Goal: Task Accomplishment & Management: Manage account settings

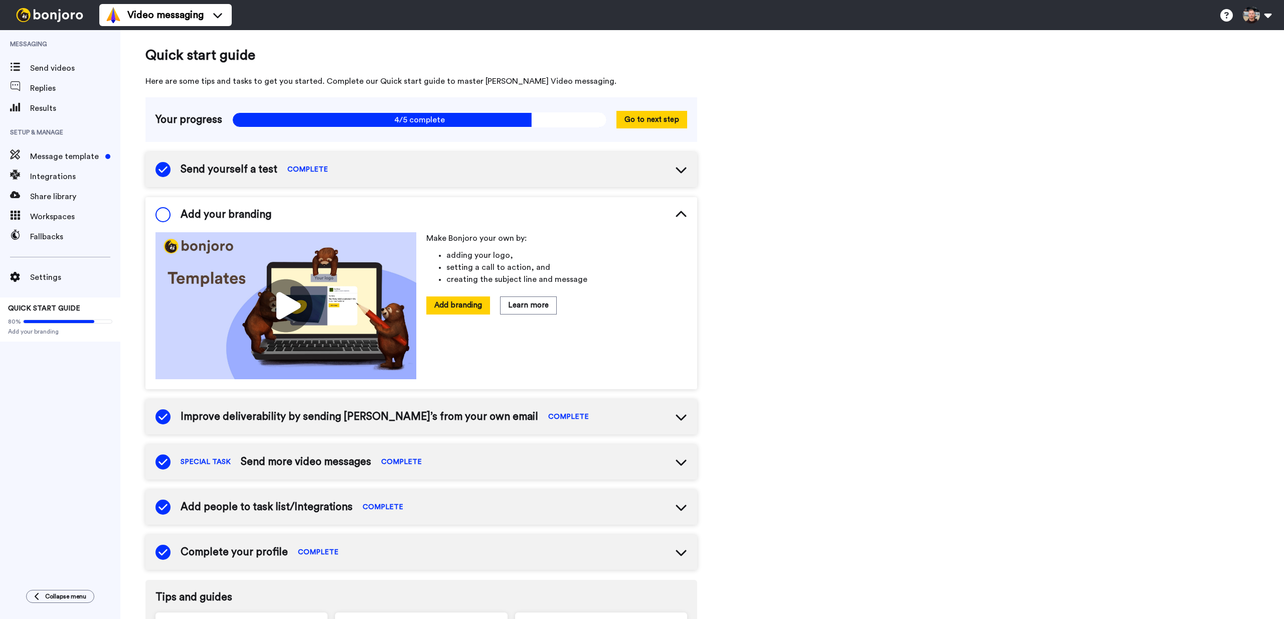
click at [175, 210] on div "Add your branding" at bounding box center [213, 214] width 116 height 15
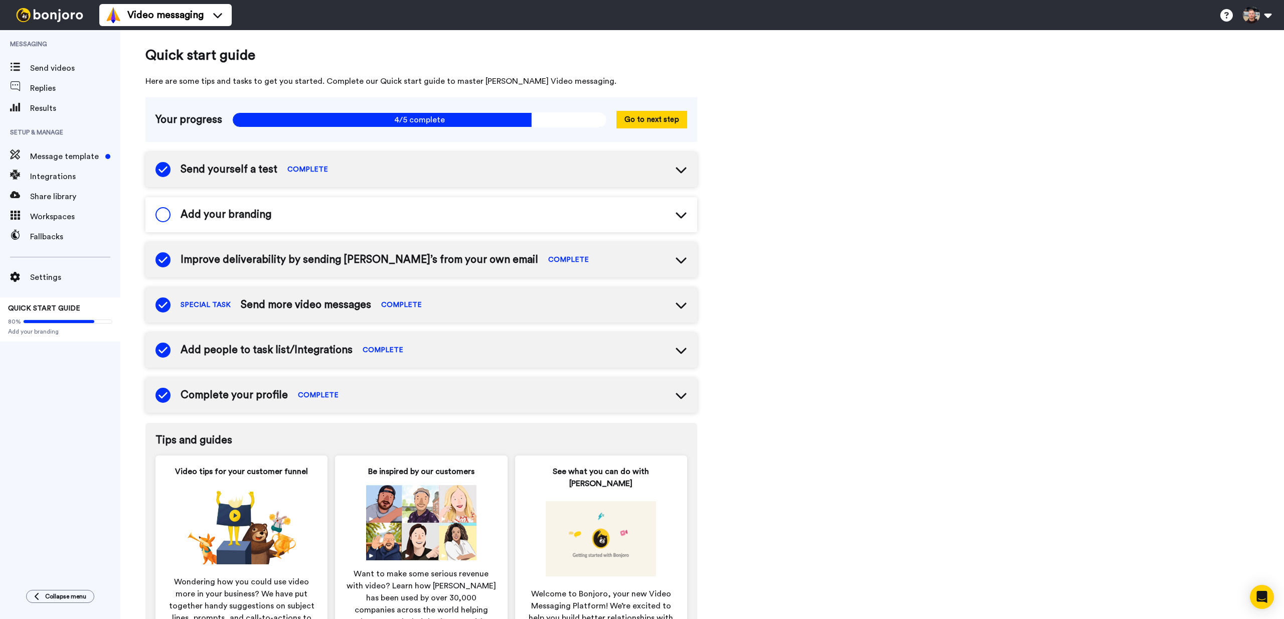
click at [216, 209] on span "Add your branding" at bounding box center [226, 214] width 91 height 15
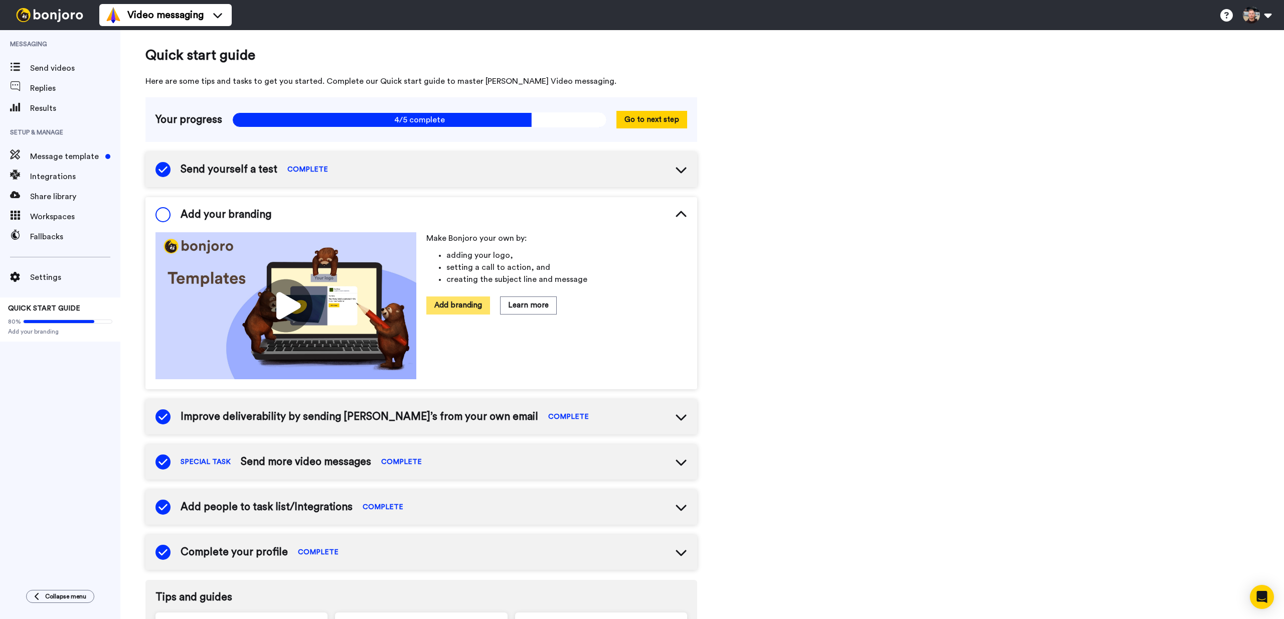
click at [435, 305] on button "Add branding" at bounding box center [458, 305] width 64 height 18
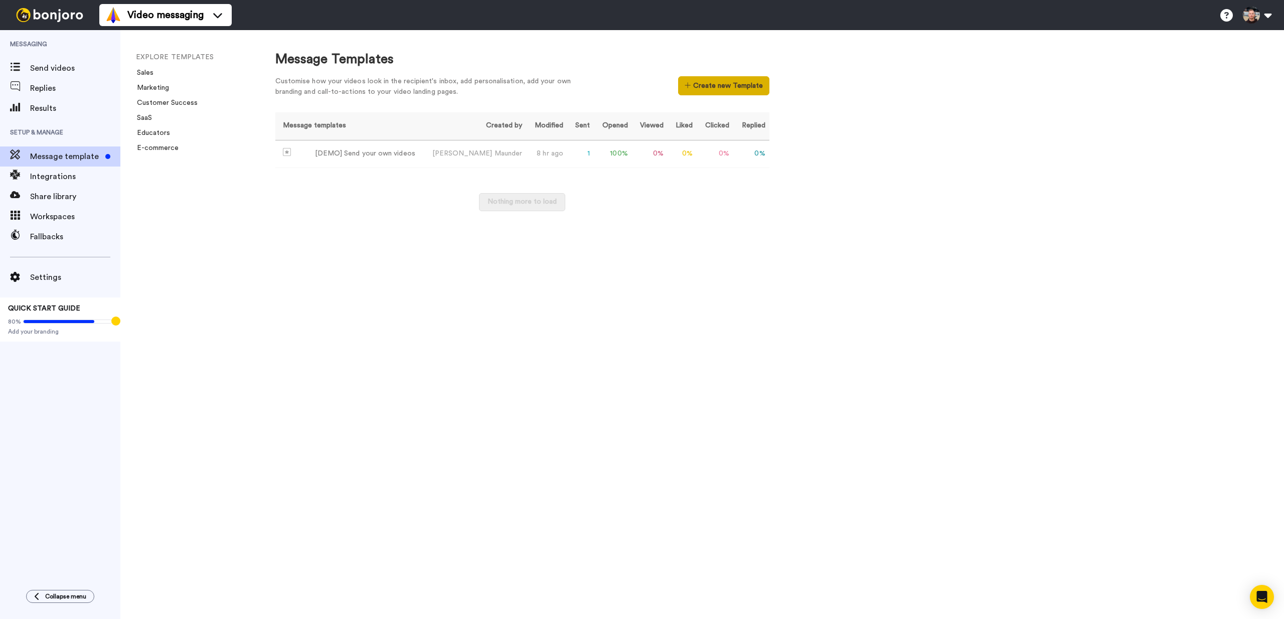
click at [711, 90] on button "Create new Template" at bounding box center [723, 85] width 91 height 19
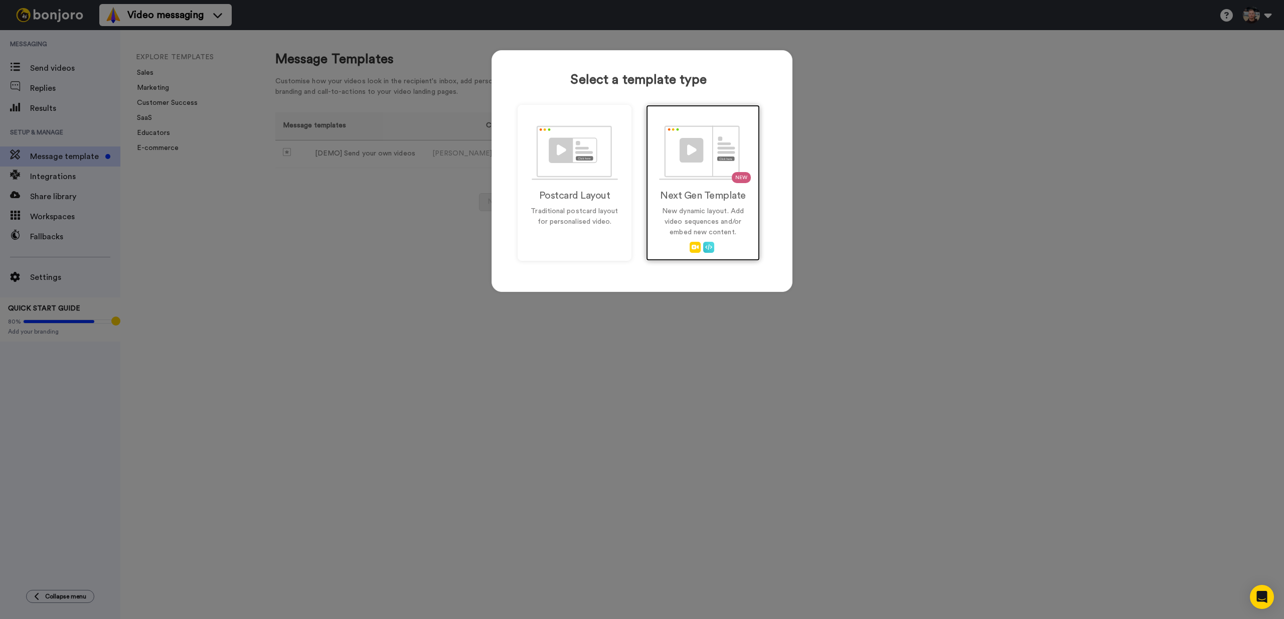
click at [709, 170] on img at bounding box center [703, 152] width 88 height 55
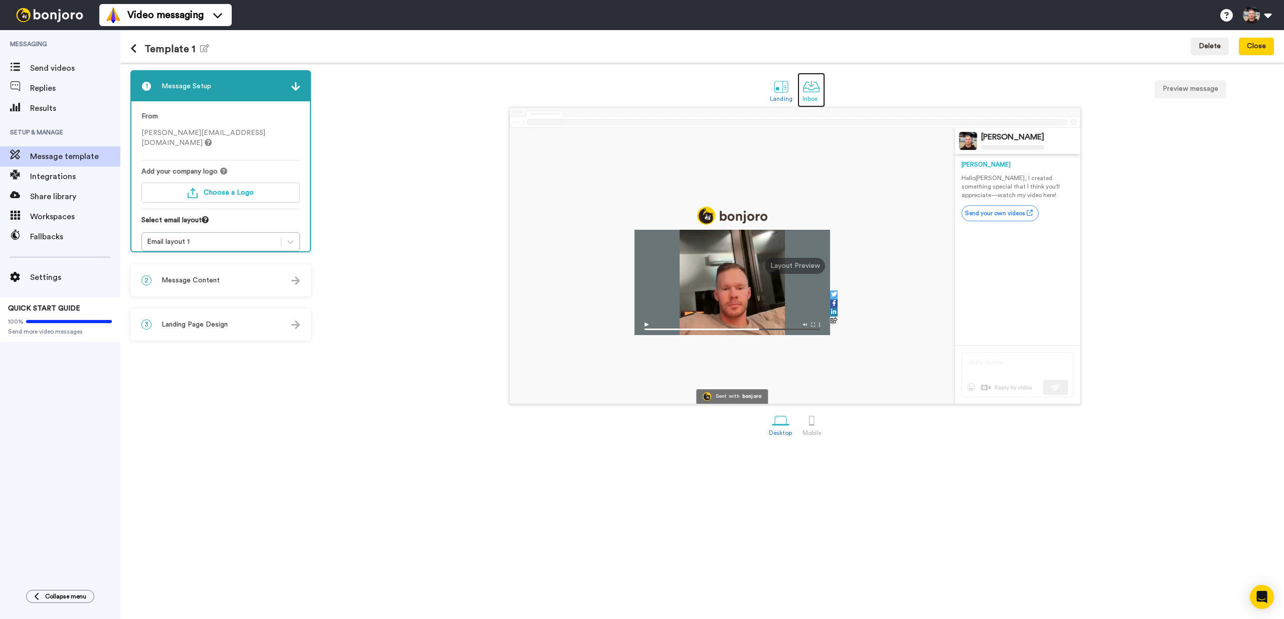
click at [813, 91] on div at bounding box center [811, 87] width 18 height 18
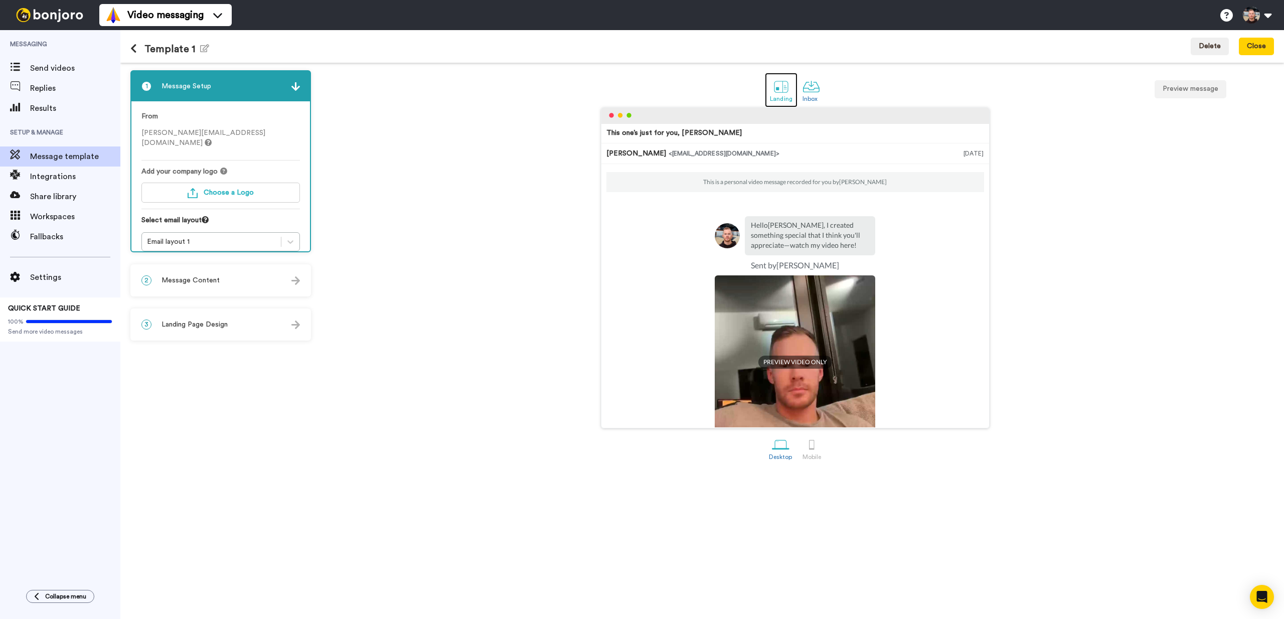
click at [784, 92] on div at bounding box center [781, 87] width 18 height 18
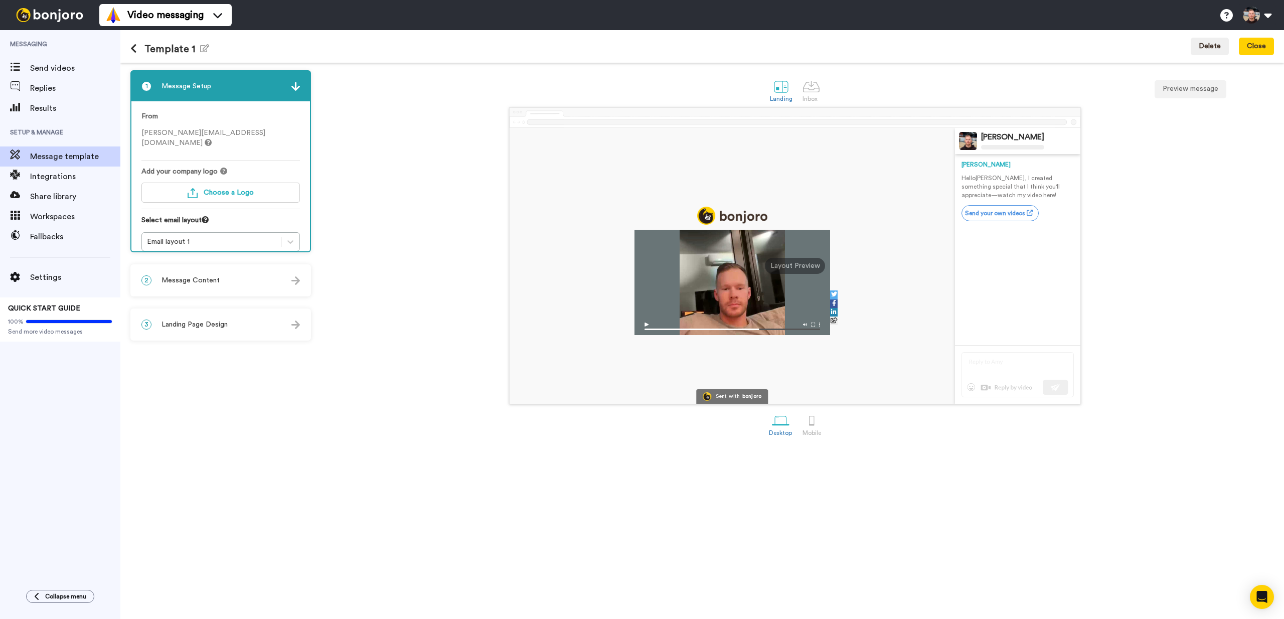
click at [131, 44] on icon at bounding box center [133, 49] width 7 height 10
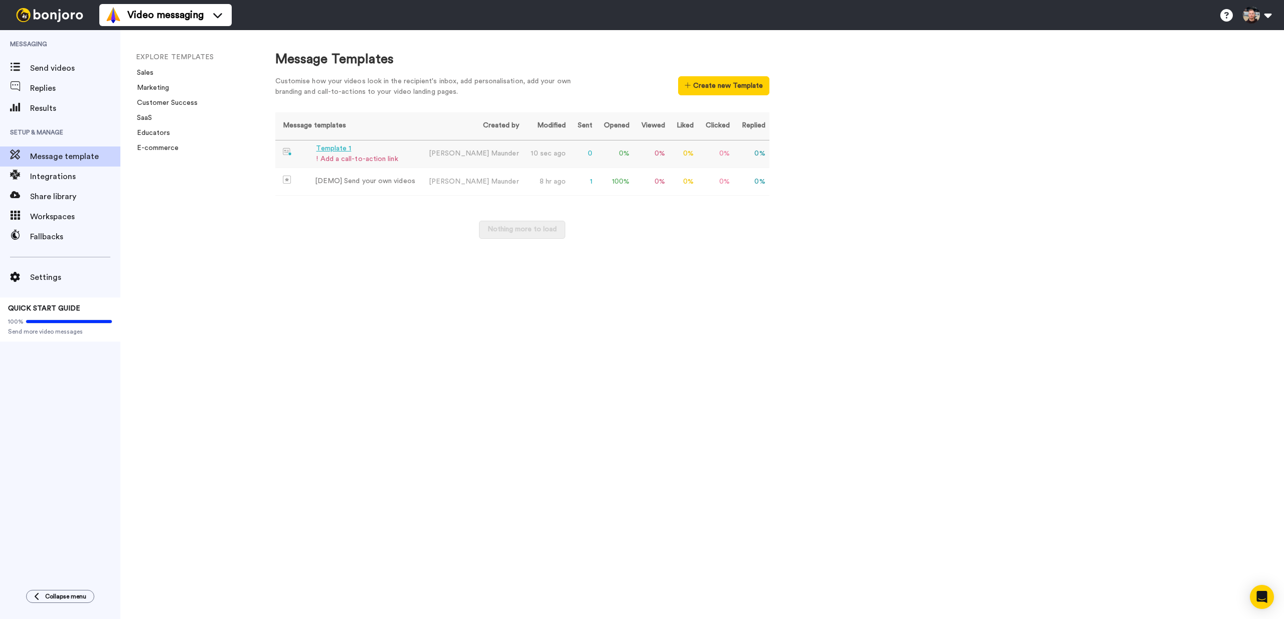
click at [343, 154] on div "! Add a call-to-action link" at bounding box center [357, 159] width 82 height 11
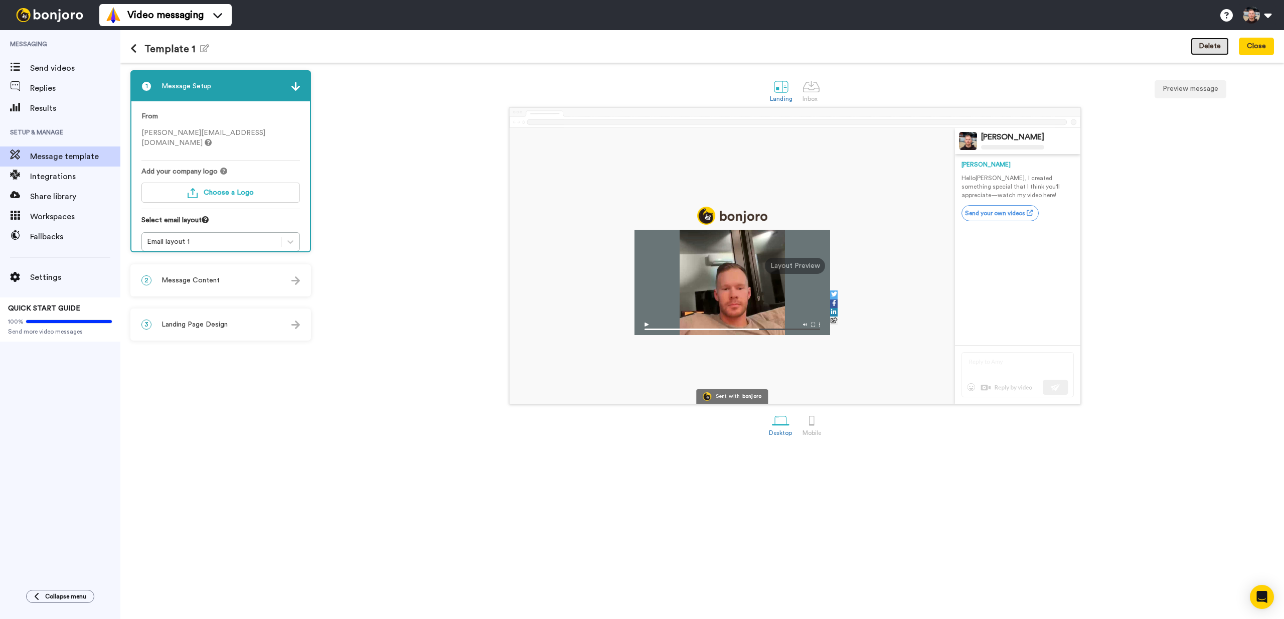
click at [1216, 48] on button "Delete" at bounding box center [1209, 47] width 38 height 18
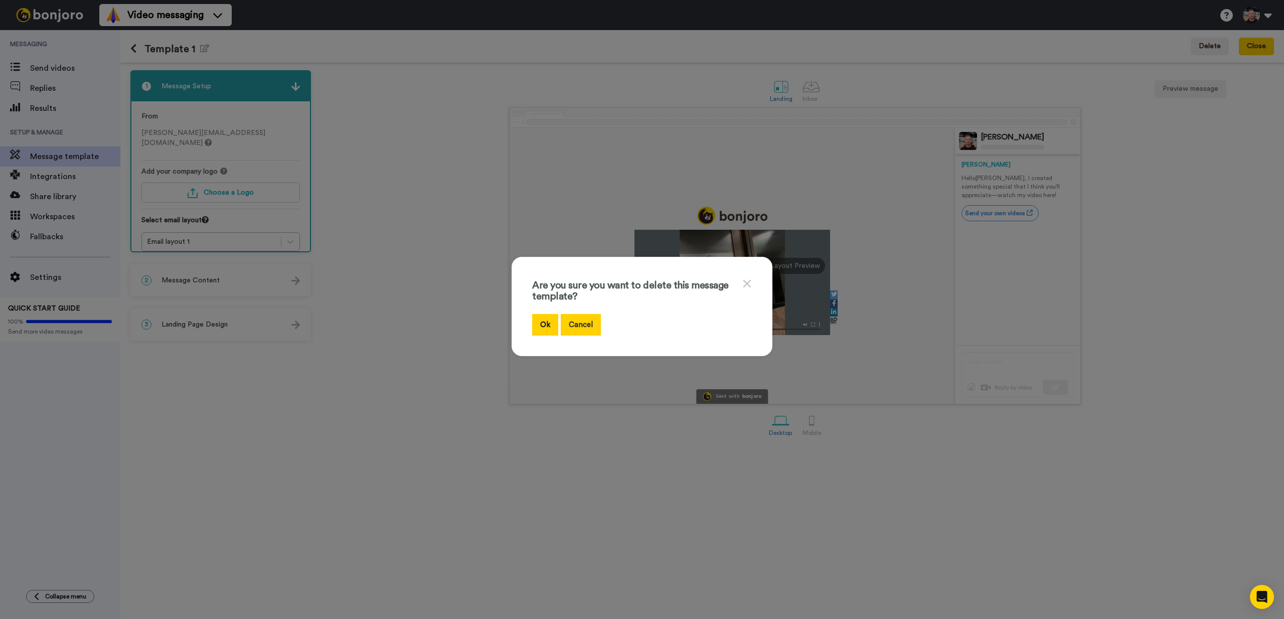
click at [571, 325] on button "Cancel" at bounding box center [581, 325] width 40 height 22
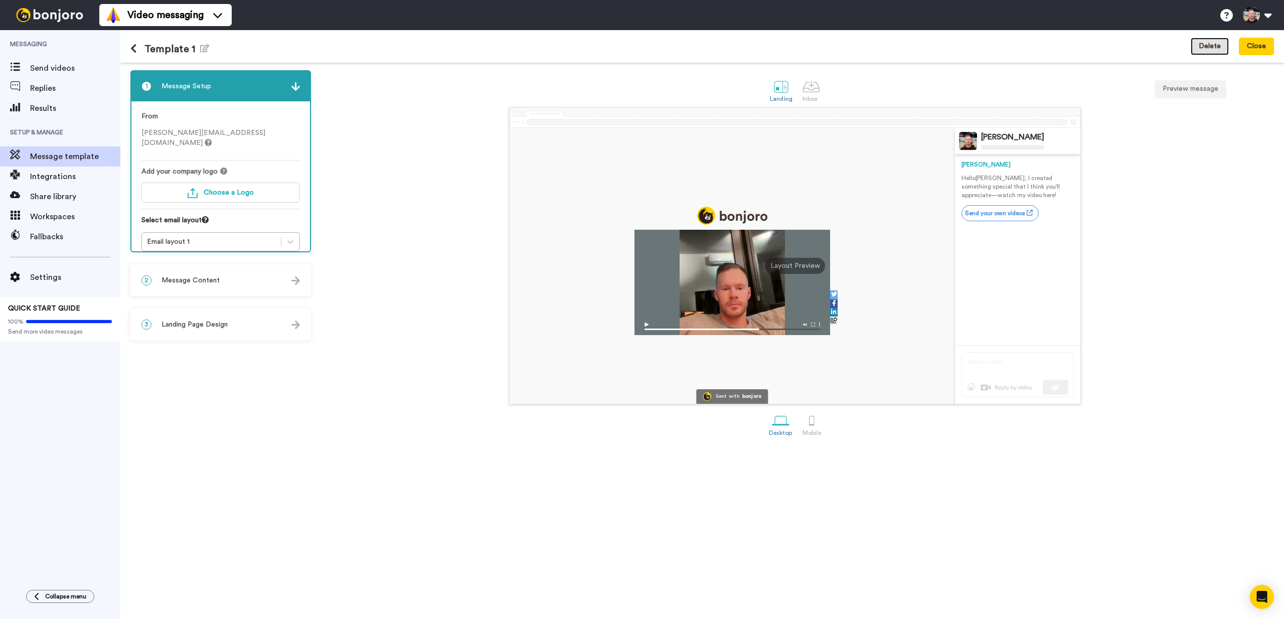
click at [1206, 39] on button "Delete" at bounding box center [1209, 47] width 38 height 18
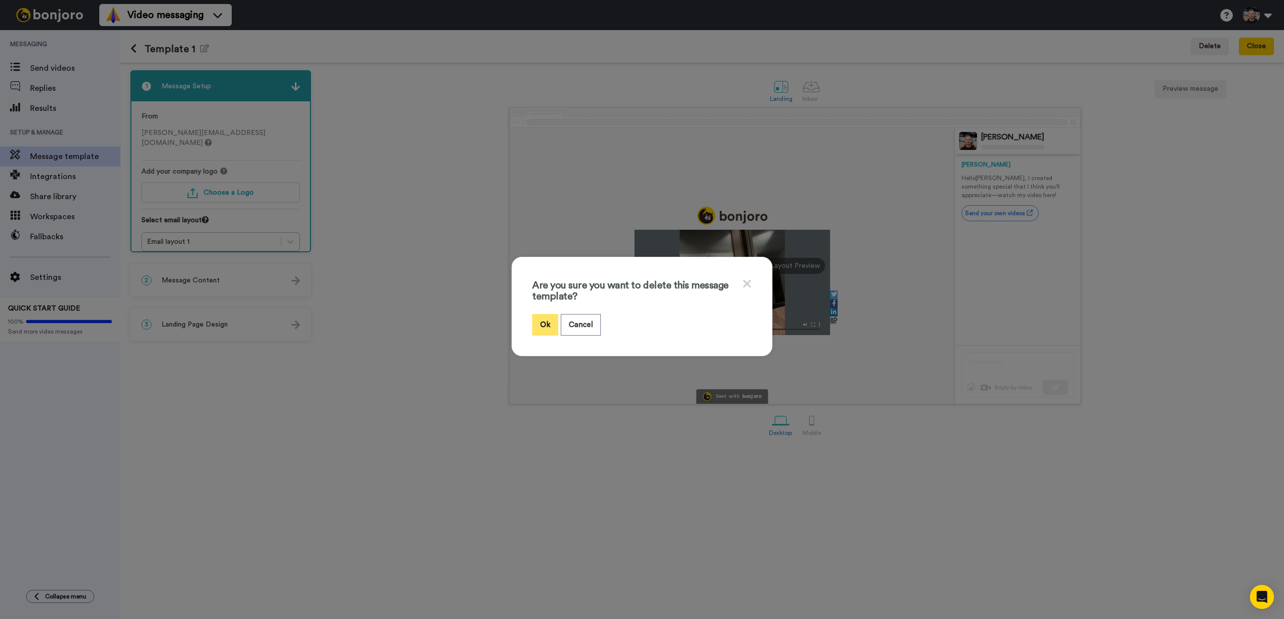
click at [544, 321] on button "Ok" at bounding box center [545, 325] width 26 height 22
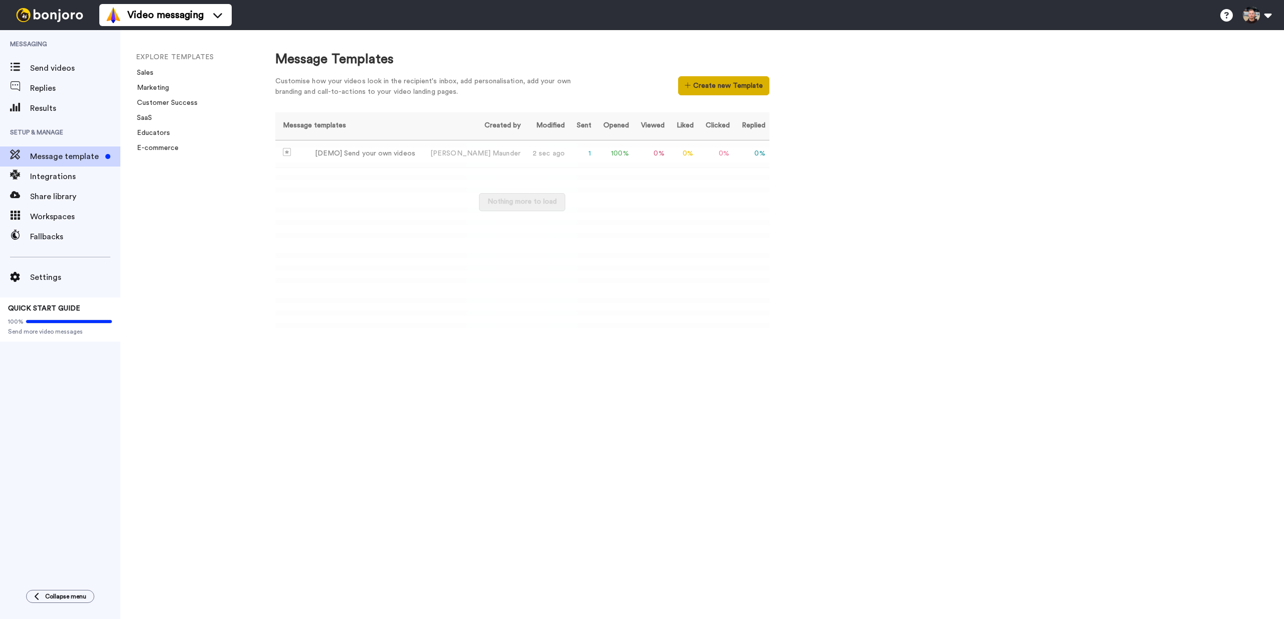
click at [731, 91] on button "Create new Template" at bounding box center [723, 85] width 91 height 19
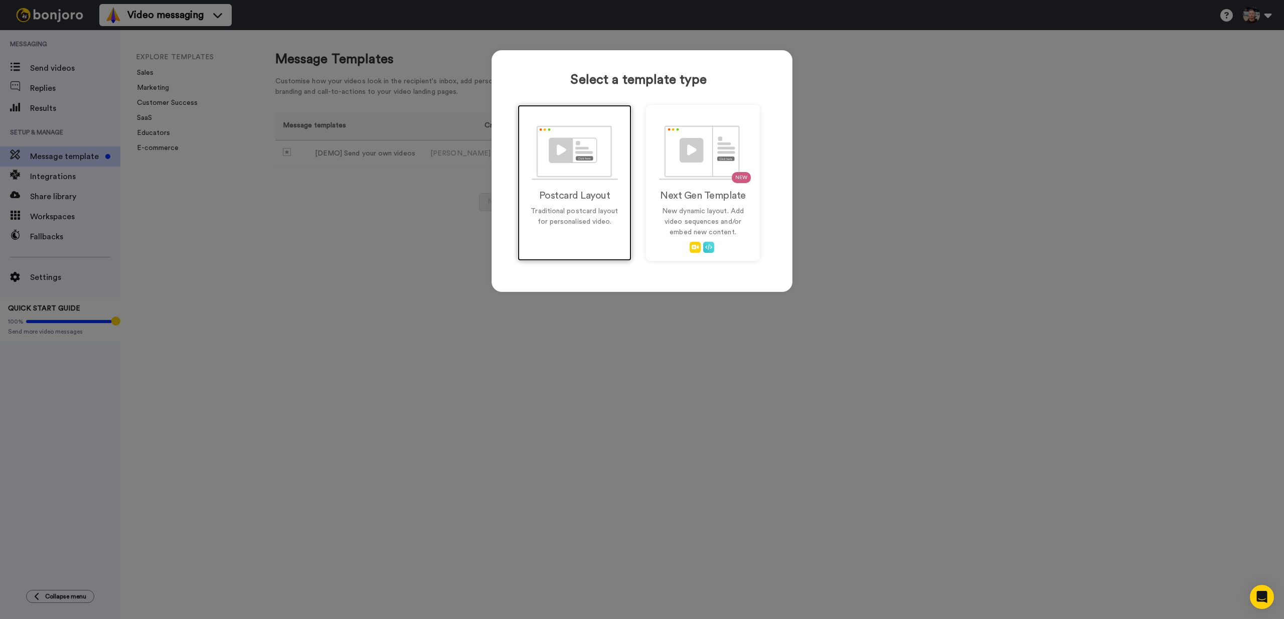
click at [562, 179] on img at bounding box center [575, 152] width 86 height 55
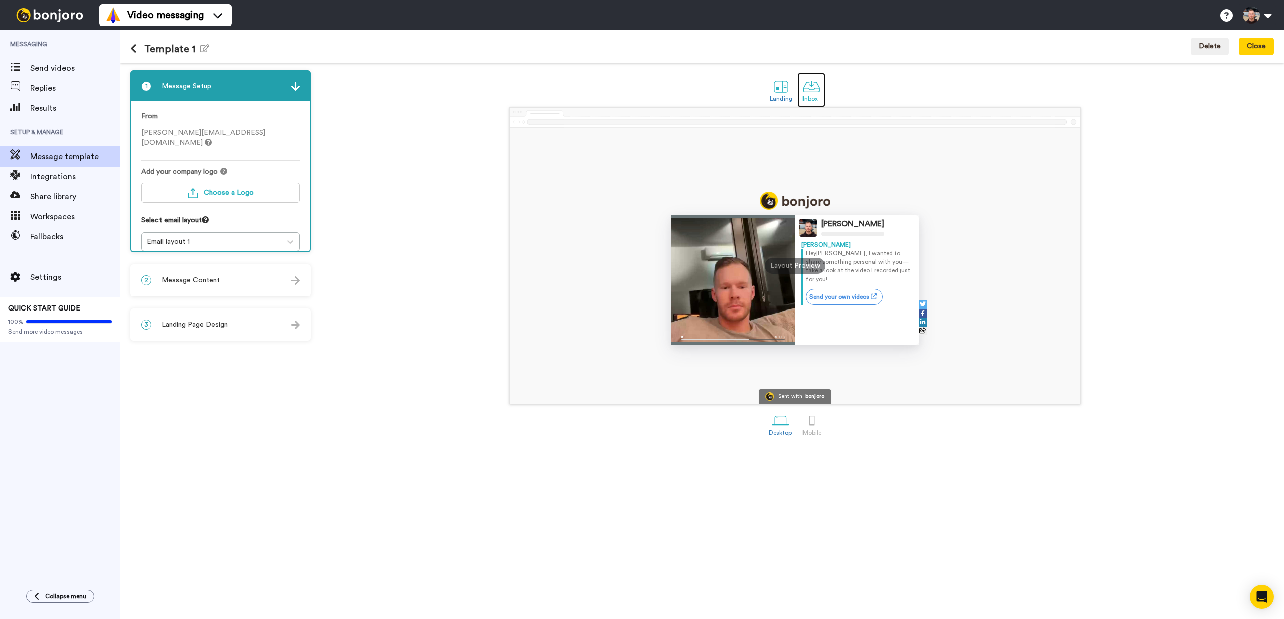
click at [810, 100] on div "Inbox" at bounding box center [811, 98] width 18 height 7
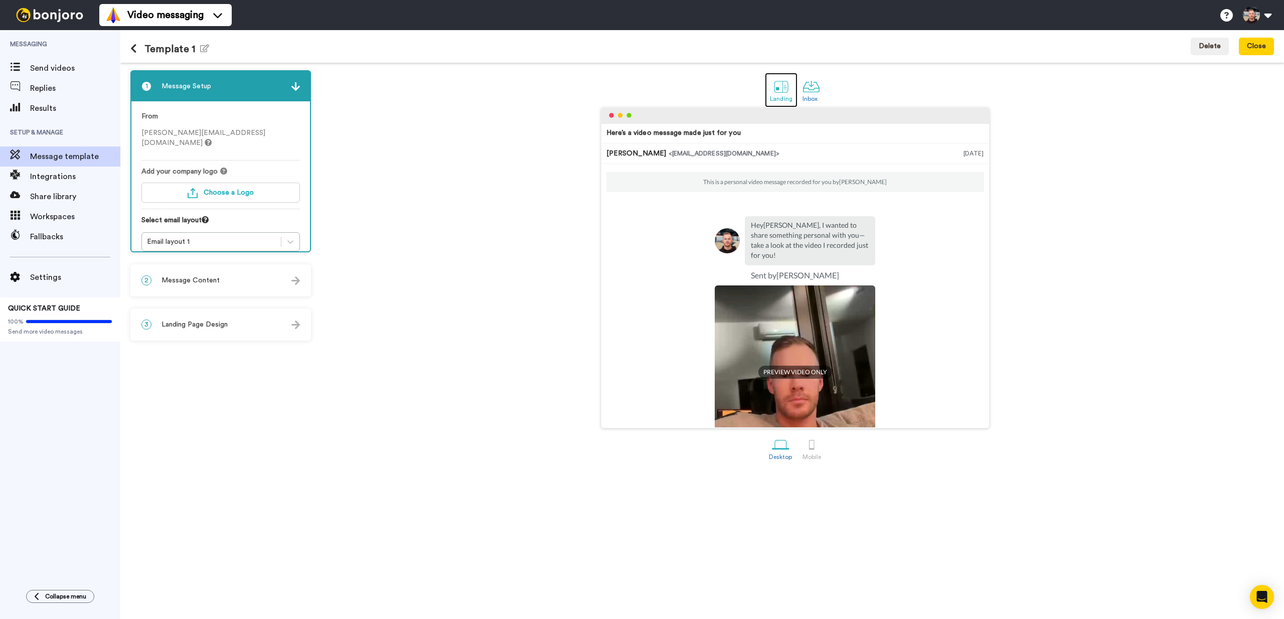
click at [785, 94] on div at bounding box center [781, 87] width 18 height 18
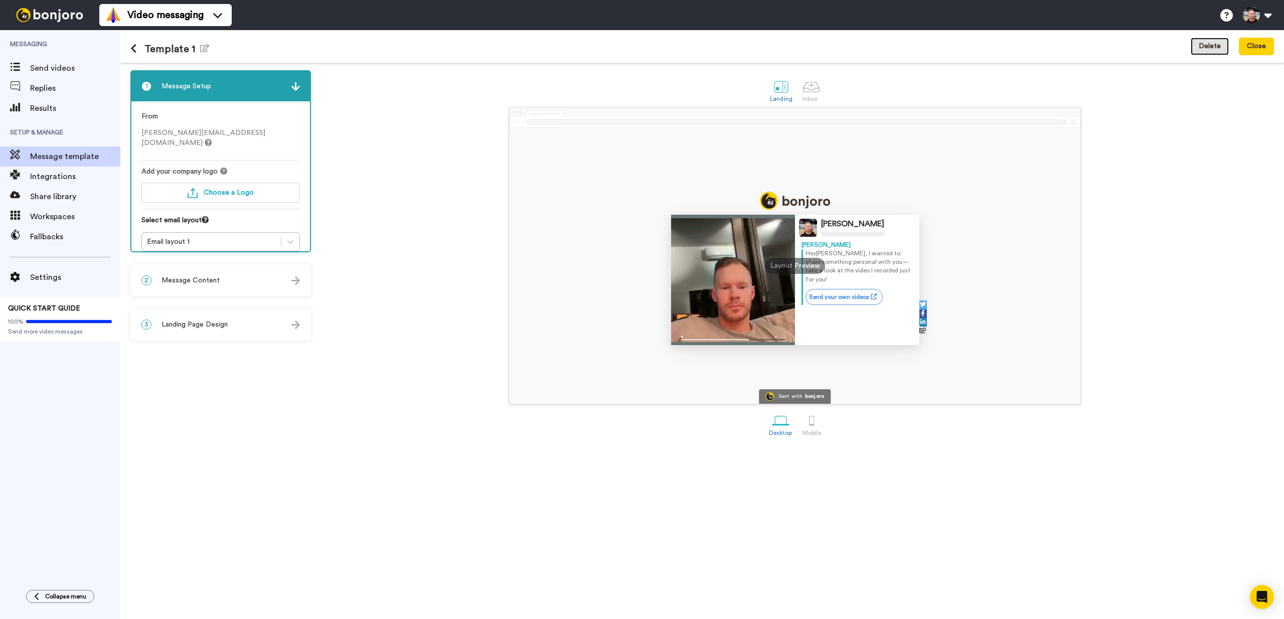
click at [1204, 48] on button "Delete" at bounding box center [1209, 47] width 38 height 18
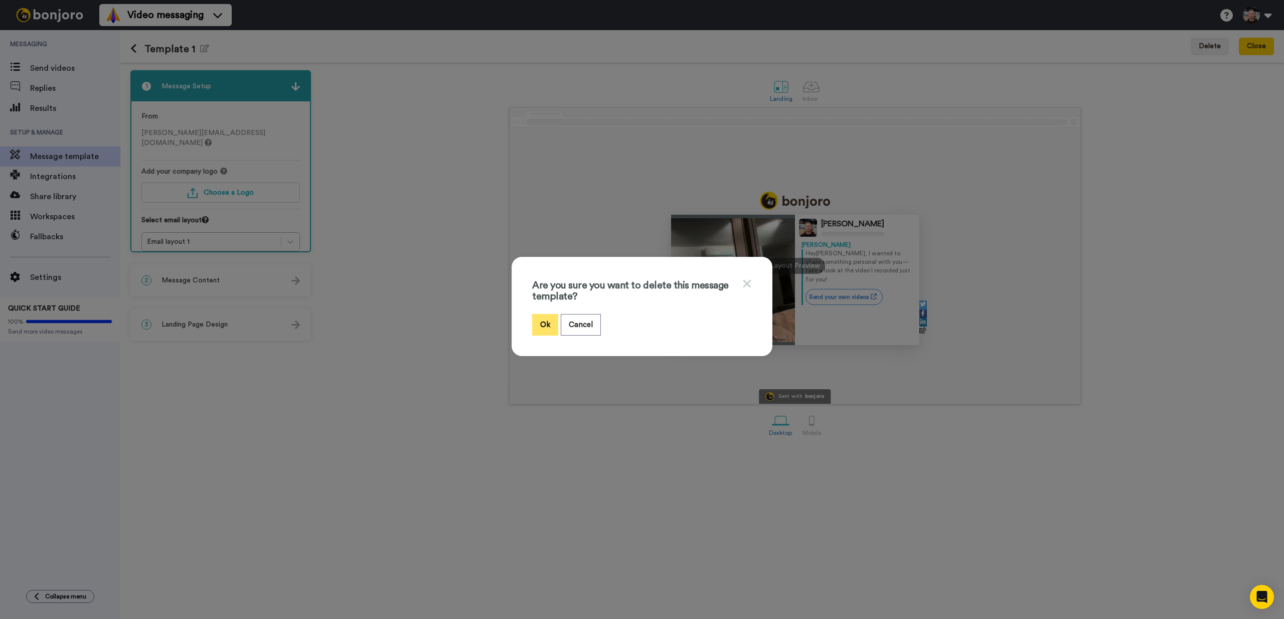
click at [535, 319] on button "Ok" at bounding box center [545, 325] width 26 height 22
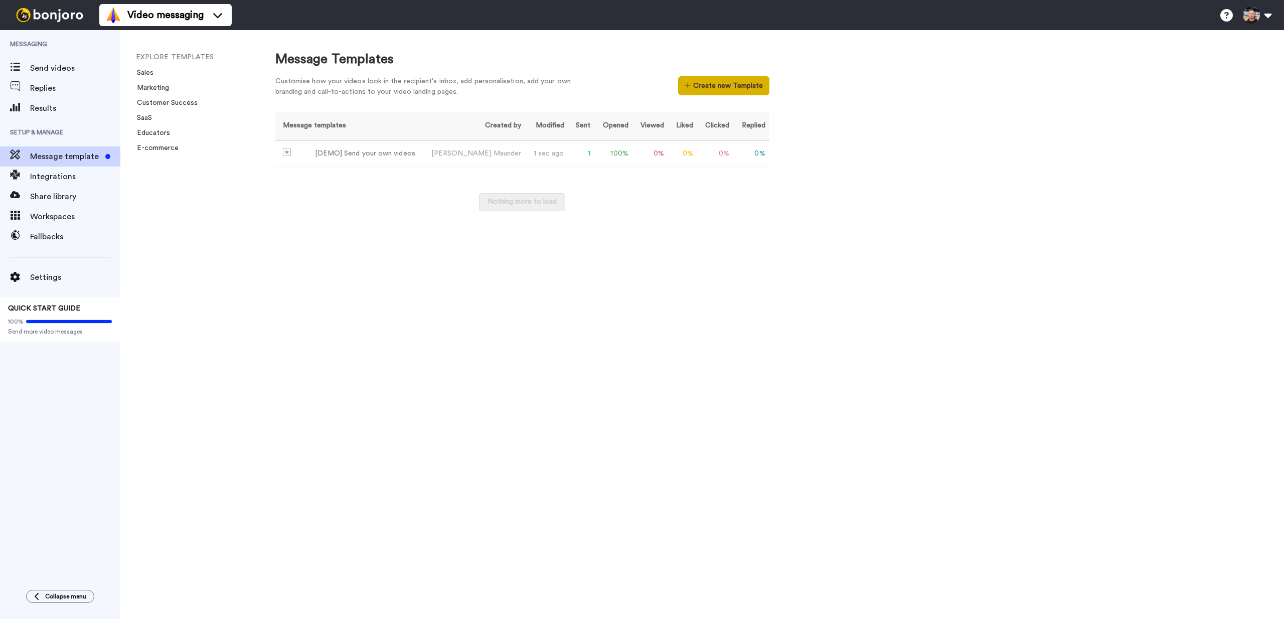
click at [736, 95] on button "Create new Template" at bounding box center [723, 85] width 91 height 19
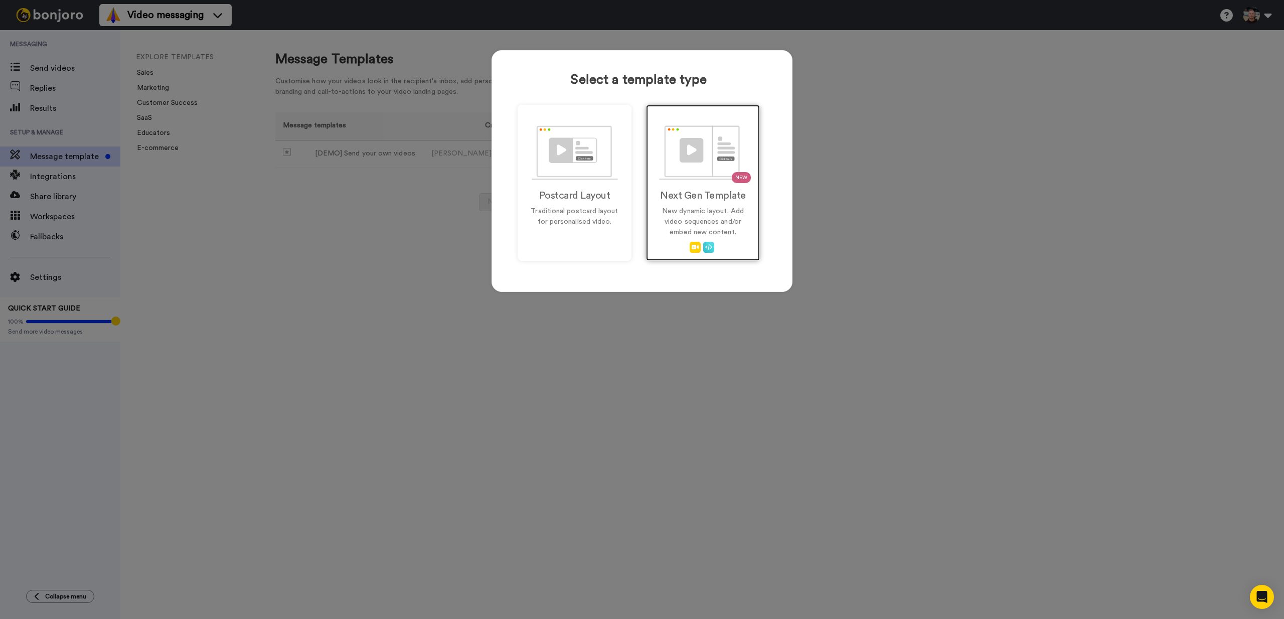
click at [699, 162] on img at bounding box center [703, 152] width 88 height 55
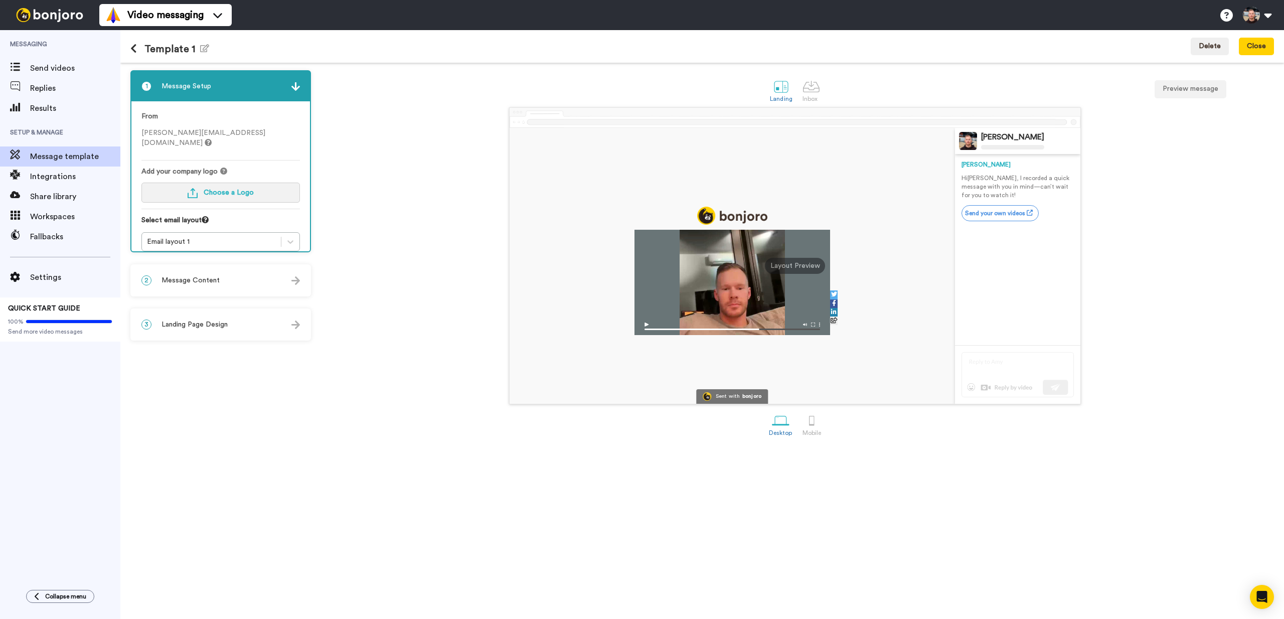
click at [247, 188] on button "Choose a Logo" at bounding box center [220, 193] width 158 height 20
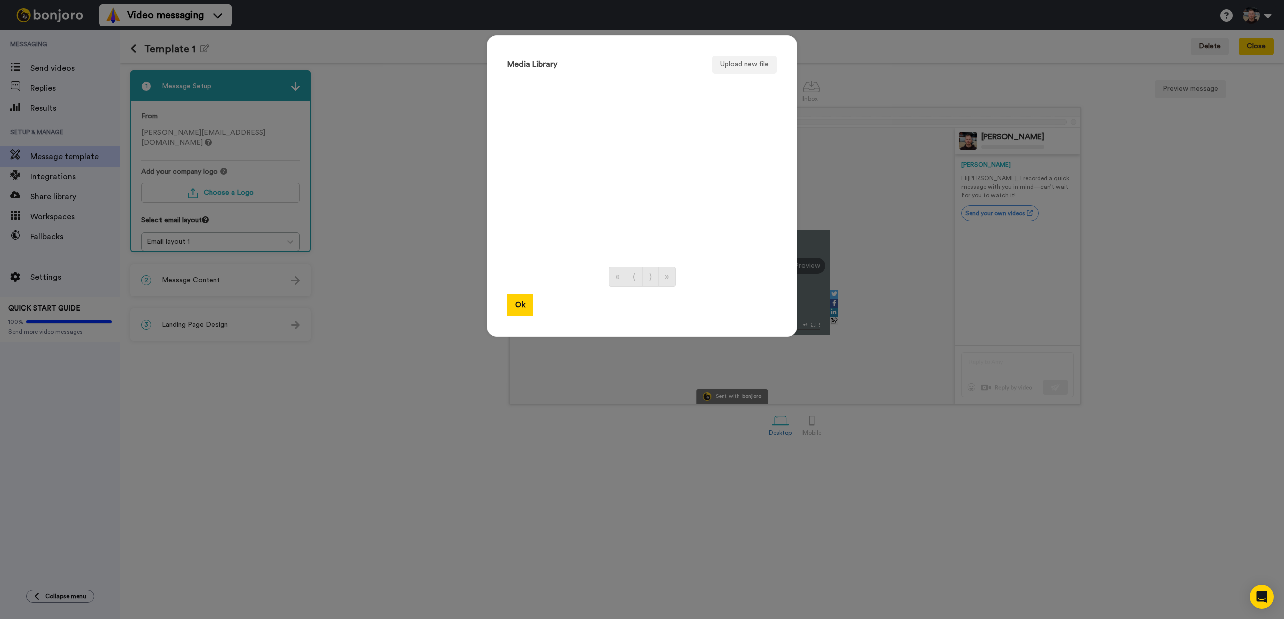
click at [731, 84] on ul at bounding box center [642, 168] width 270 height 178
click at [734, 76] on div "Media Library Upload new file « ⟨ ⟩ » Ok" at bounding box center [641, 185] width 311 height 301
click at [730, 63] on button "Upload new file" at bounding box center [744, 65] width 65 height 18
click at [531, 94] on div at bounding box center [526, 96] width 25 height 25
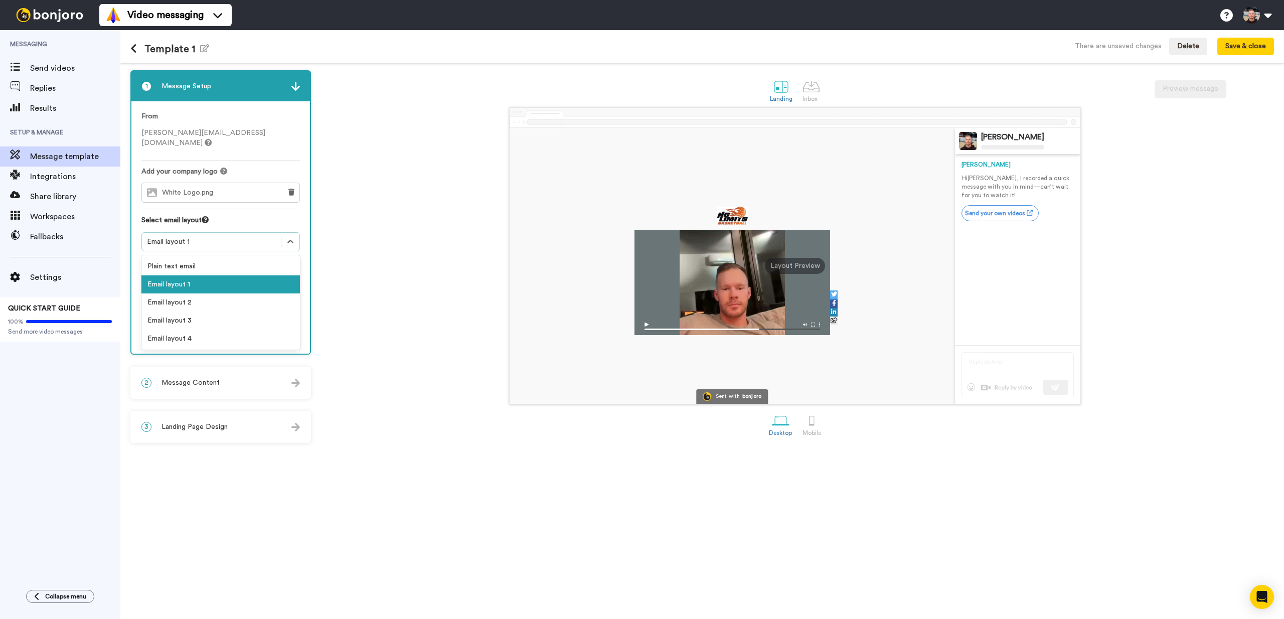
click at [193, 237] on div "Email layout 1" at bounding box center [211, 242] width 129 height 10
click at [194, 293] on div "Email layout 2" at bounding box center [220, 302] width 158 height 18
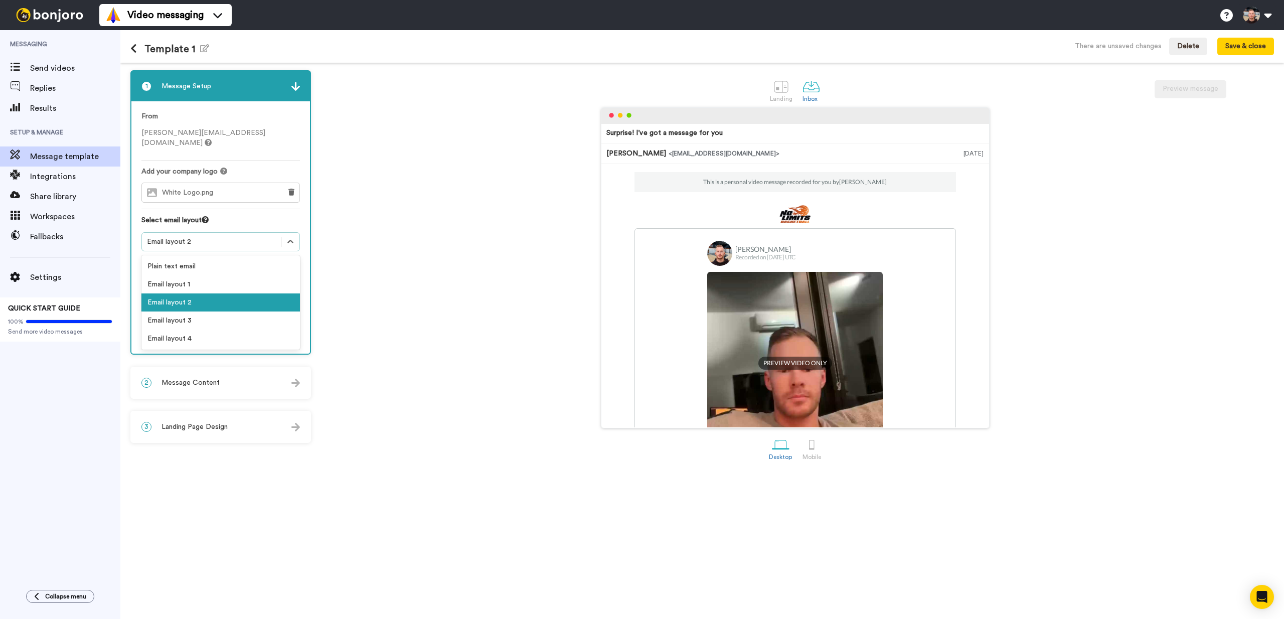
click at [251, 237] on div "Email layout 2" at bounding box center [211, 242] width 129 height 10
click at [186, 311] on div "Email layout 3" at bounding box center [220, 320] width 158 height 18
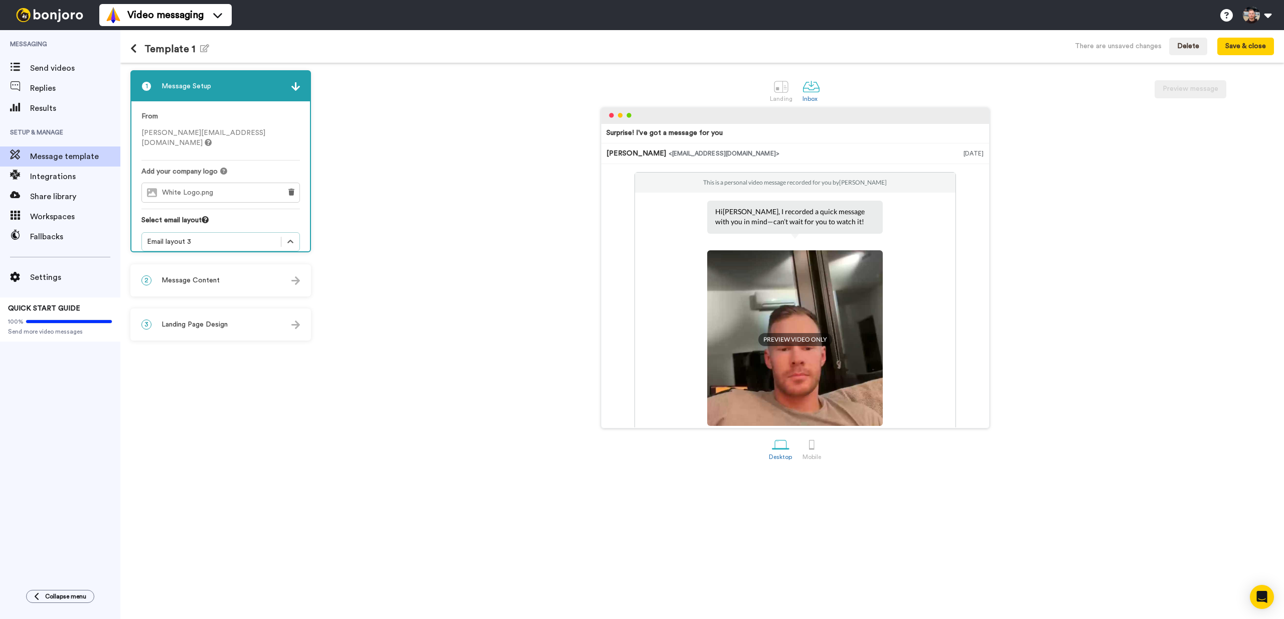
click at [212, 237] on div "Email layout 3" at bounding box center [211, 242] width 129 height 10
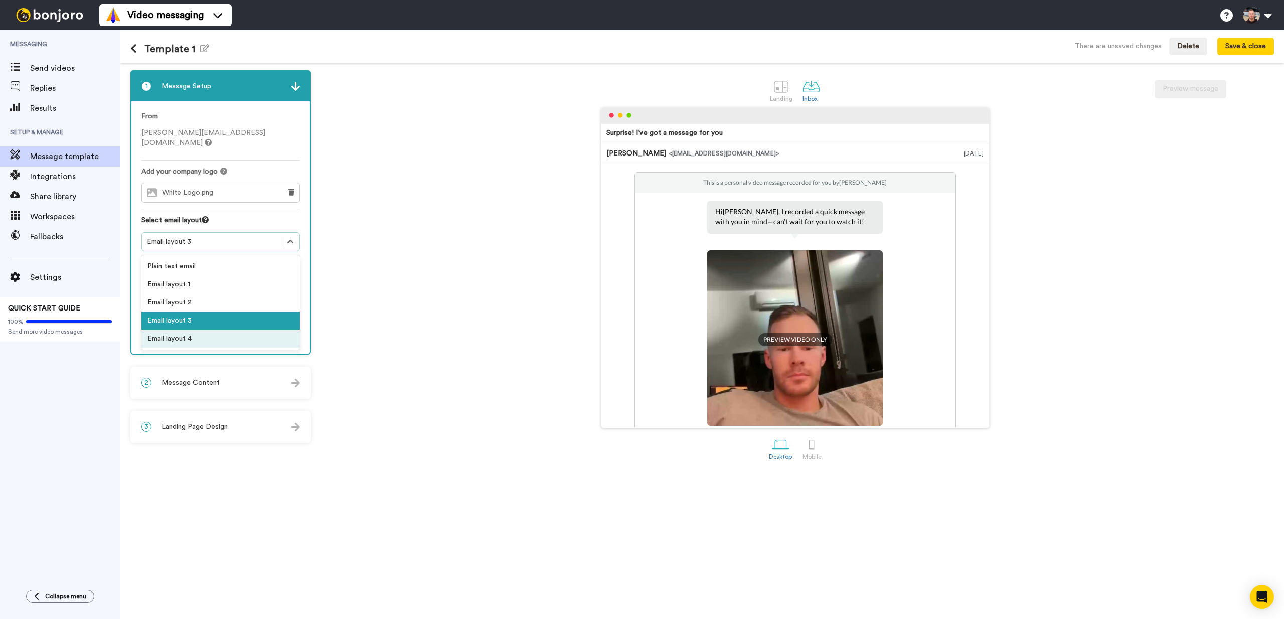
click at [196, 329] on div "Email layout 4" at bounding box center [220, 338] width 158 height 18
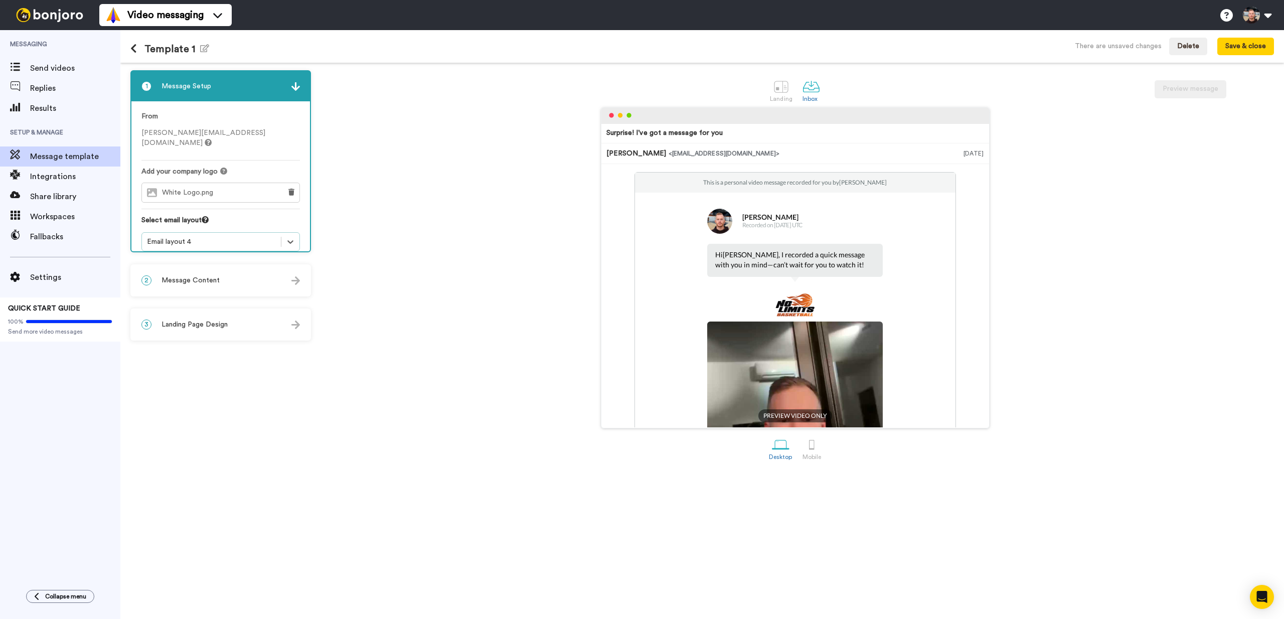
click at [229, 237] on div "Email layout 4" at bounding box center [211, 242] width 129 height 10
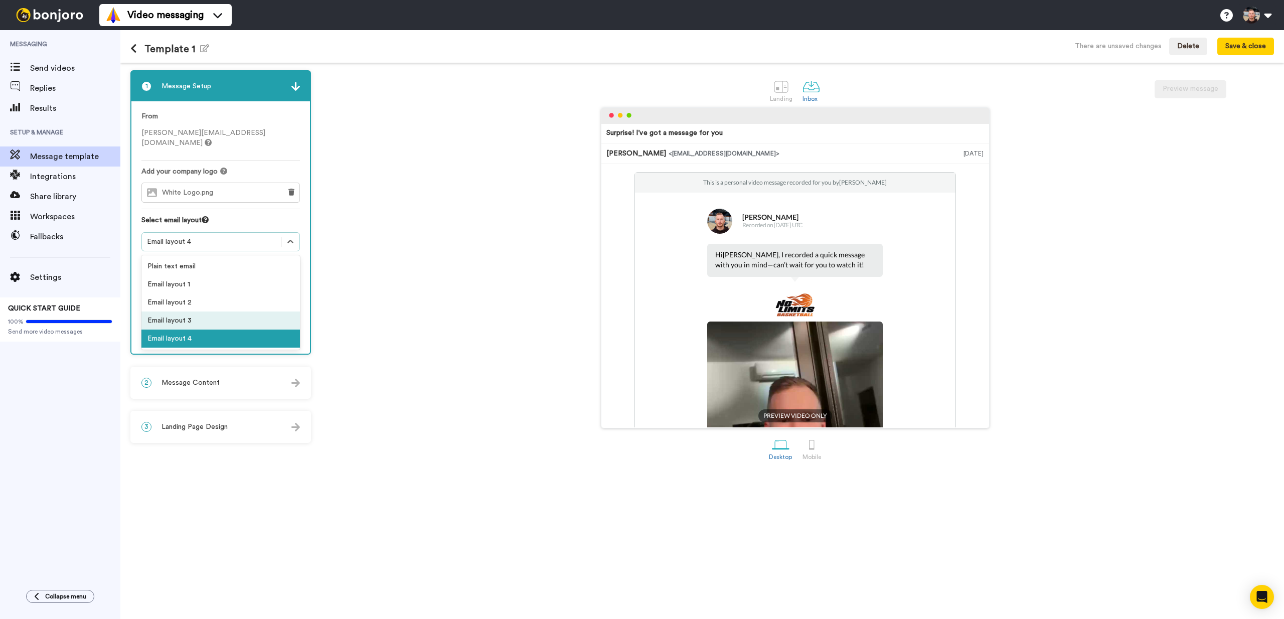
click at [219, 312] on div "Email layout 3" at bounding box center [220, 320] width 158 height 18
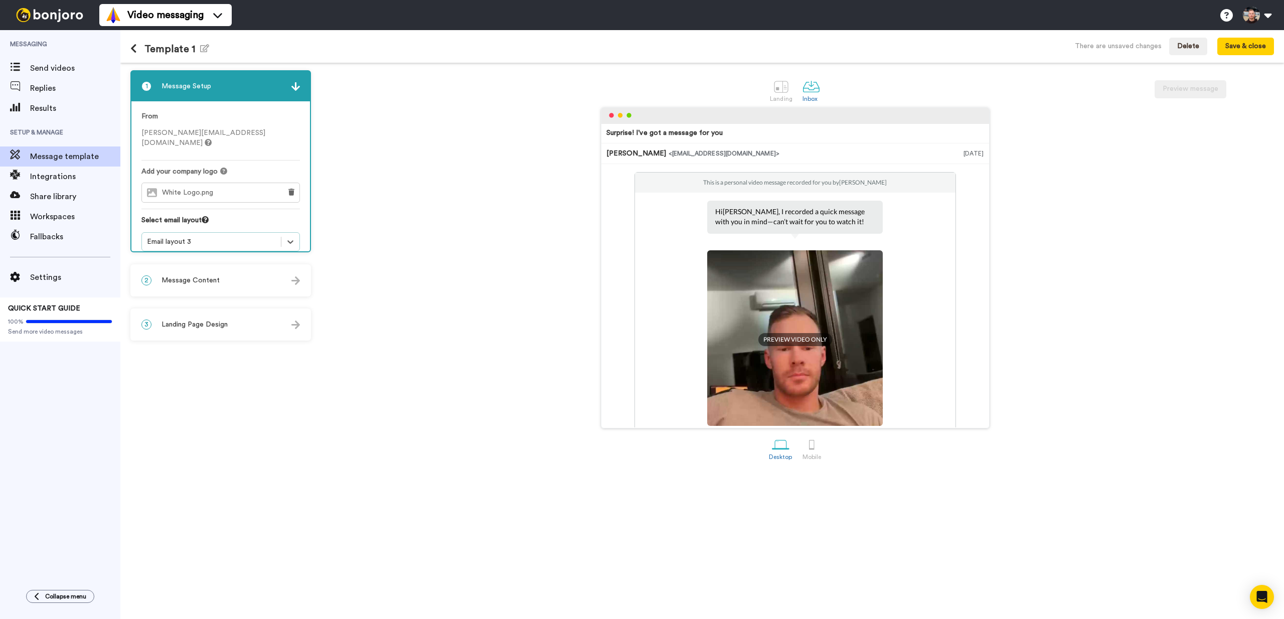
click at [210, 237] on div "Email layout 3" at bounding box center [211, 242] width 129 height 10
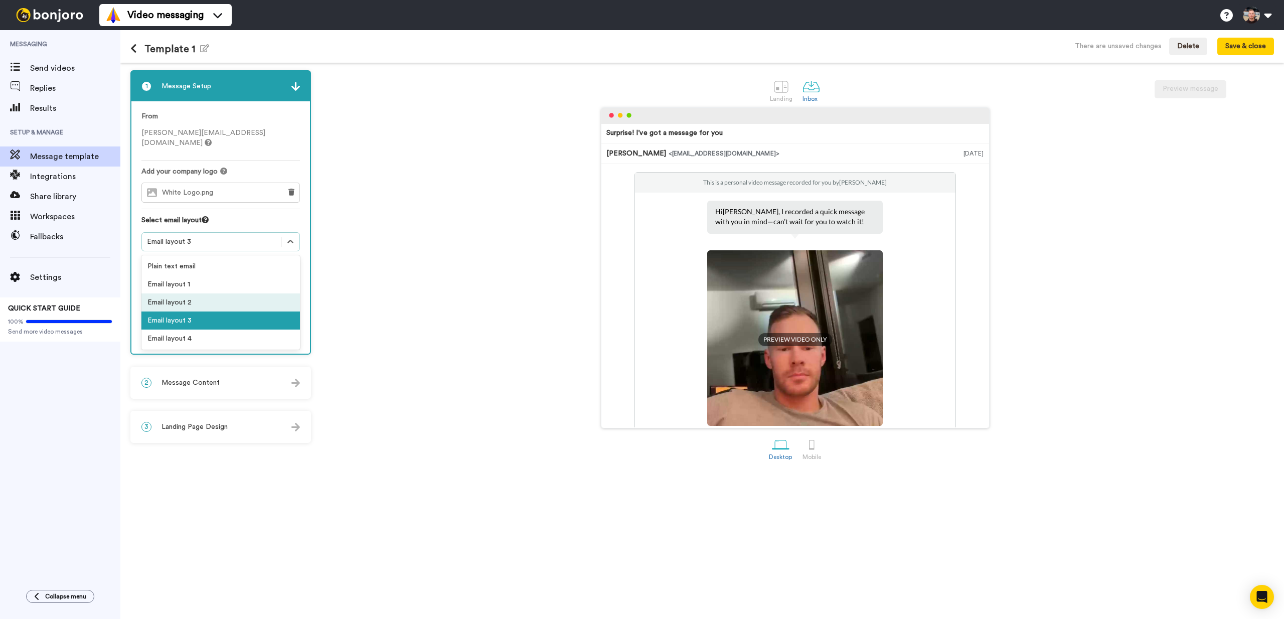
click at [195, 296] on div "Email layout 2" at bounding box center [220, 302] width 158 height 18
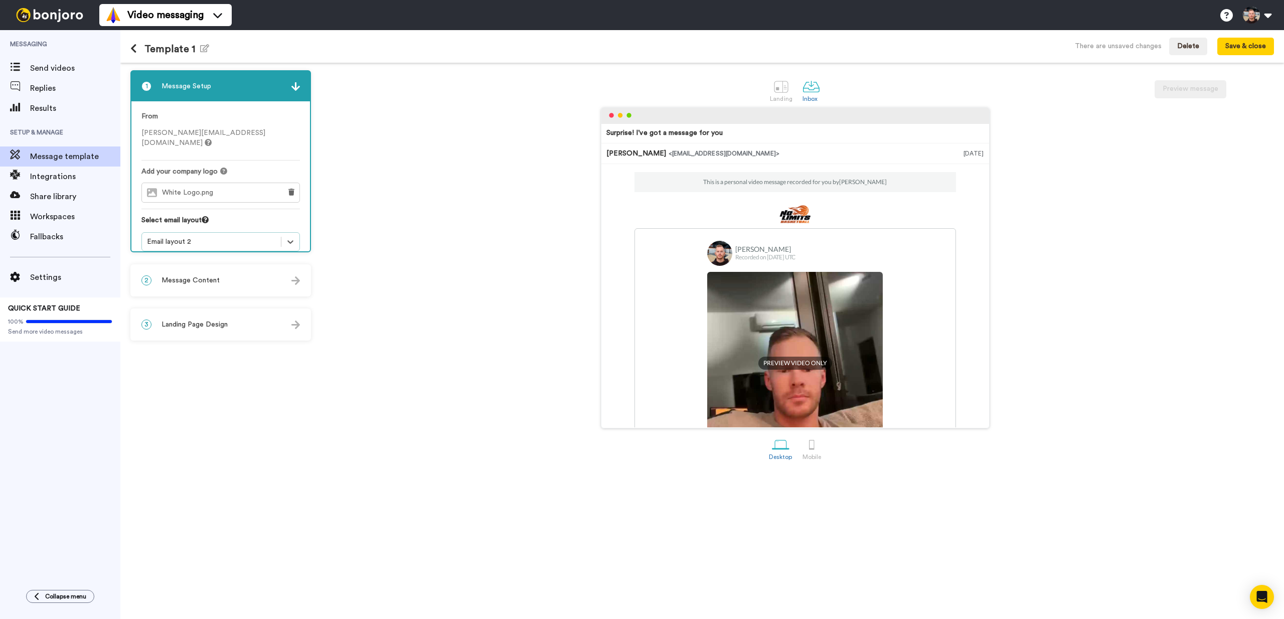
click at [242, 237] on div "Email layout 2" at bounding box center [211, 242] width 129 height 10
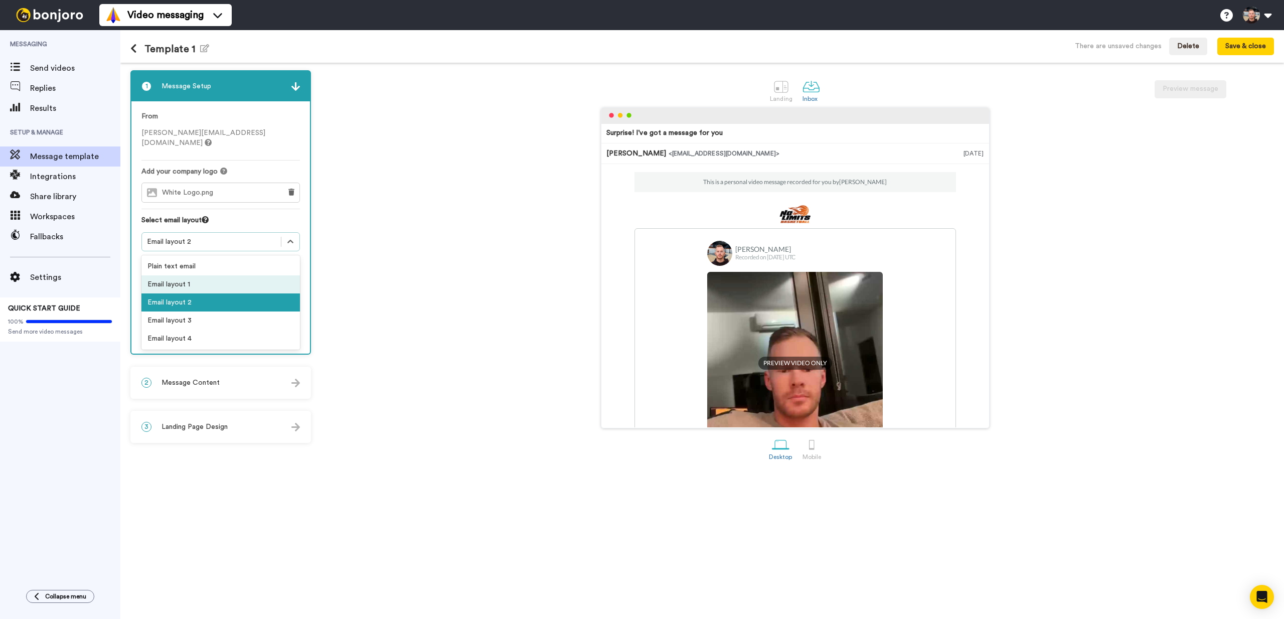
click at [172, 275] on div "Email layout 1" at bounding box center [220, 284] width 158 height 18
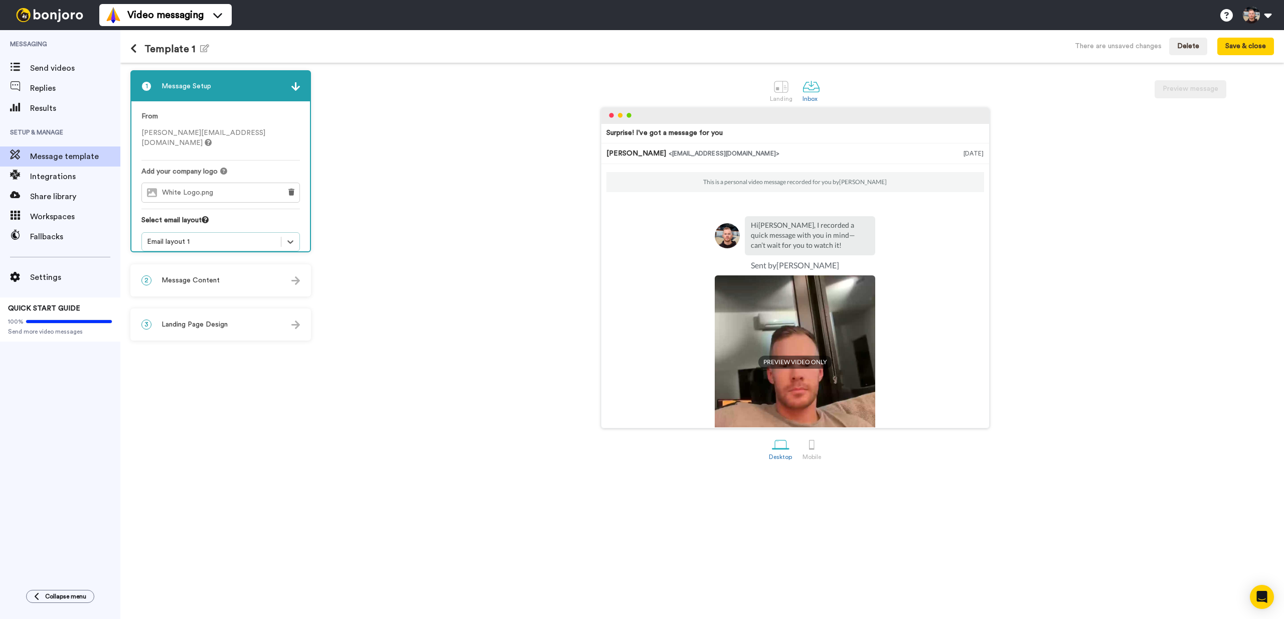
click at [226, 238] on div "Email layout 1" at bounding box center [220, 241] width 158 height 19
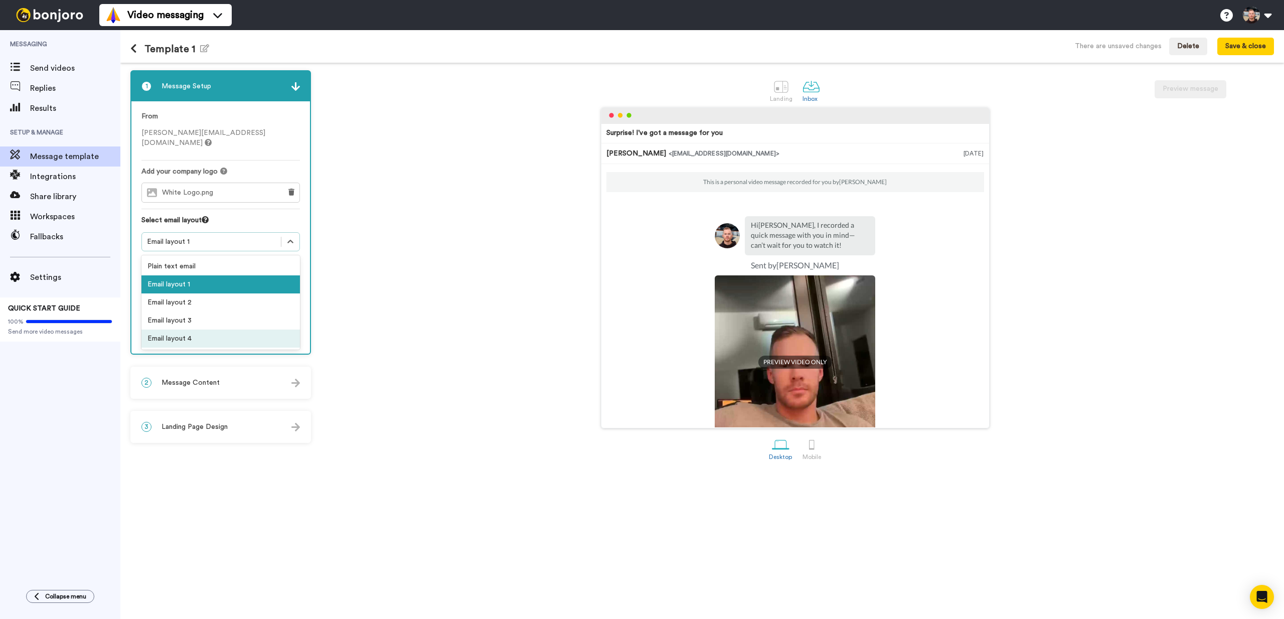
click at [209, 329] on div "Email layout 4" at bounding box center [220, 338] width 158 height 18
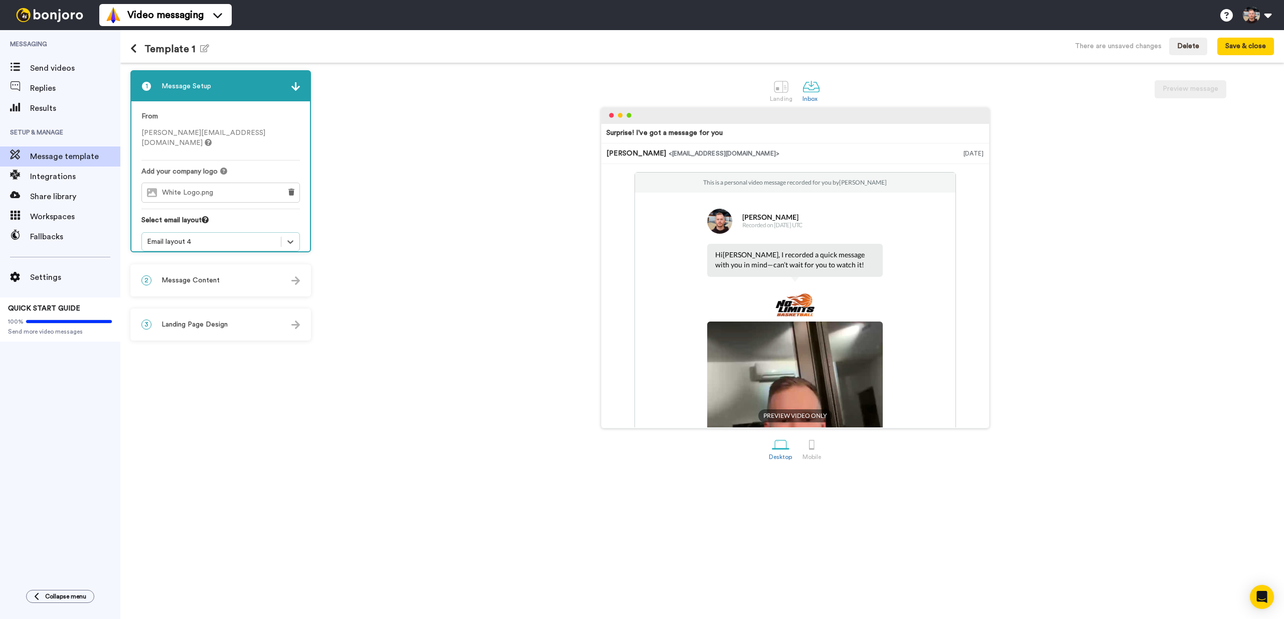
click at [240, 237] on div "Email layout 4" at bounding box center [211, 242] width 129 height 10
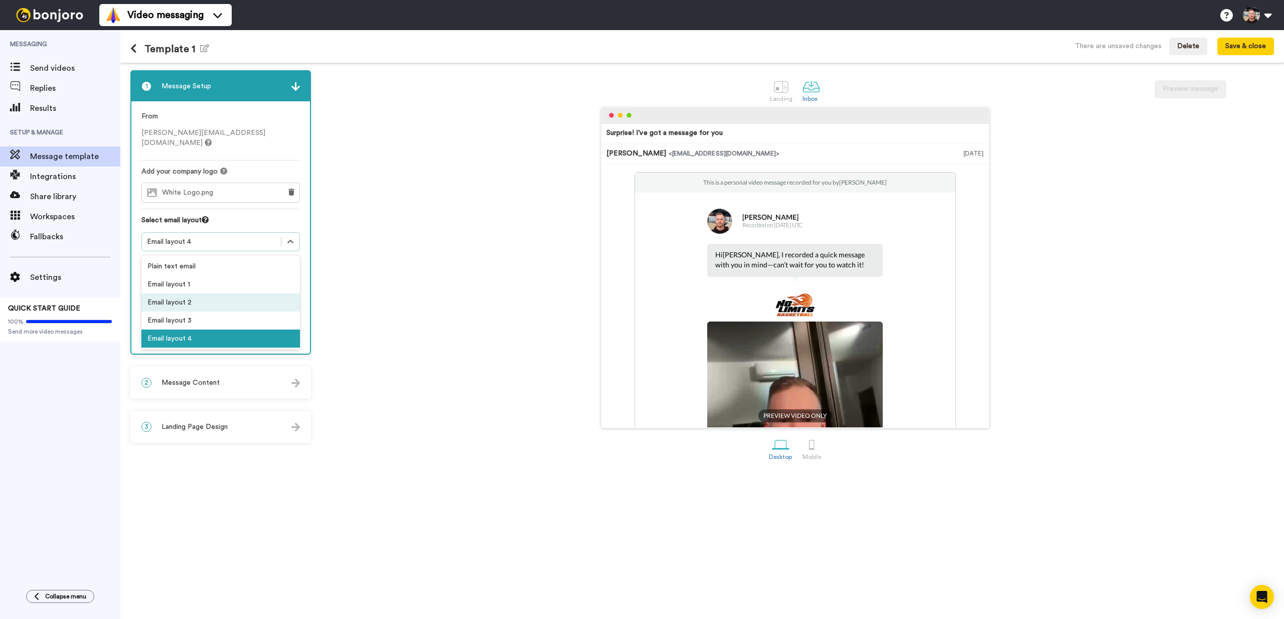
click at [204, 281] on div "Email layout 1" at bounding box center [220, 284] width 158 height 18
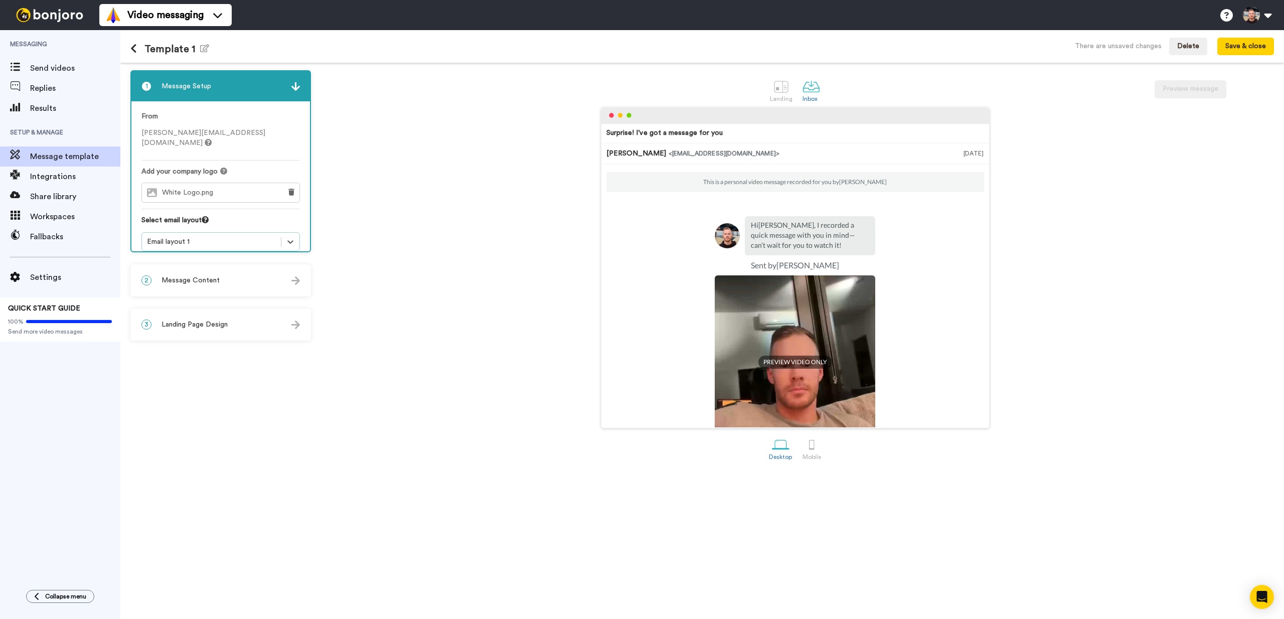
click at [184, 282] on span "Message Content" at bounding box center [190, 280] width 58 height 10
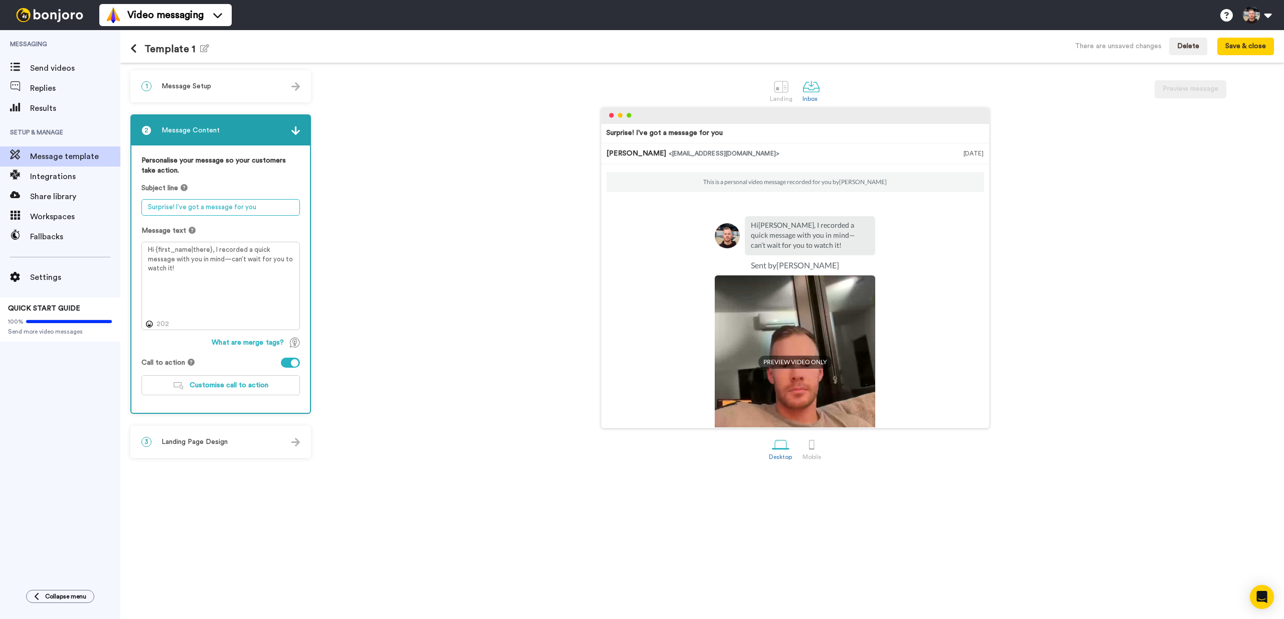
click at [173, 204] on textarea "Surprise! I’ve got a message for you" at bounding box center [220, 207] width 158 height 17
click at [176, 208] on textarea "Surprise! I’ve got a message for you" at bounding box center [220, 207] width 158 height 17
click at [201, 261] on textarea "Hi {first_name|there}, I recorded a quick message with you in mind—can’t wait f…" at bounding box center [220, 286] width 158 height 88
click at [291, 257] on textarea "Hi {first_name|there}, I recorded a quick message with you in mind—can’t wait f…" at bounding box center [220, 286] width 158 height 88
drag, startPoint x: 293, startPoint y: 260, endPoint x: 148, endPoint y: 263, distance: 145.4
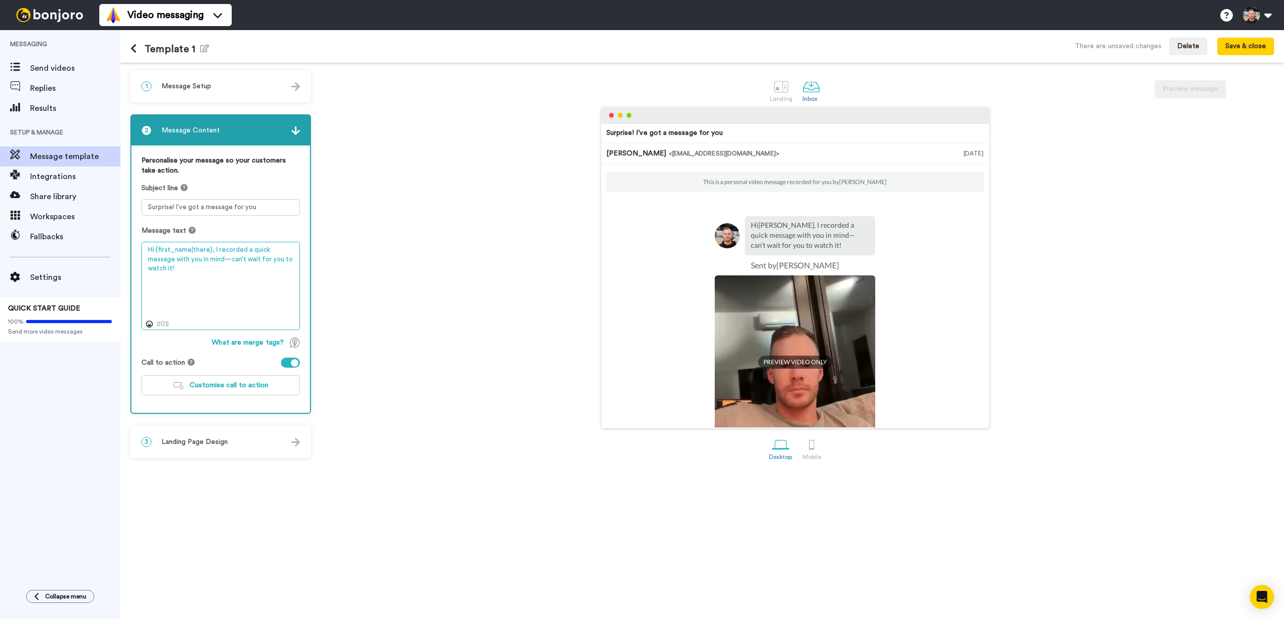
click at [148, 263] on textarea "Hi {first_name|there}, I recorded a quick message with you in mind—can’t wait f…" at bounding box center [220, 286] width 158 height 88
click at [236, 390] on button "Customise call to action" at bounding box center [220, 385] width 158 height 20
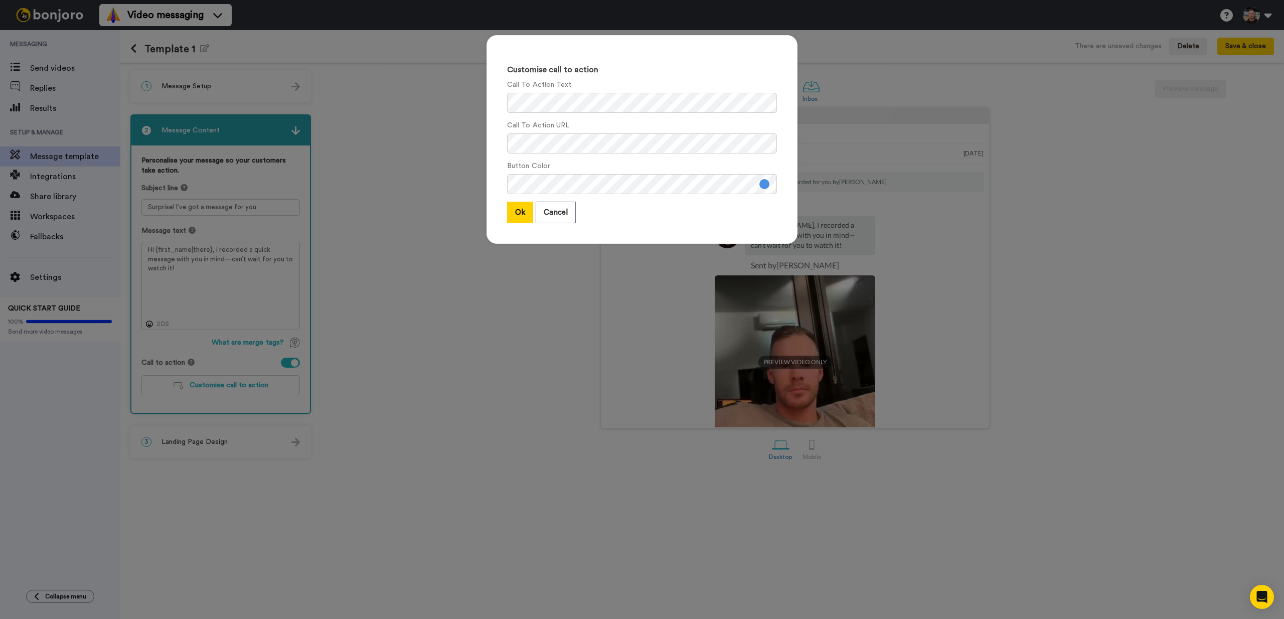
click at [763, 184] on button at bounding box center [764, 184] width 10 height 10
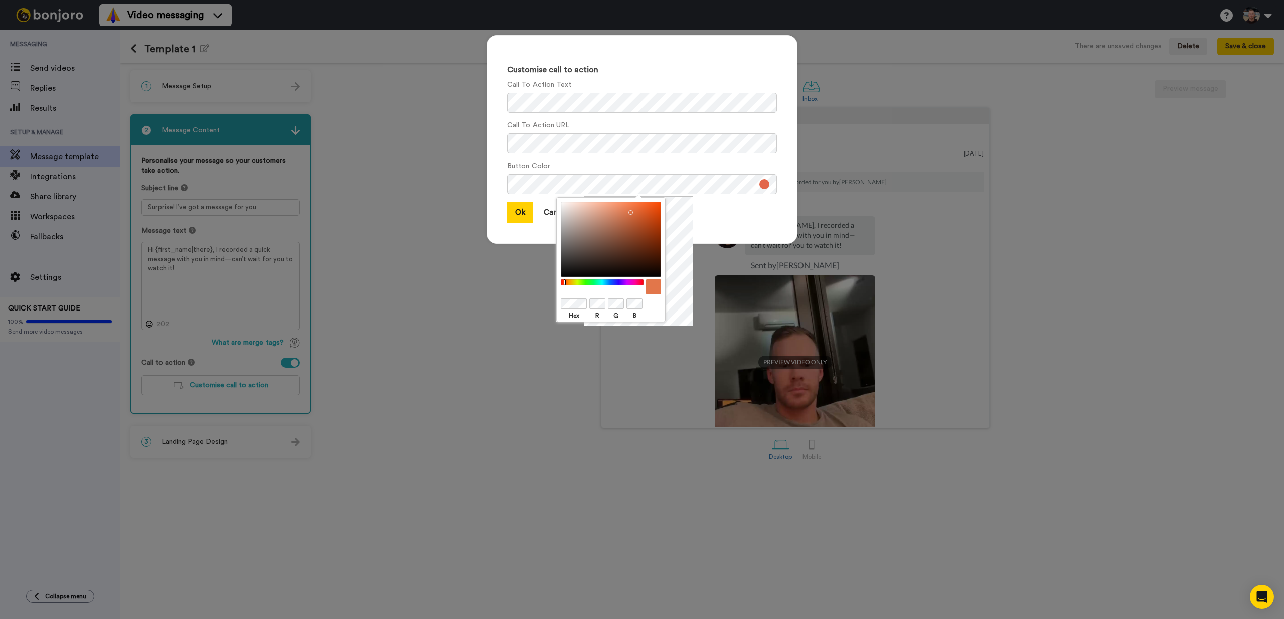
drag, startPoint x: 571, startPoint y: 285, endPoint x: 565, endPoint y: 284, distance: 6.1
click at [565, 284] on div at bounding box center [602, 282] width 86 height 7
drag, startPoint x: 643, startPoint y: 225, endPoint x: 657, endPoint y: 207, distance: 23.0
click at [657, 207] on div at bounding box center [611, 239] width 100 height 75
click at [712, 213] on div "Ok Cancel" at bounding box center [642, 213] width 270 height 22
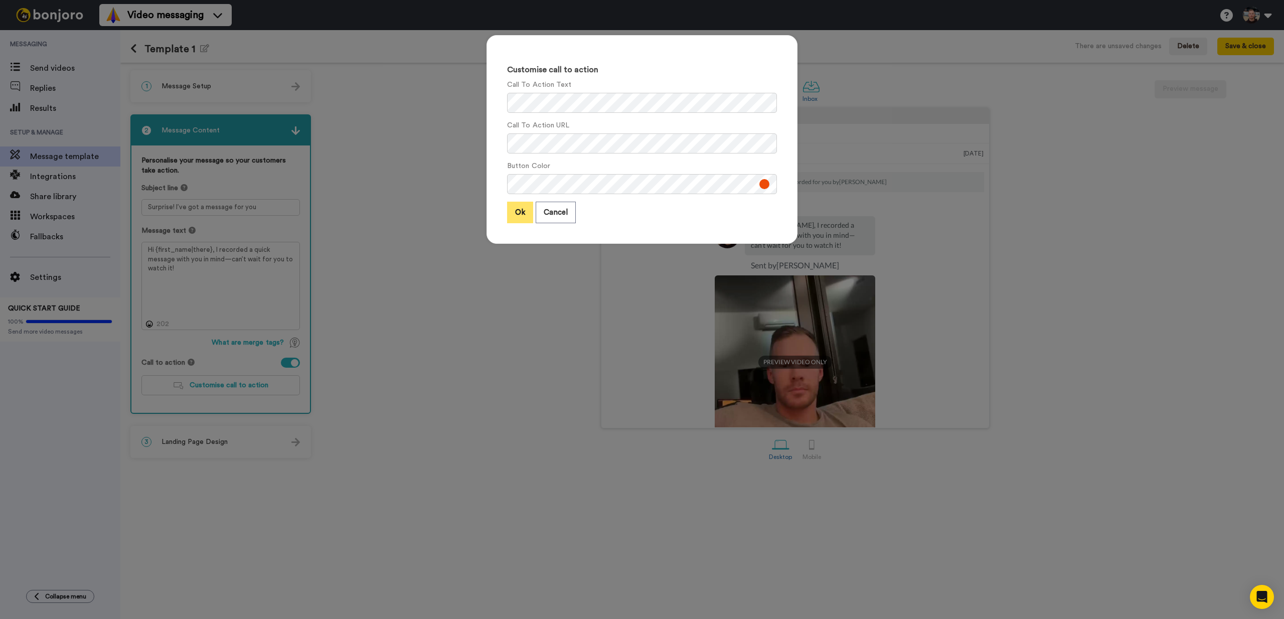
click at [524, 214] on button "Ok" at bounding box center [520, 213] width 26 height 22
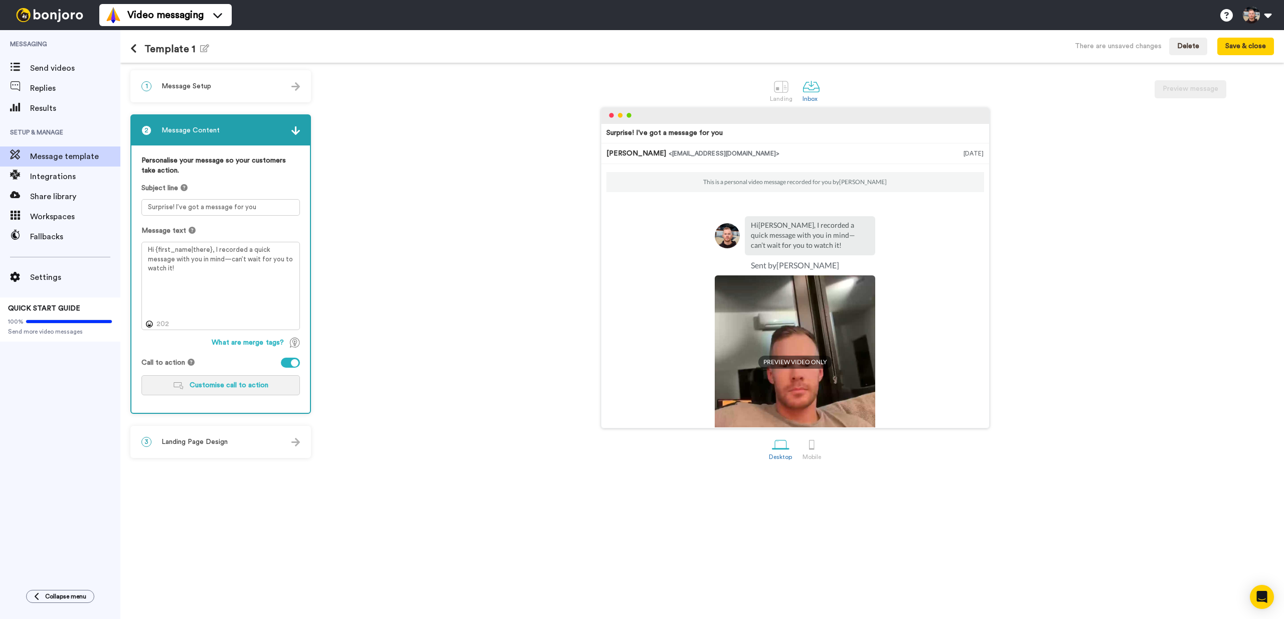
scroll to position [91, 0]
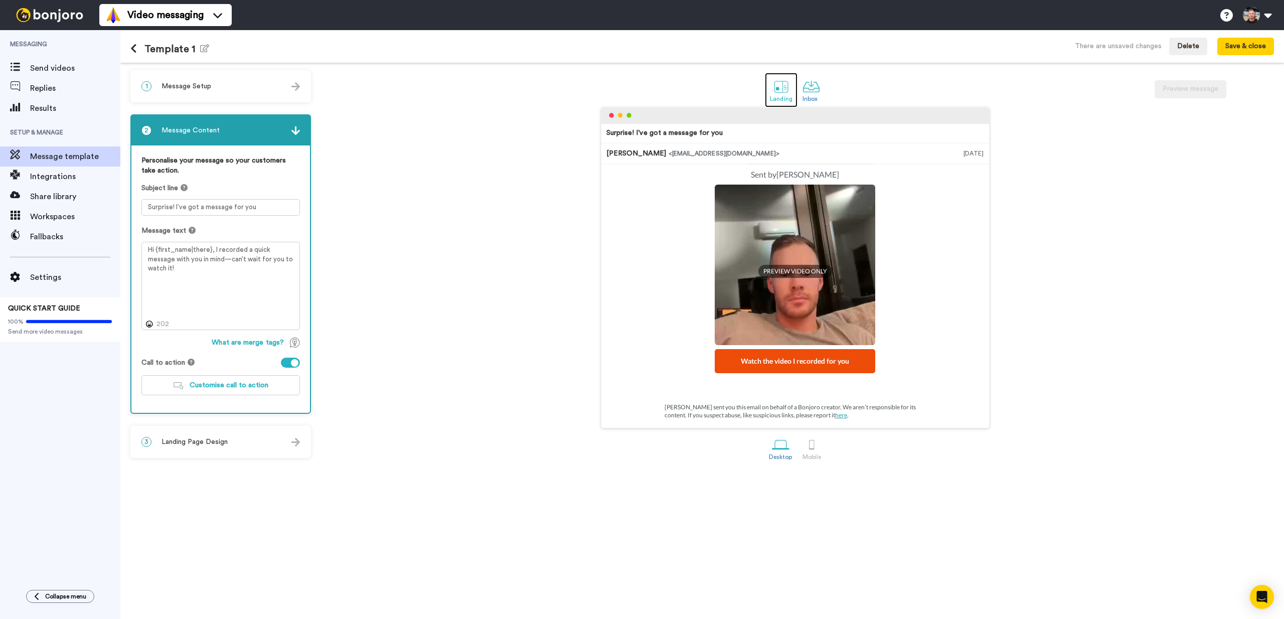
click at [773, 81] on div at bounding box center [781, 87] width 18 height 18
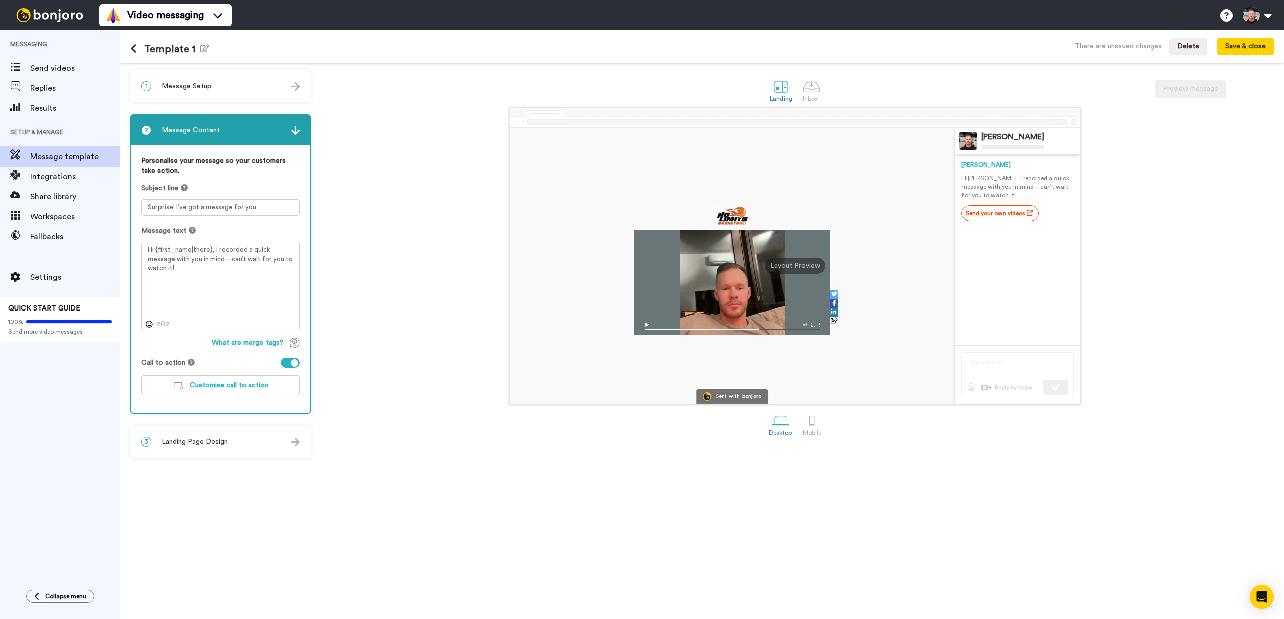
click at [290, 359] on div at bounding box center [290, 363] width 19 height 10
click at [213, 431] on div "3 Landing Page Design" at bounding box center [220, 442] width 179 height 30
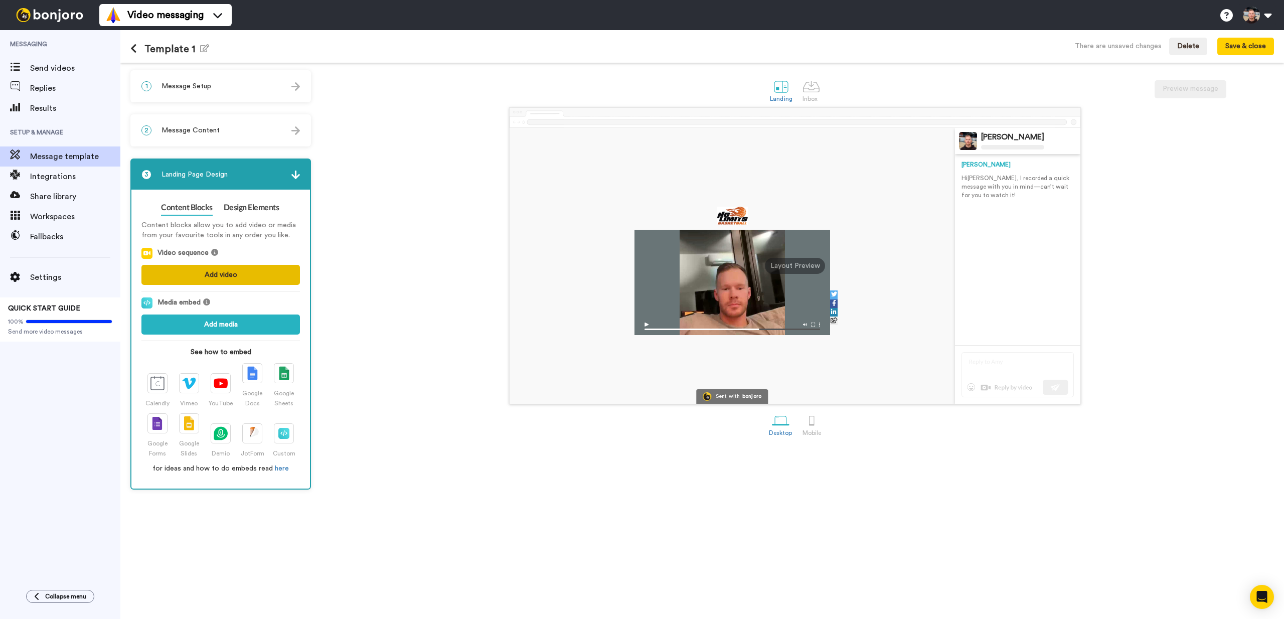
click at [201, 280] on button "Add video" at bounding box center [220, 275] width 158 height 20
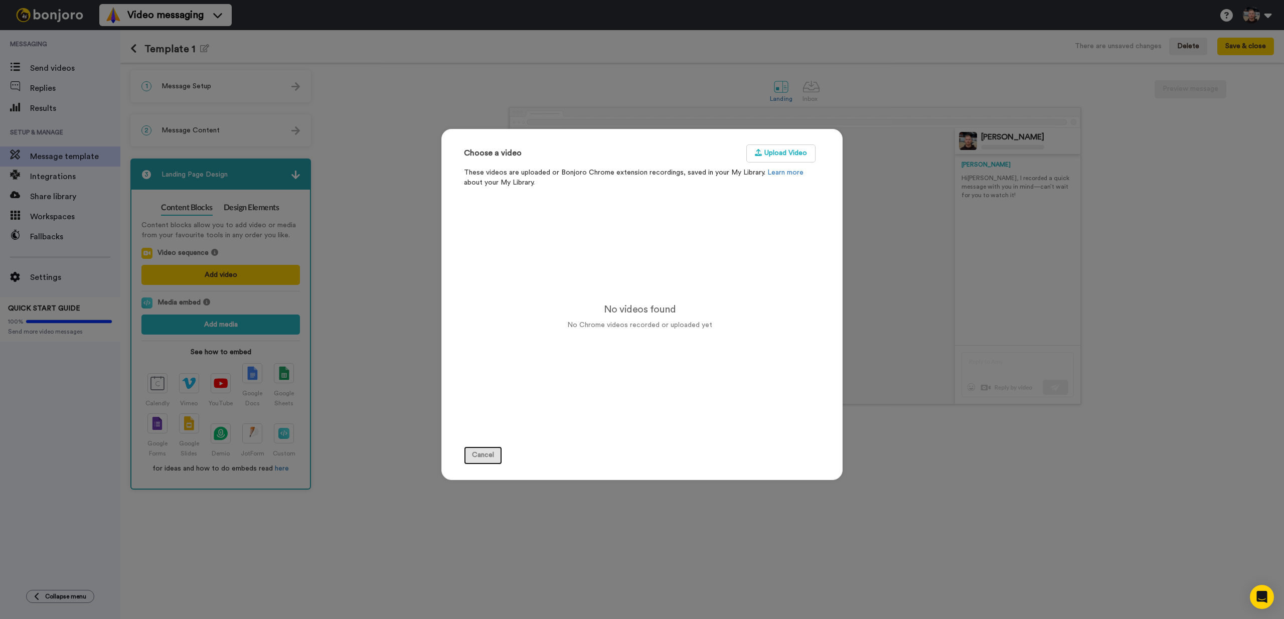
click at [474, 457] on button "Cancel" at bounding box center [483, 455] width 38 height 18
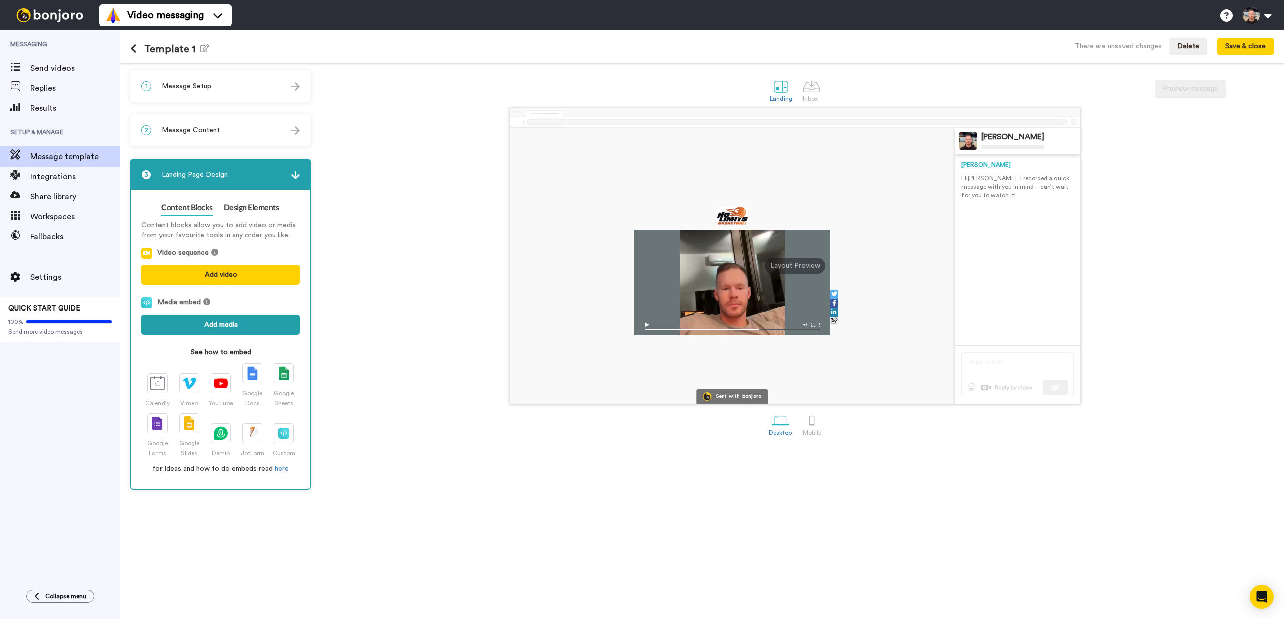
click at [238, 328] on button "Add media" at bounding box center [220, 324] width 158 height 20
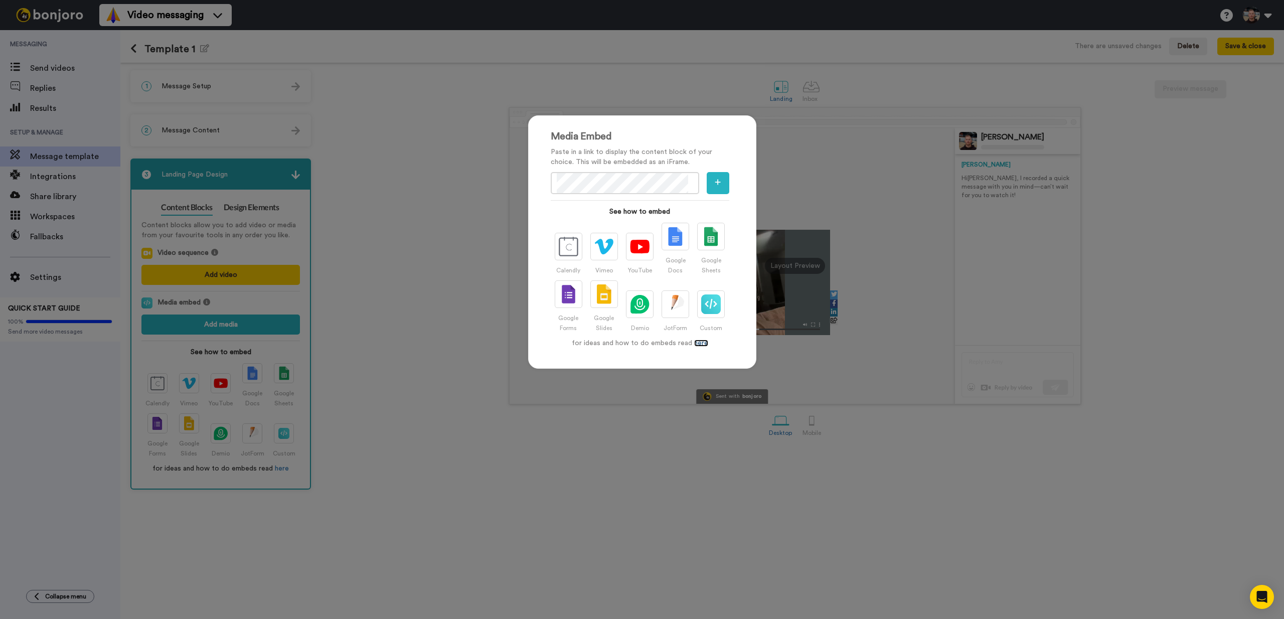
click at [694, 343] on link "here" at bounding box center [701, 342] width 14 height 7
click at [802, 135] on div "Media Embed Paste in a link to display the content block of your choice. This w…" at bounding box center [642, 309] width 1284 height 619
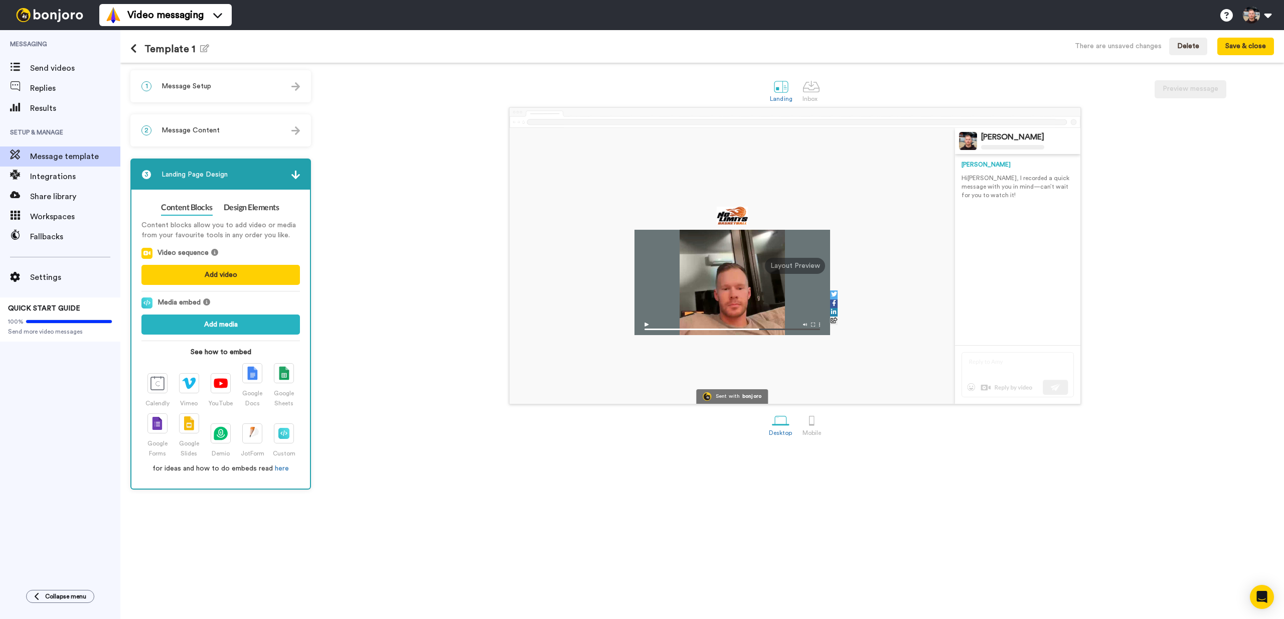
click at [644, 325] on img at bounding box center [732, 326] width 196 height 18
click at [647, 324] on img at bounding box center [732, 326] width 196 height 18
click at [730, 300] on div at bounding box center [732, 282] width 196 height 105
click at [198, 120] on div "2 Message Content" at bounding box center [220, 130] width 179 height 30
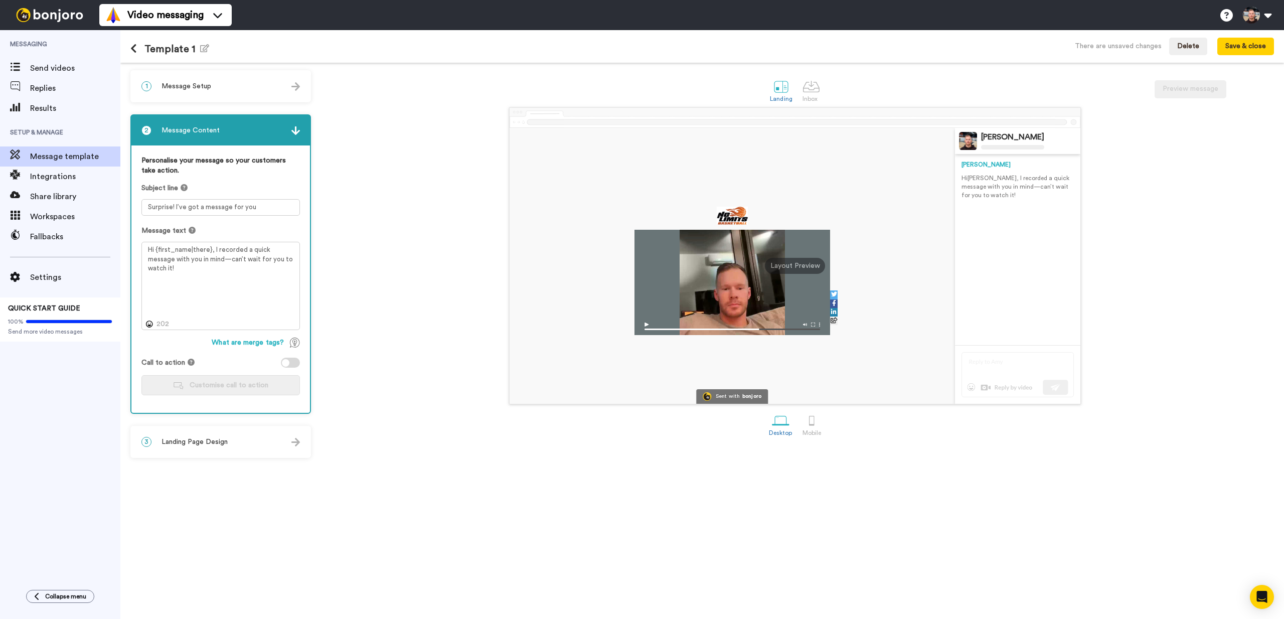
click at [198, 96] on div "1 Message Setup" at bounding box center [220, 86] width 179 height 30
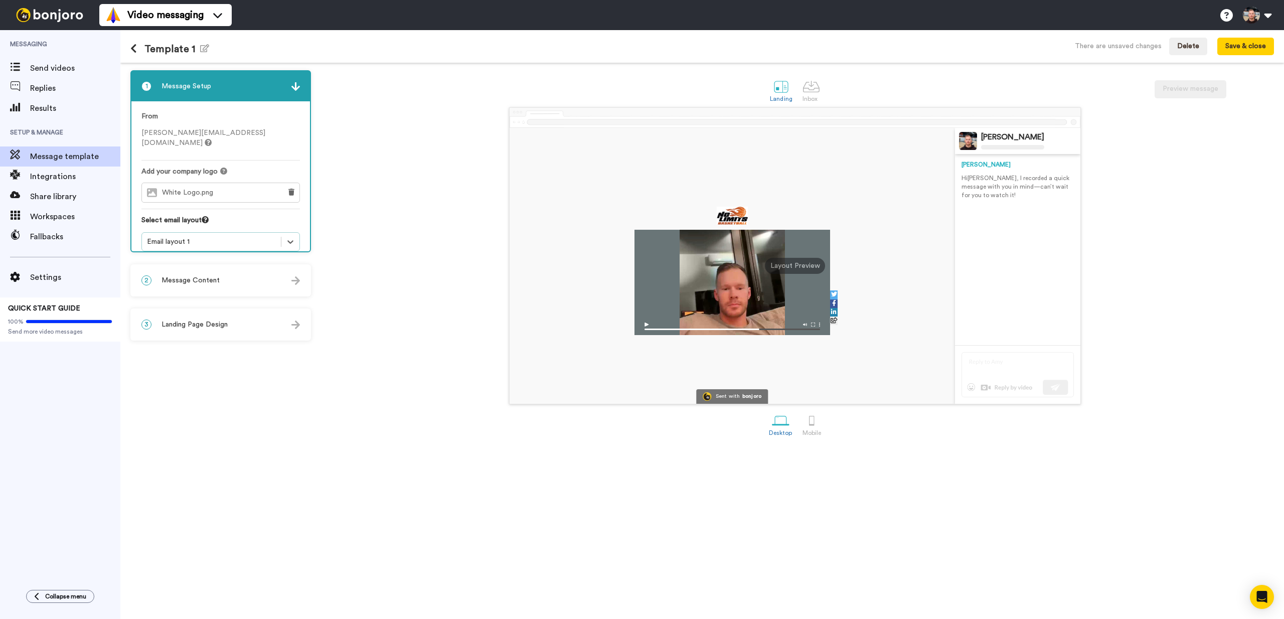
click at [234, 264] on div "2 Message Content Personalise your message so your customers take action. Subje…" at bounding box center [220, 280] width 181 height 32
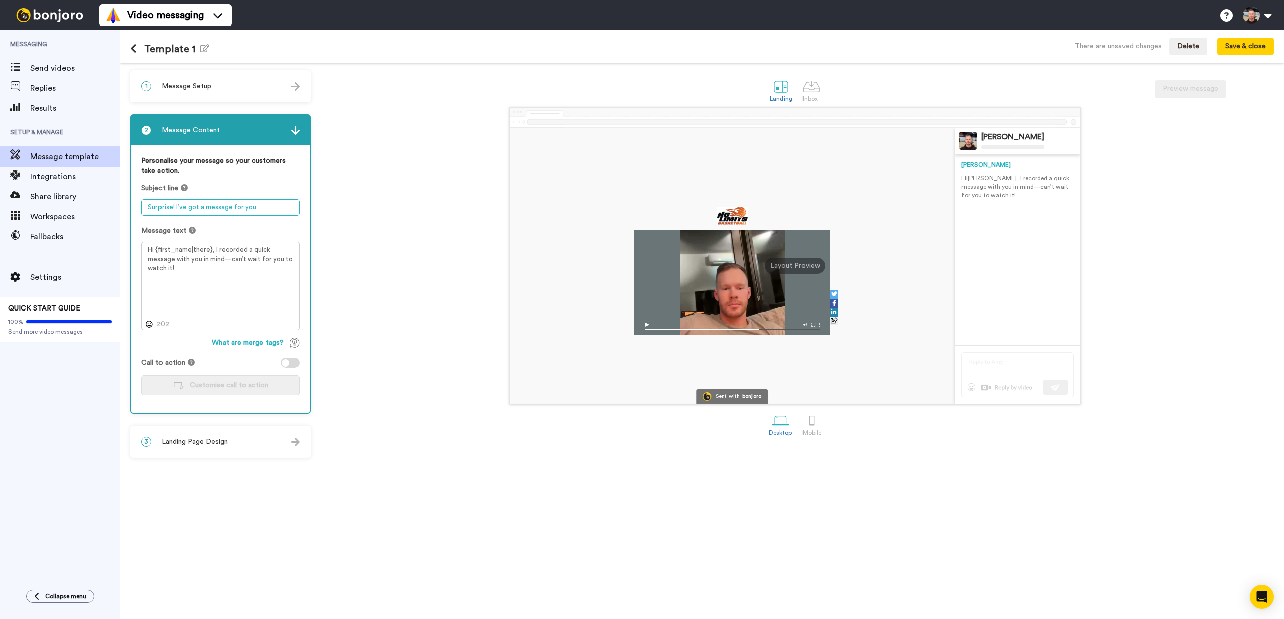
click at [246, 209] on textarea "Surprise! I’ve got a message for you" at bounding box center [220, 207] width 158 height 17
click at [262, 212] on textarea "Surprise! I’ve got a message for you" at bounding box center [220, 207] width 158 height 17
click at [264, 208] on textarea "Surprise! I’ve got a message for you" at bounding box center [220, 207] width 158 height 17
drag, startPoint x: 275, startPoint y: 207, endPoint x: 175, endPoint y: 210, distance: 100.8
click at [175, 210] on textarea "Surprise! I’ve got a message for you" at bounding box center [220, 207] width 158 height 17
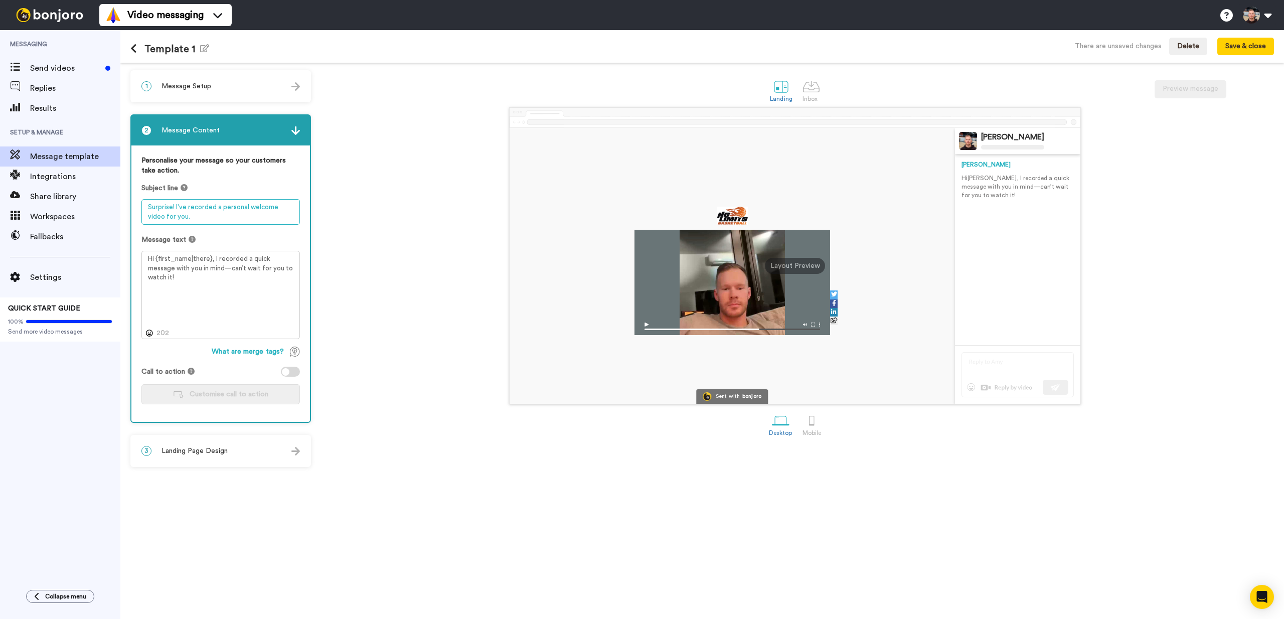
type textarea "Surprise! I've recorded a personal welcome video for you."
click at [211, 266] on textarea "Hi {first_name|there}, I recorded a quick message with you in mind—can’t wait f…" at bounding box center [220, 295] width 158 height 88
drag, startPoint x: 288, startPoint y: 270, endPoint x: 210, endPoint y: 261, distance: 78.2
click at [210, 261] on textarea "Hi {first_name|there}, I recorded a quick message with you in mind—can’t wait f…" at bounding box center [220, 295] width 158 height 88
type textarea "Hi {first_name|there}, Welcome to No Limits! Here's a p"
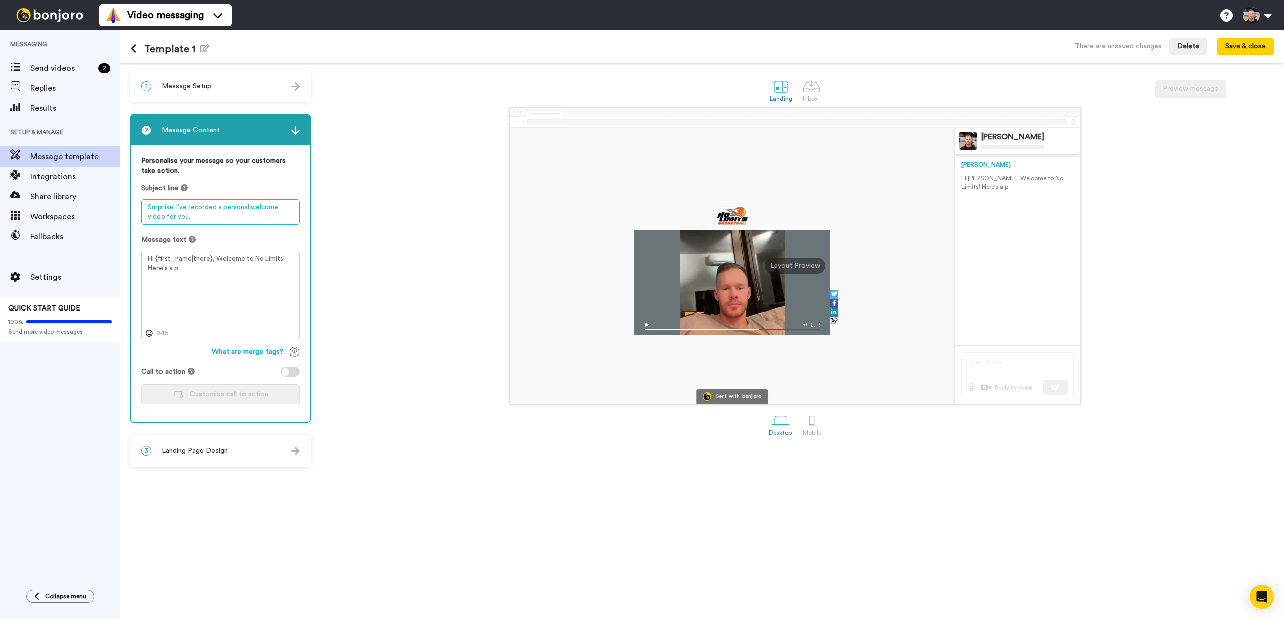
click at [276, 210] on textarea "Surprise! I've recorded a personal welcome video for you." at bounding box center [220, 212] width 158 height 26
drag, startPoint x: 262, startPoint y: 209, endPoint x: 288, endPoint y: 208, distance: 26.1
click at [262, 209] on textarea "Surprise! I've recorded a personal video for you." at bounding box center [220, 207] width 158 height 17
click at [217, 218] on textarea "Surprise! I've recorded a personal video just for you." at bounding box center [220, 212] width 158 height 26
type textarea "Surprise! I've recorded a personal video just for you."
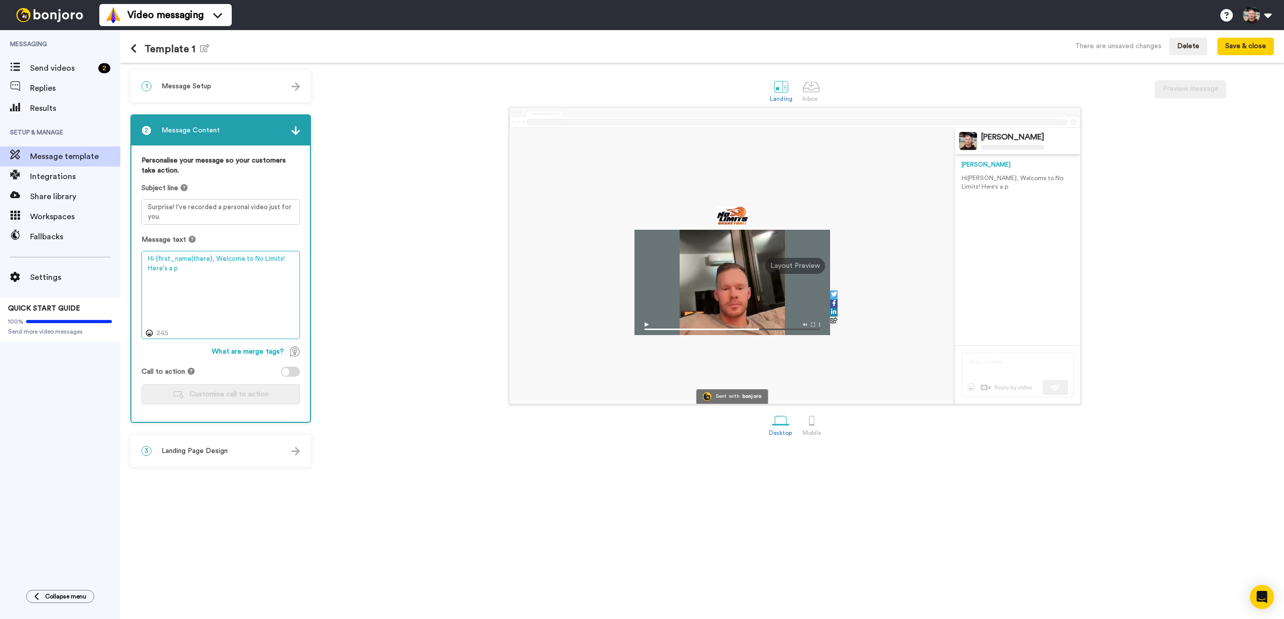
click at [195, 287] on textarea "Hi {first_name|there}, Welcome to No Limits! Here's a p" at bounding box center [220, 295] width 158 height 88
click at [223, 277] on textarea "Hi {first_name|there}, Welcome to No Limits! Here's a p" at bounding box center [220, 295] width 158 height 88
click at [246, 205] on textarea "Surprise! I've recorded a personal video just for you." at bounding box center [220, 212] width 158 height 26
click at [166, 215] on textarea "Surprise! I've recorded a personal video just for you." at bounding box center [220, 212] width 158 height 26
click at [239, 273] on textarea "Hi {first_name|there}, Welcome to No Limits! Here's a p" at bounding box center [220, 295] width 158 height 88
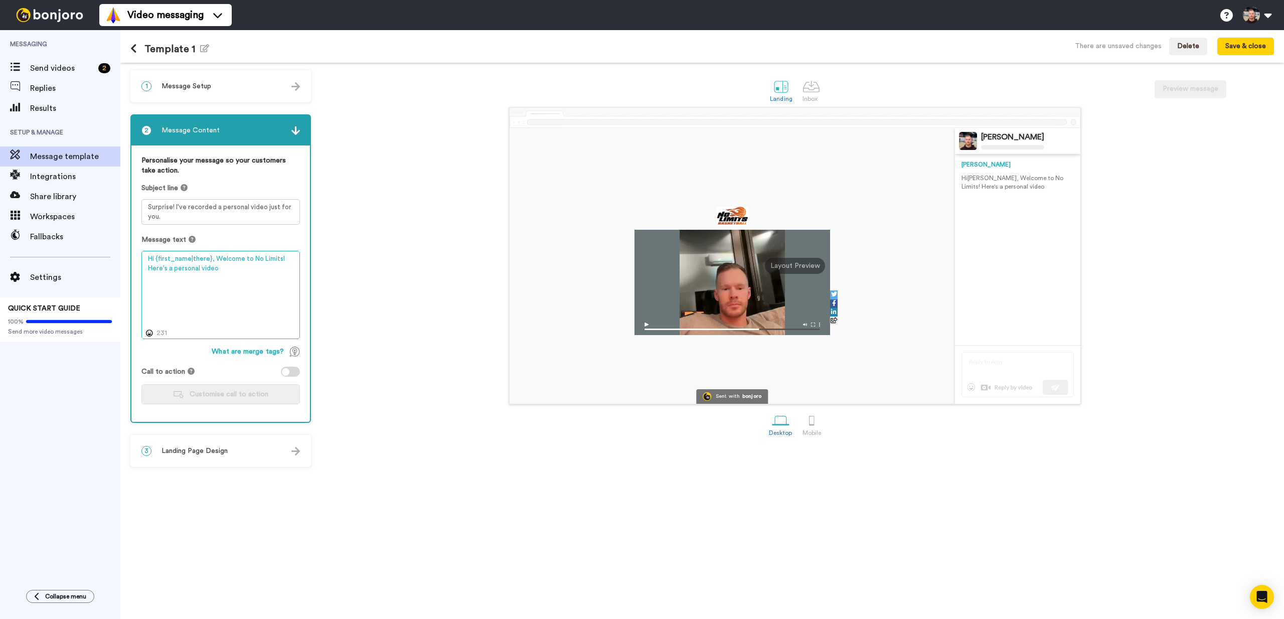
type textarea "Hi {first_name|there}, Welcome to No Limits! Here's a personal video"
click at [223, 215] on textarea "Surprise! I've recorded a personal video just for you." at bounding box center [220, 212] width 158 height 26
paste textarea "Welcome to No Limits – I recorded this for you"
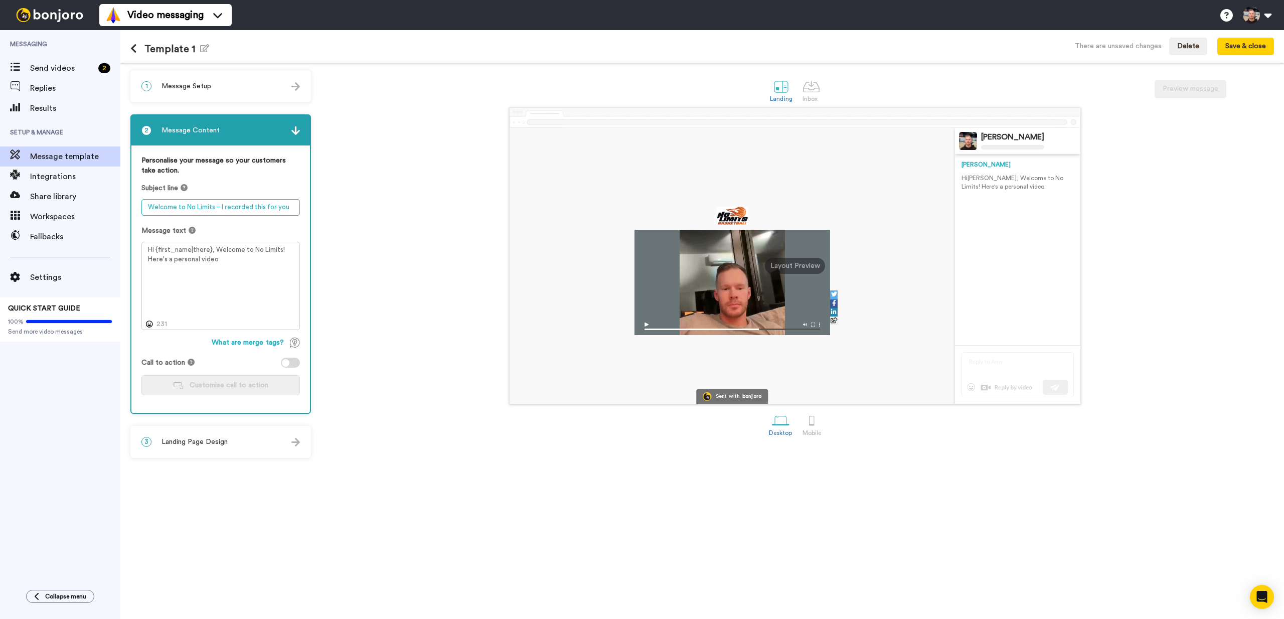
click at [221, 208] on textarea "Welcome to No Limits – I recorded this for you" at bounding box center [220, 207] width 158 height 17
paste textarea "A quick personal video for you 🎥"
type textarea "A quick personal video for you 🎥"
click at [250, 272] on textarea "Hi {first_name|there}, Welcome to No Limits! Here's a personal video" at bounding box center [220, 286] width 158 height 88
drag, startPoint x: 250, startPoint y: 209, endPoint x: 236, endPoint y: 210, distance: 14.0
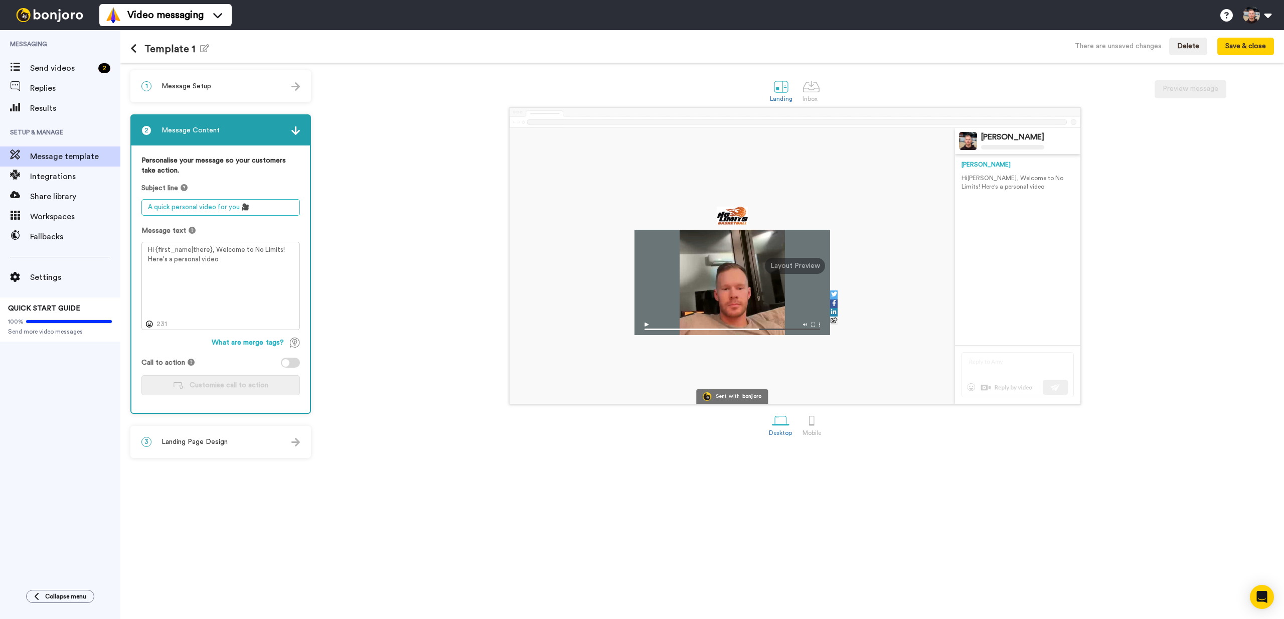
click at [236, 210] on textarea "A quick personal video for you 🎥" at bounding box center [220, 207] width 158 height 17
click at [241, 304] on textarea "Hi {first_name|there}, Welcome to No Limits! Here's a personal video" at bounding box center [220, 286] width 158 height 88
drag, startPoint x: 263, startPoint y: 268, endPoint x: 215, endPoint y: 252, distance: 51.1
click at [215, 252] on textarea "Hi {first_name|there}, Welcome to No Limits! Here's a personal video" at bounding box center [220, 286] width 158 height 88
paste textarea "the No Limits Academy! I recorded a quick video to say hello and share what you…"
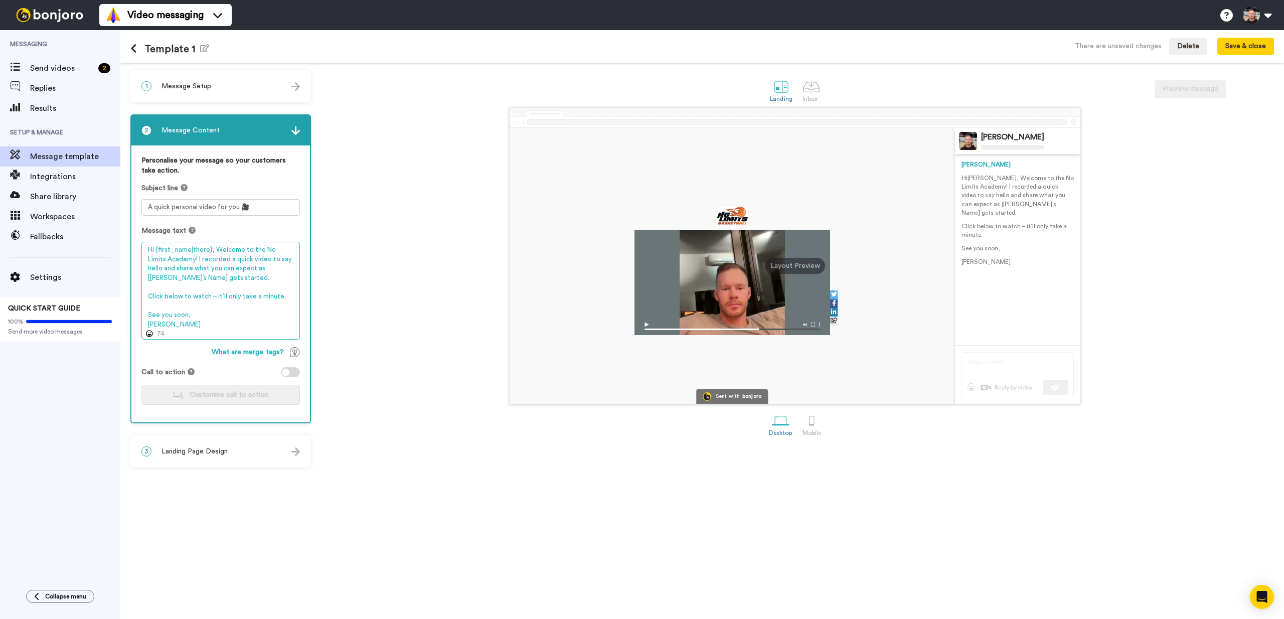
click at [215, 249] on textarea "Hi {first_name|there}, Welcome to the No Limits Academy! I recorded a quick vid…" at bounding box center [220, 291] width 158 height 98
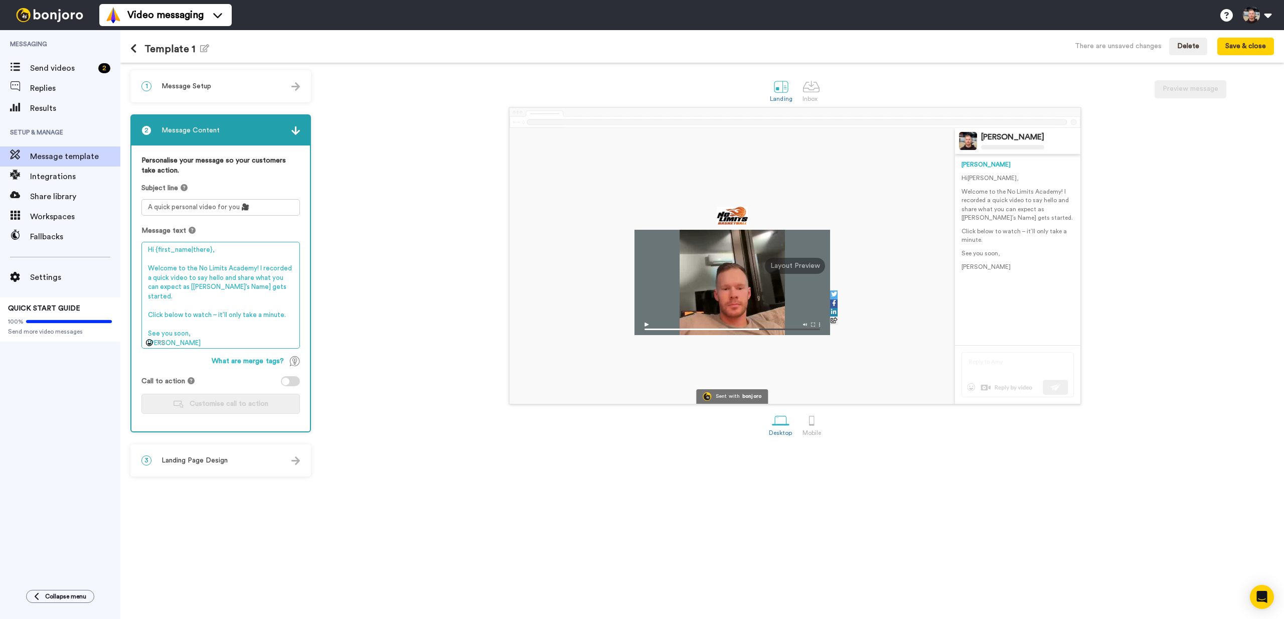
click at [256, 268] on textarea "Hi {first_name|there}, Welcome to the No Limits Academy! I recorded a quick vid…" at bounding box center [220, 295] width 158 height 107
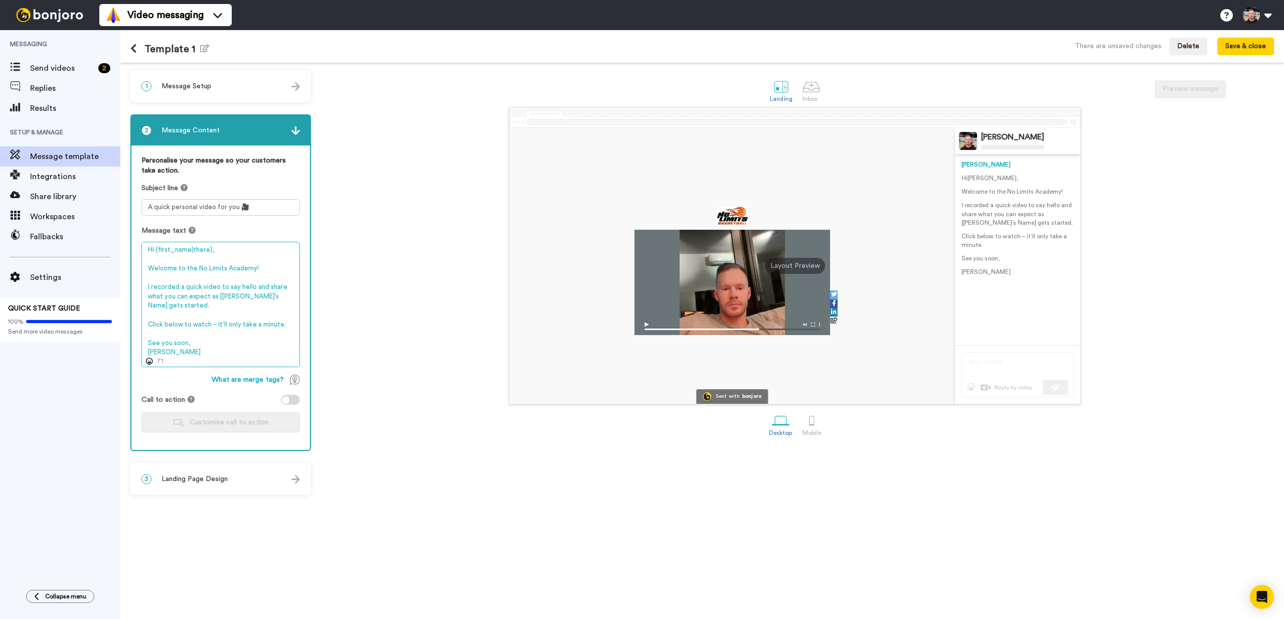
click at [198, 315] on textarea "Hi {first_name|there}, Welcome to the No Limits Academy! I recorded a quick vid…" at bounding box center [220, 304] width 158 height 125
click at [205, 310] on textarea "Hi {first_name|there}, Welcome to the No Limits Academy! I recorded a quick vid…" at bounding box center [220, 304] width 158 height 125
click at [218, 288] on textarea "Hi {first_name|there}, Welcome to the No Limits Academy! I recorded a quick vid…" at bounding box center [220, 304] width 158 height 125
drag, startPoint x: 277, startPoint y: 298, endPoint x: 234, endPoint y: 300, distance: 43.2
click at [234, 300] on textarea "Hi {first_name|there}, Welcome to the No Limits Academy! I recorded a quick vid…" at bounding box center [220, 304] width 158 height 125
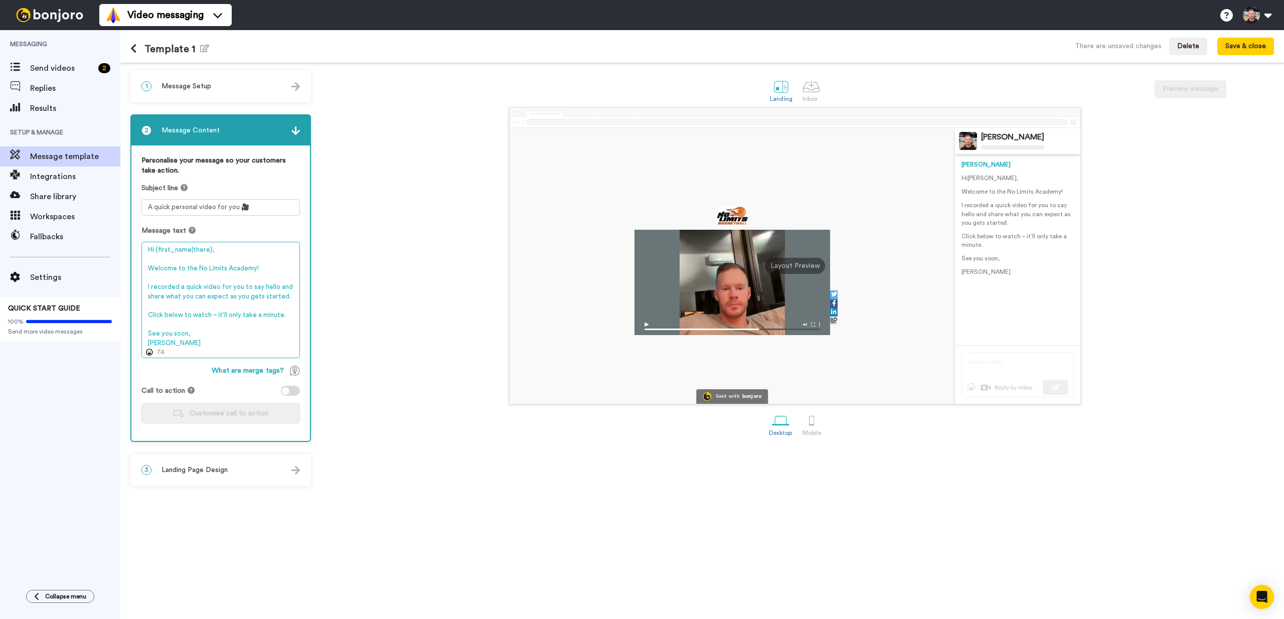
click at [256, 295] on textarea "Hi {first_name|there}, Welcome to the No Limits Academy! I recorded a quick vid…" at bounding box center [220, 300] width 158 height 116
click at [266, 308] on textarea "Hi {first_name|there}, Welcome to the No Limits Academy! I recorded a quick vid…" at bounding box center [220, 300] width 158 height 116
click at [183, 321] on textarea "Hi {first_name|there}, Welcome to the No Limits Academy! I recorded a quick vid…" at bounding box center [220, 300] width 158 height 116
drag, startPoint x: 284, startPoint y: 317, endPoint x: 114, endPoint y: 312, distance: 170.5
click at [114, 312] on div "Messaging Send videos 2 Replies Results Setup & Manage Message template Integra…" at bounding box center [642, 324] width 1284 height 589
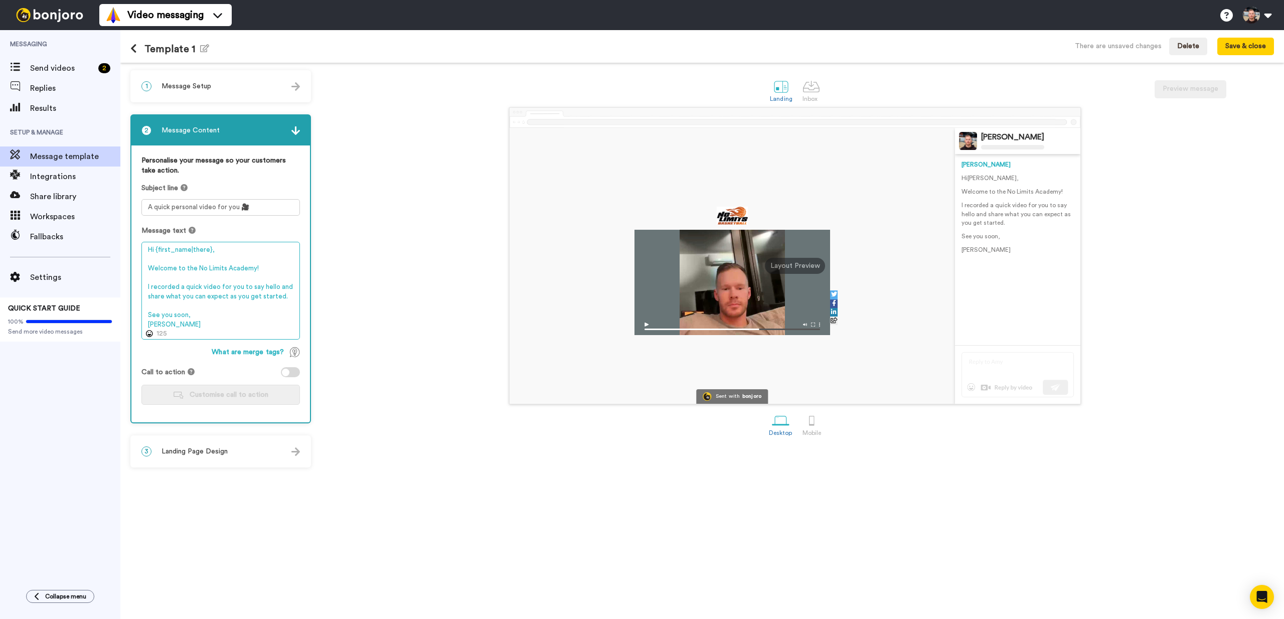
click at [215, 317] on textarea "Hi {first_name|there}, Welcome to the No Limits Academy! I recorded a quick vid…" at bounding box center [220, 291] width 158 height 98
click at [168, 359] on div "Personalise your message so your customers take action. Subject line A quick pe…" at bounding box center [220, 283] width 179 height 277
click at [190, 323] on textarea "Hi {first_name|there}, Welcome to the No Limits Academy! I recorded a quick vid…" at bounding box center [220, 291] width 158 height 98
click at [176, 355] on div "What are merge tags?" at bounding box center [220, 352] width 158 height 10
click at [176, 326] on textarea "Hi {first_name|there}, Welcome to the No Limits Academy! I recorded a quick vid…" at bounding box center [220, 291] width 158 height 98
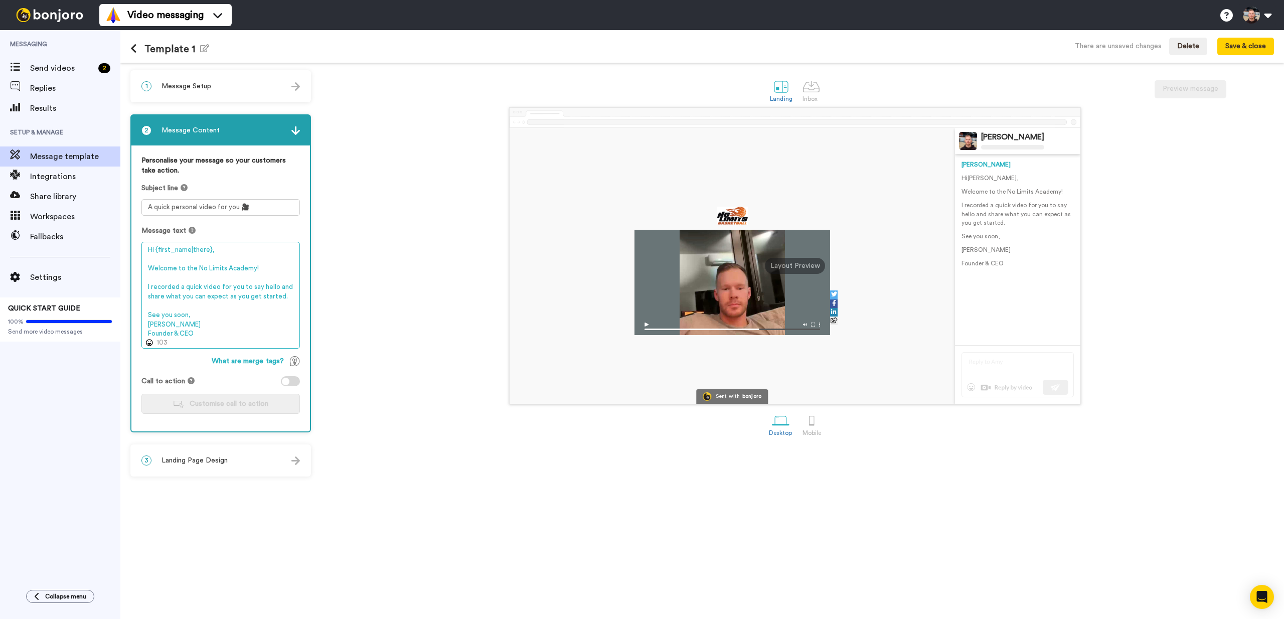
type textarea "Hi {first_name|there}, Welcome to the No Limits Academy! I recorded a quick vid…"
click at [223, 86] on div "1 Message Setup" at bounding box center [220, 86] width 179 height 30
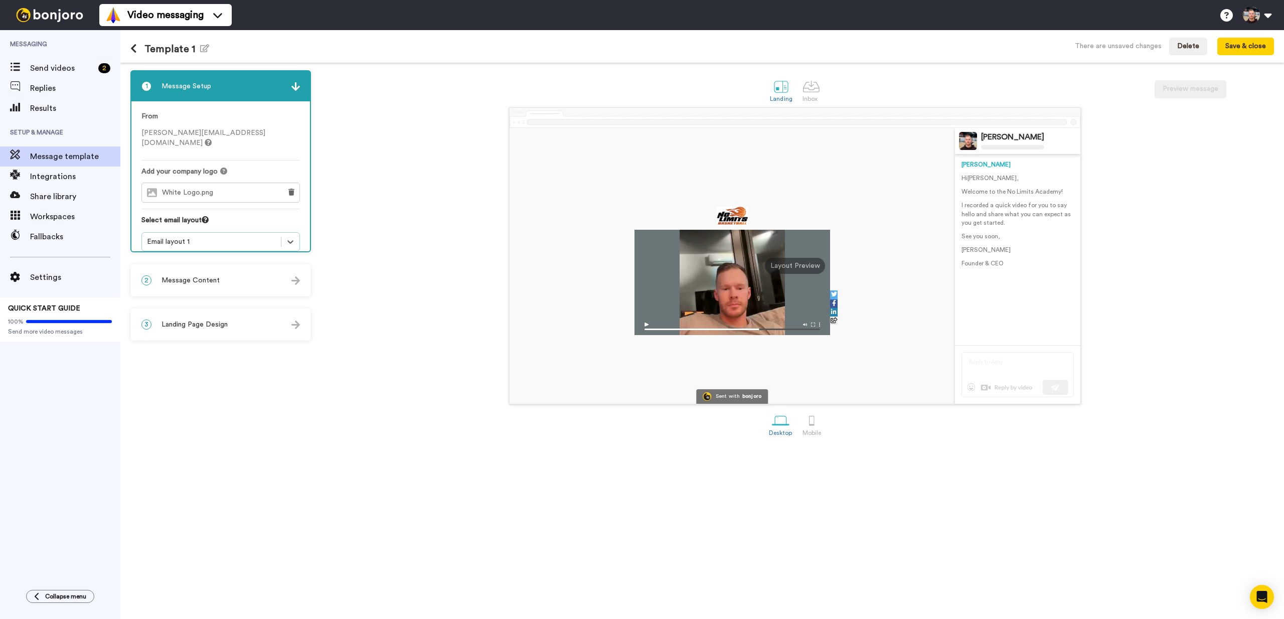
click at [218, 275] on div "2 Message Content" at bounding box center [220, 280] width 179 height 30
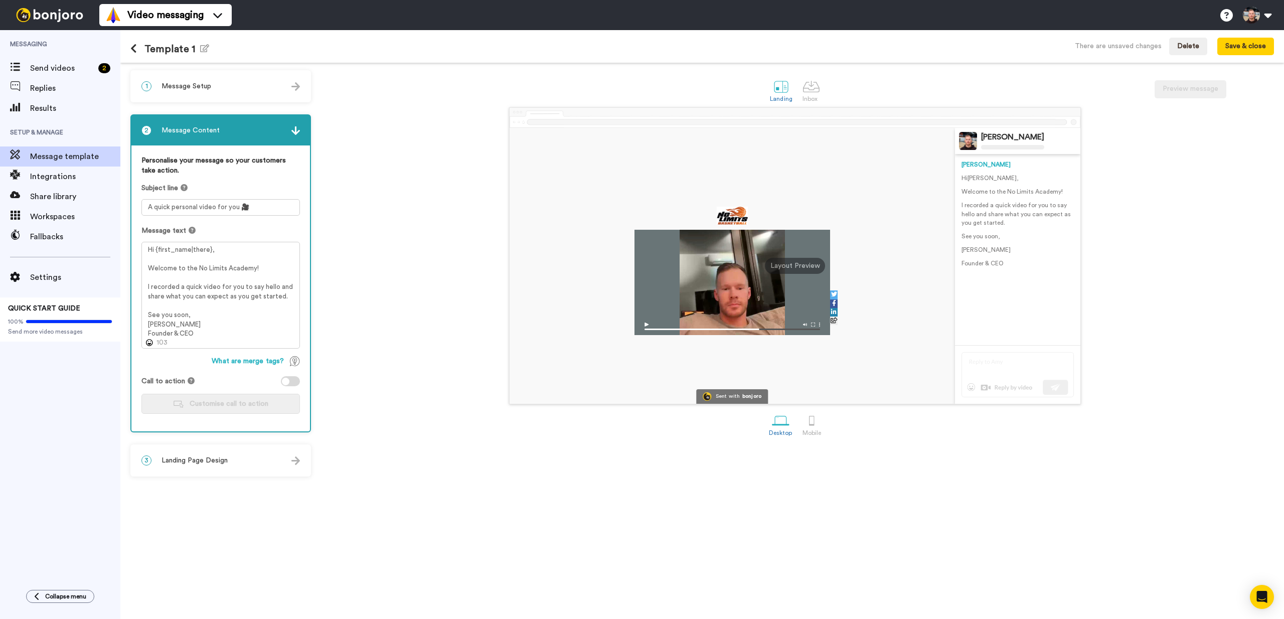
click at [206, 454] on div "3 Landing Page Design" at bounding box center [220, 460] width 179 height 30
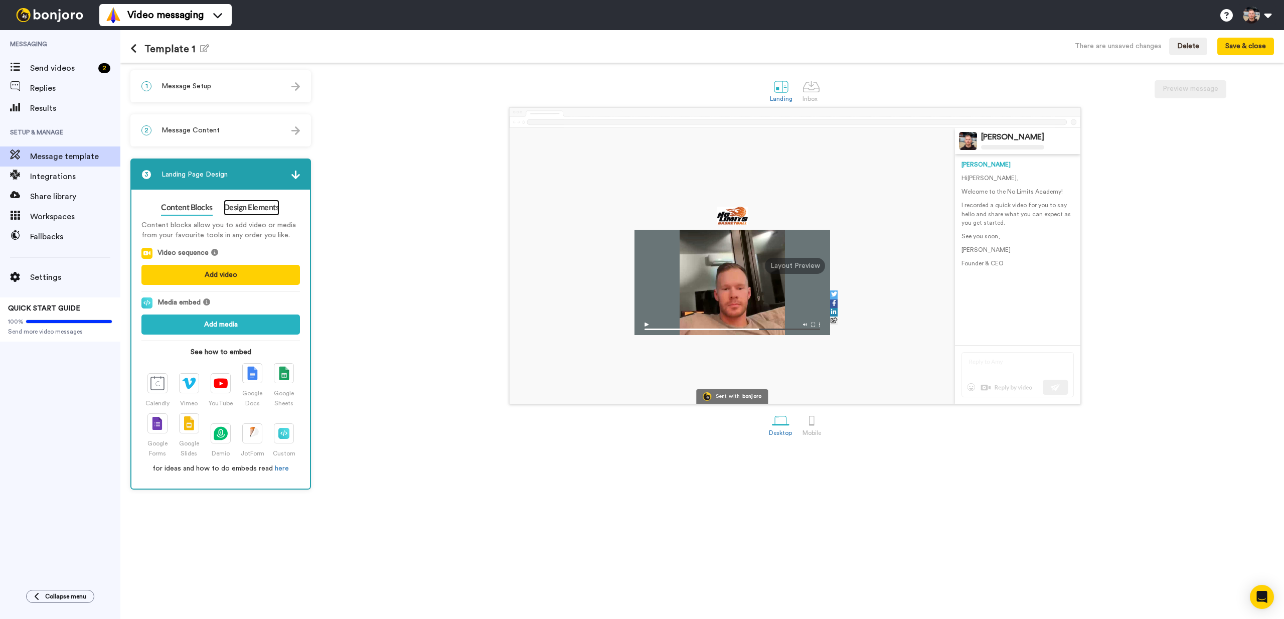
click at [235, 204] on link "Design Elements" at bounding box center [252, 208] width 56 height 16
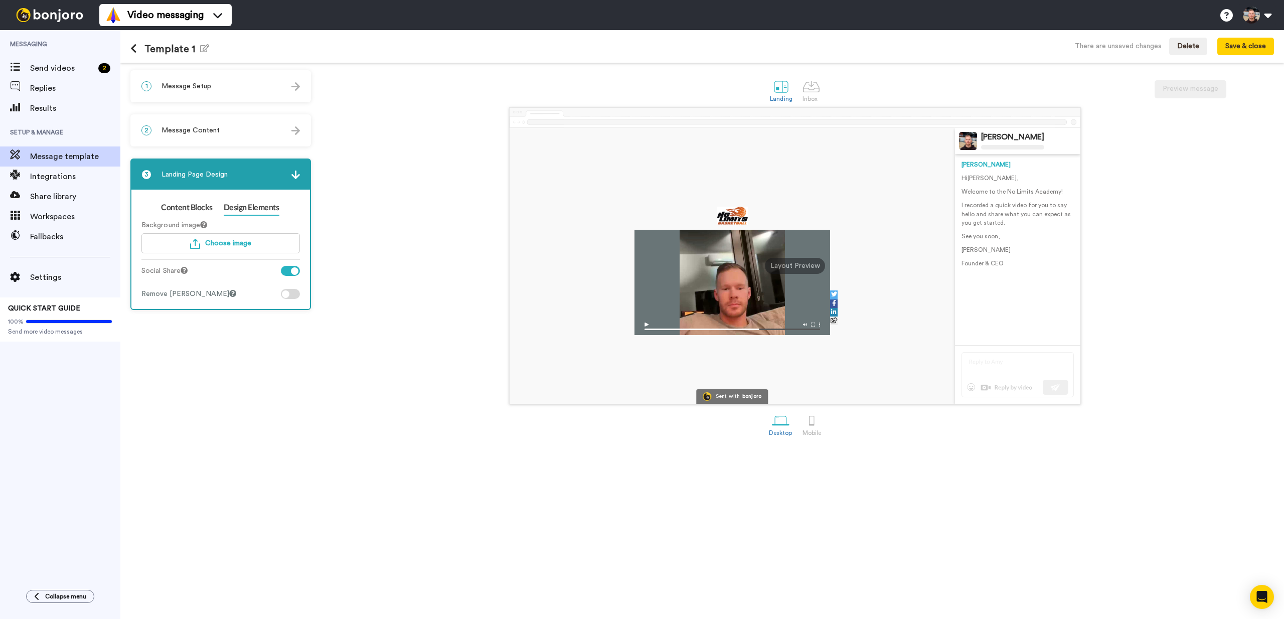
click at [291, 273] on div at bounding box center [295, 271] width 8 height 8
click at [291, 273] on div at bounding box center [290, 271] width 19 height 10
click at [291, 273] on div at bounding box center [295, 271] width 8 height 8
click at [296, 295] on div at bounding box center [290, 294] width 19 height 10
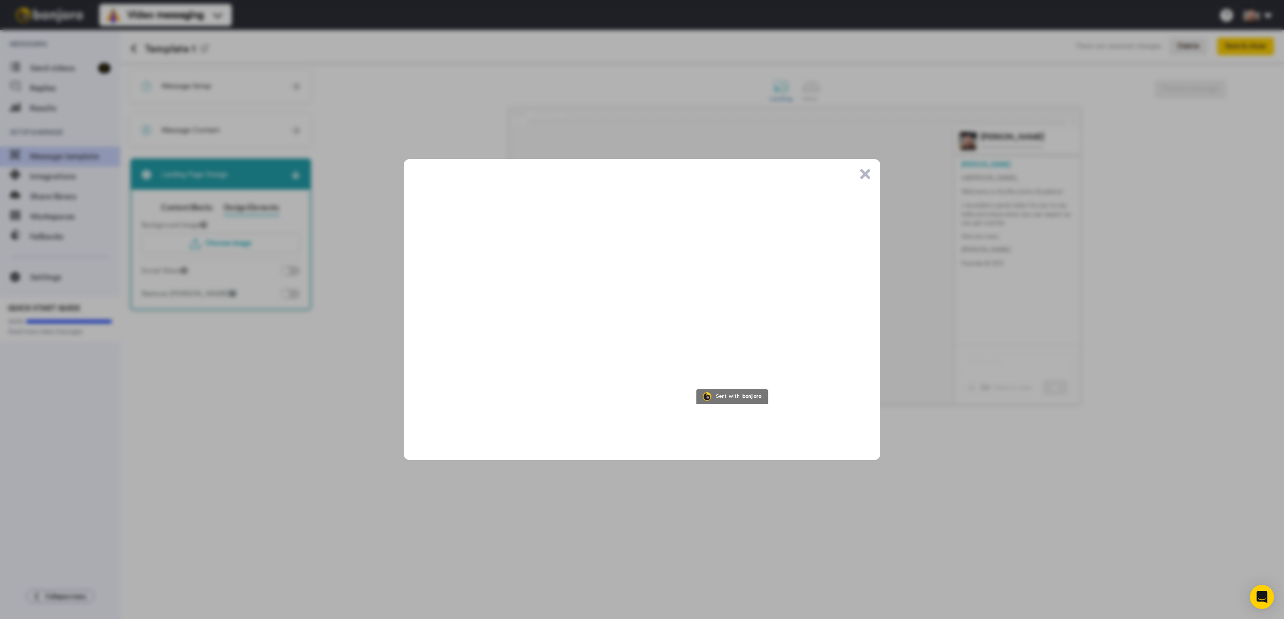
click at [860, 178] on button ".cls-1{stroke-width:0px;}" at bounding box center [865, 174] width 10 height 10
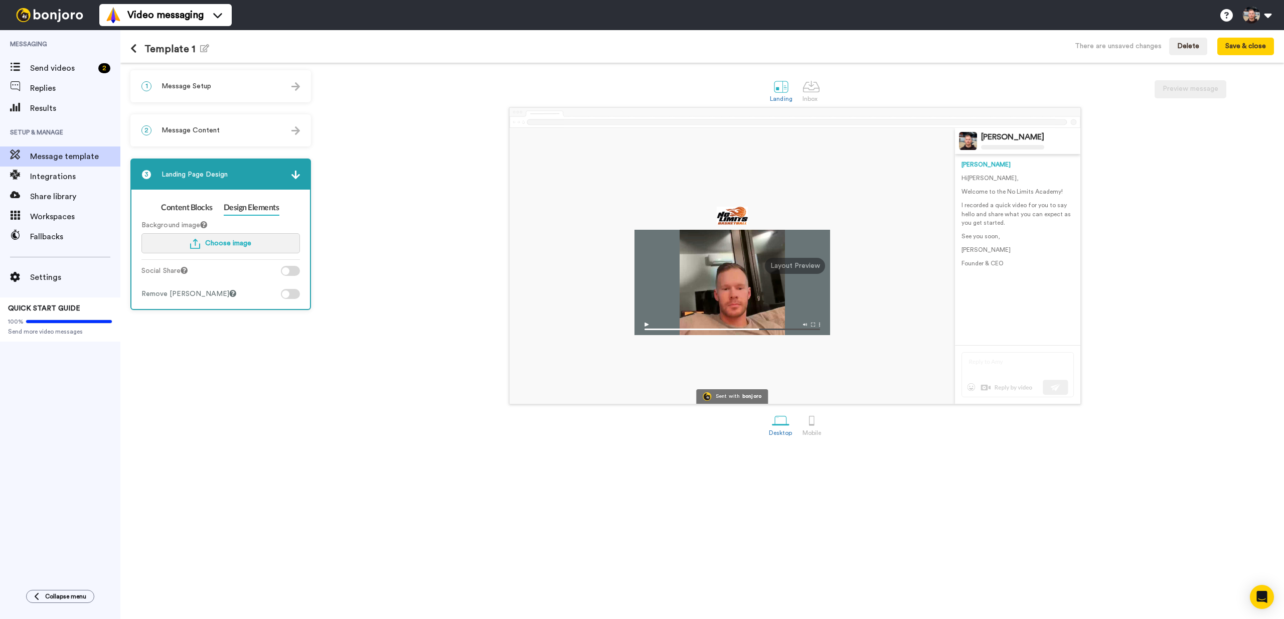
click at [221, 246] on span "Choose image" at bounding box center [228, 243] width 46 height 7
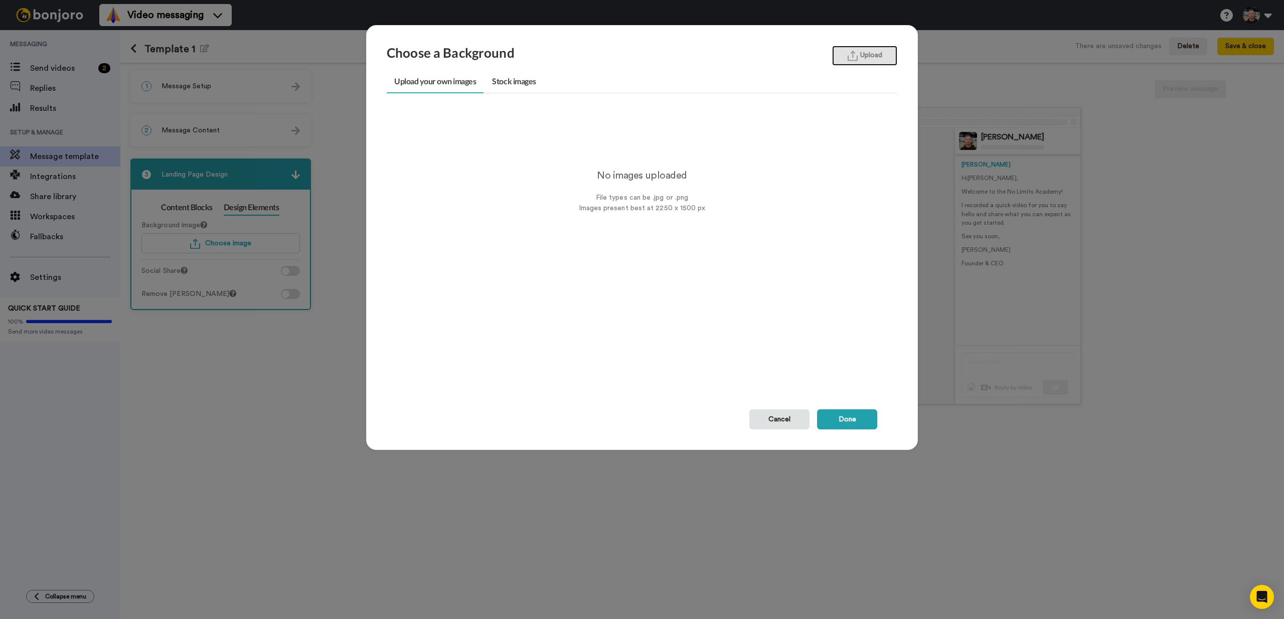
click at [879, 57] on button "Upload" at bounding box center [864, 56] width 65 height 20
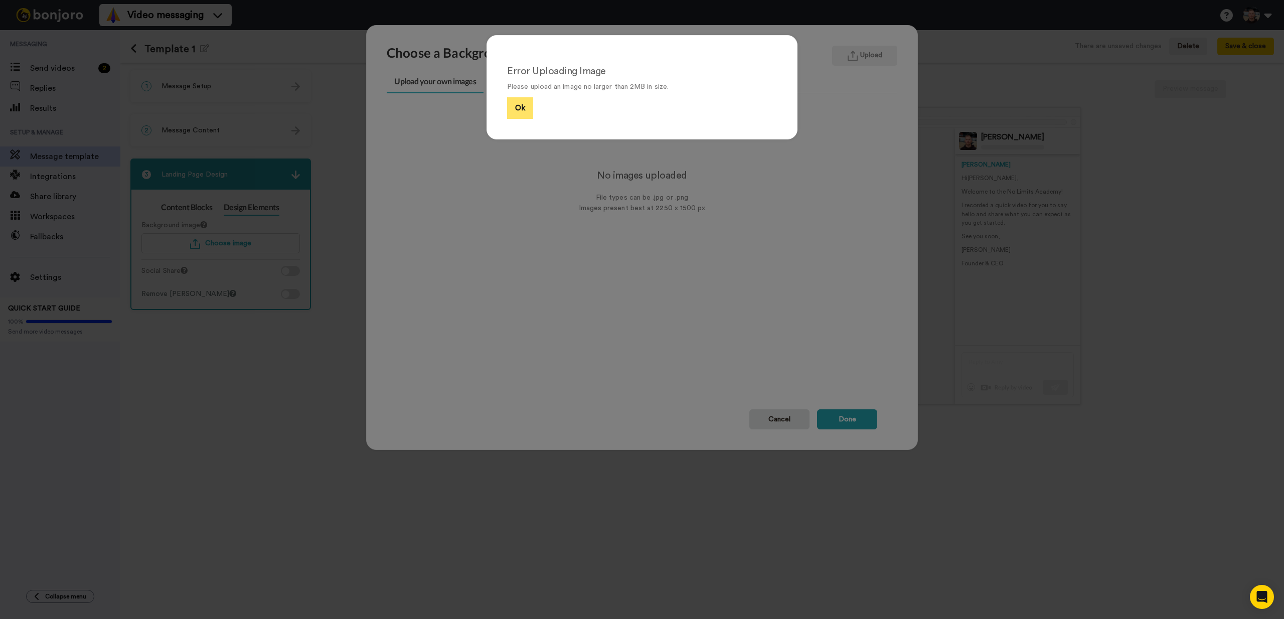
click at [516, 104] on button "Ok" at bounding box center [520, 108] width 26 height 22
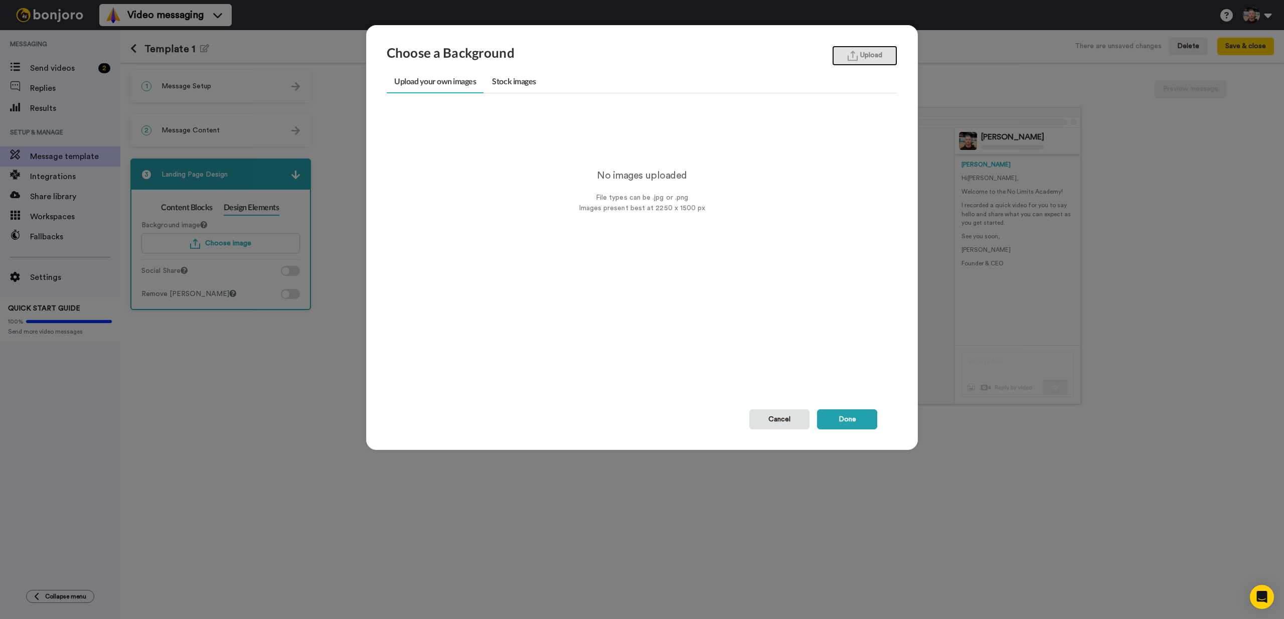
click at [859, 54] on button "Upload" at bounding box center [864, 56] width 65 height 20
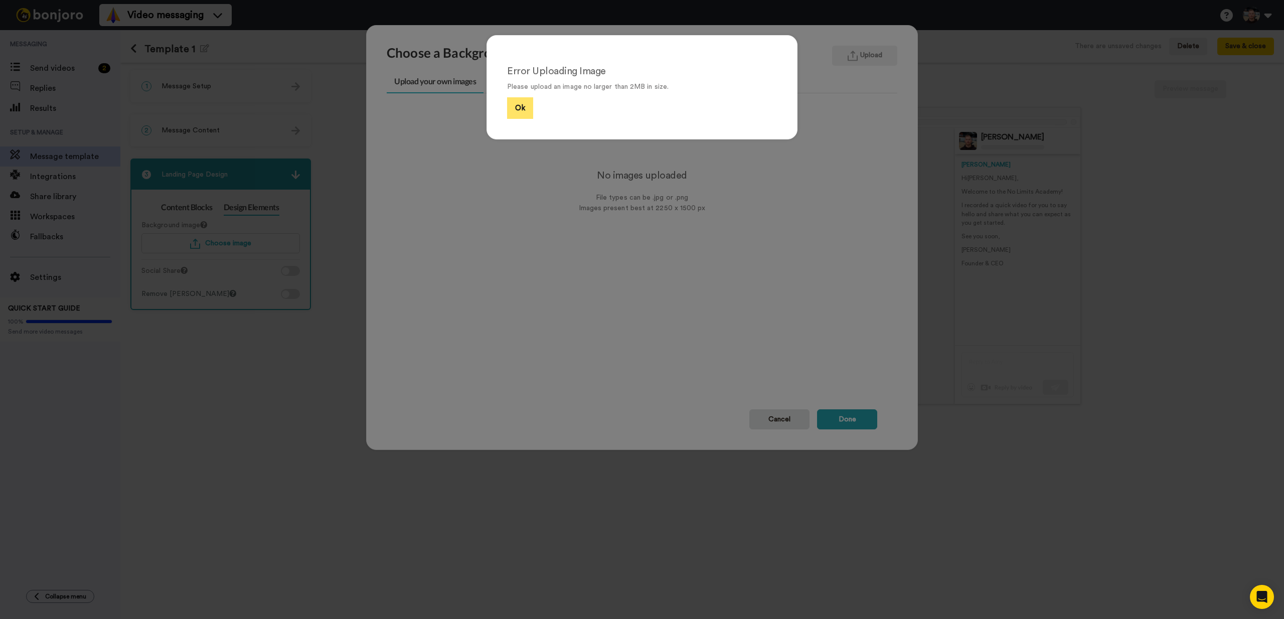
click at [525, 115] on button "Ok" at bounding box center [520, 108] width 26 height 22
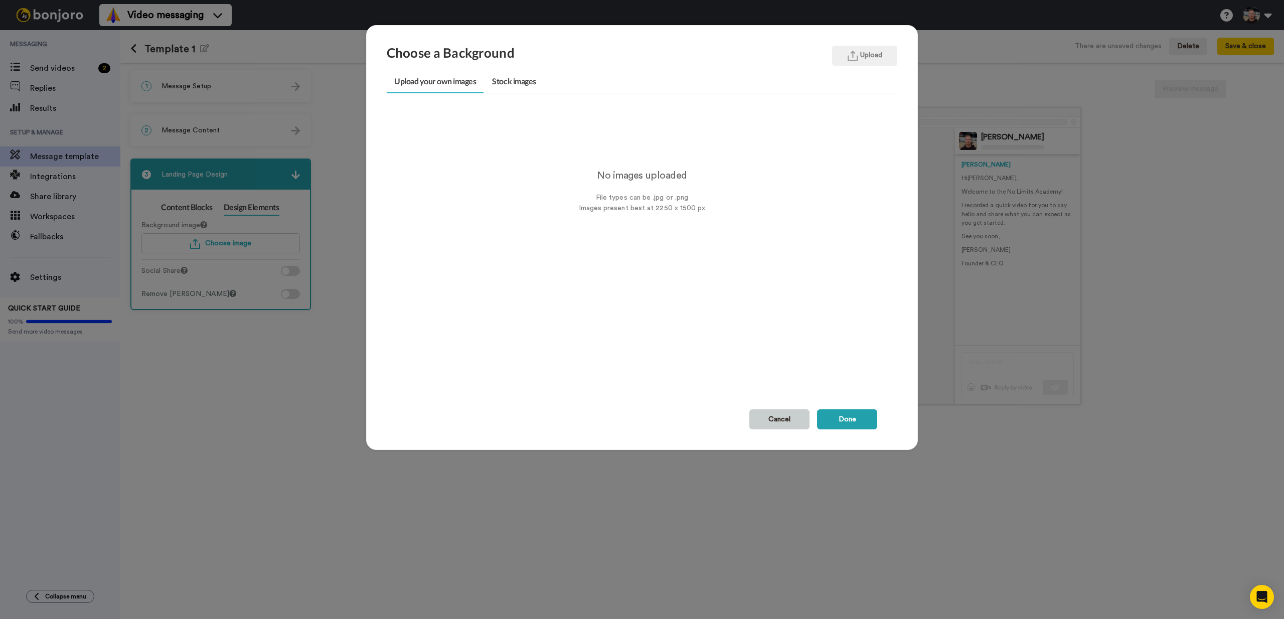
click at [780, 406] on div "No images uploaded File types can be .jpg or .png Images present best at 2250 x…" at bounding box center [642, 258] width 510 height 301
click at [781, 414] on button "Cancel" at bounding box center [779, 419] width 60 height 20
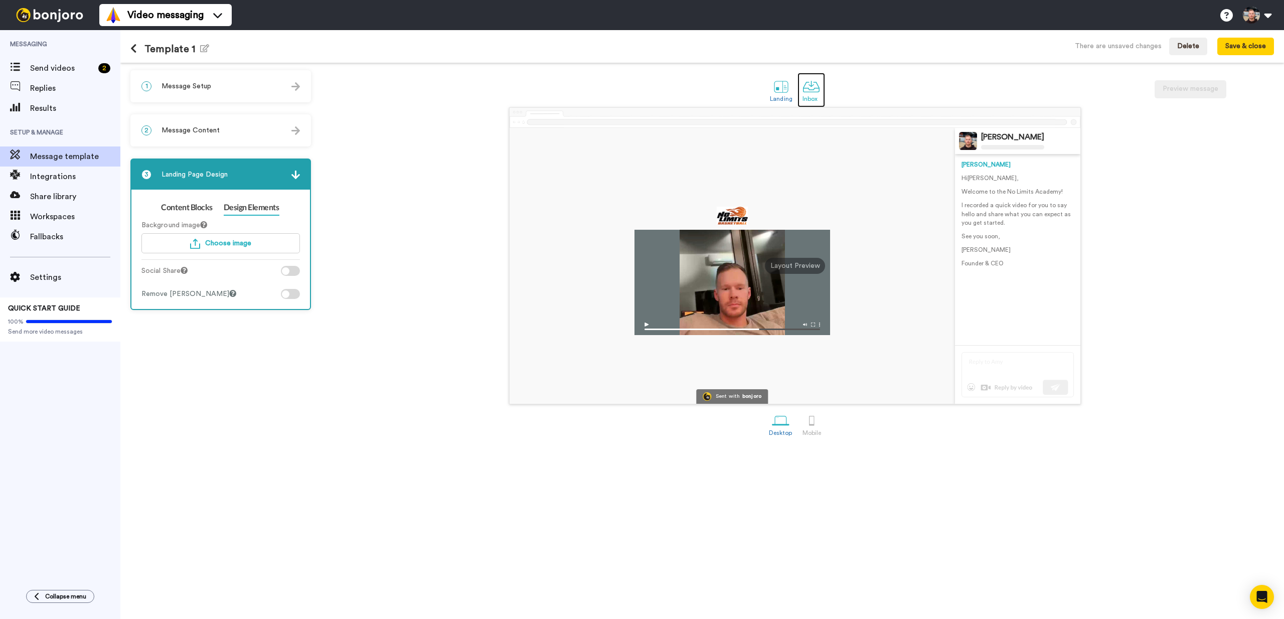
click at [816, 84] on div at bounding box center [811, 87] width 18 height 18
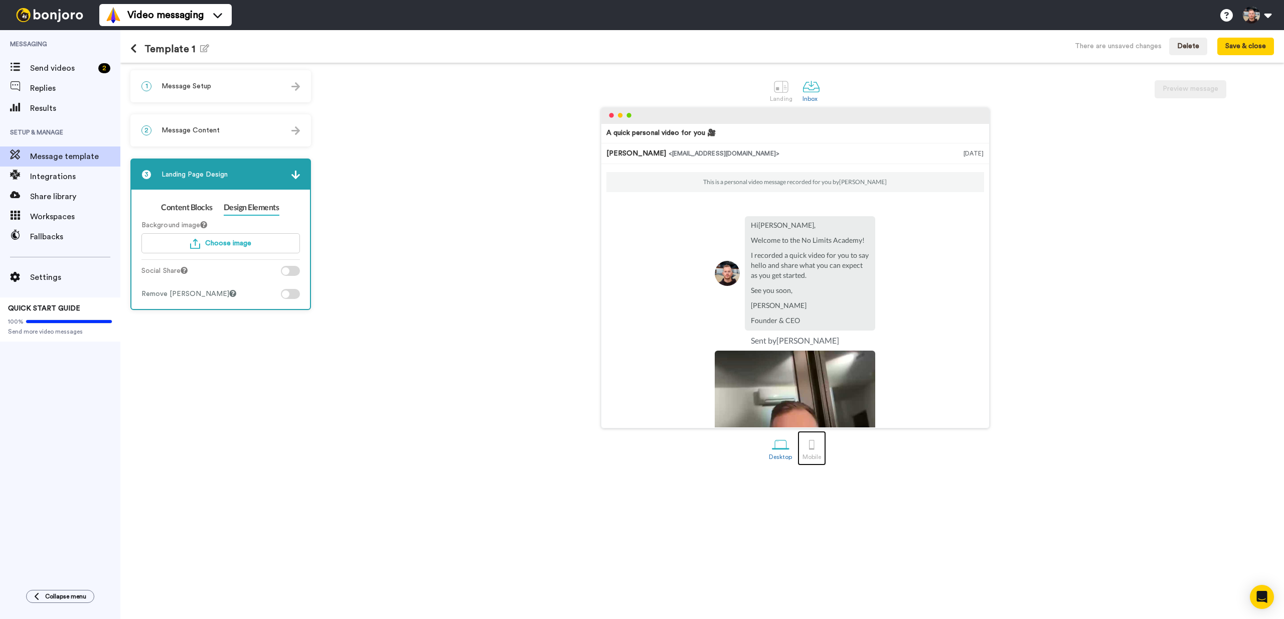
click at [823, 447] on link "Mobile" at bounding box center [811, 448] width 29 height 35
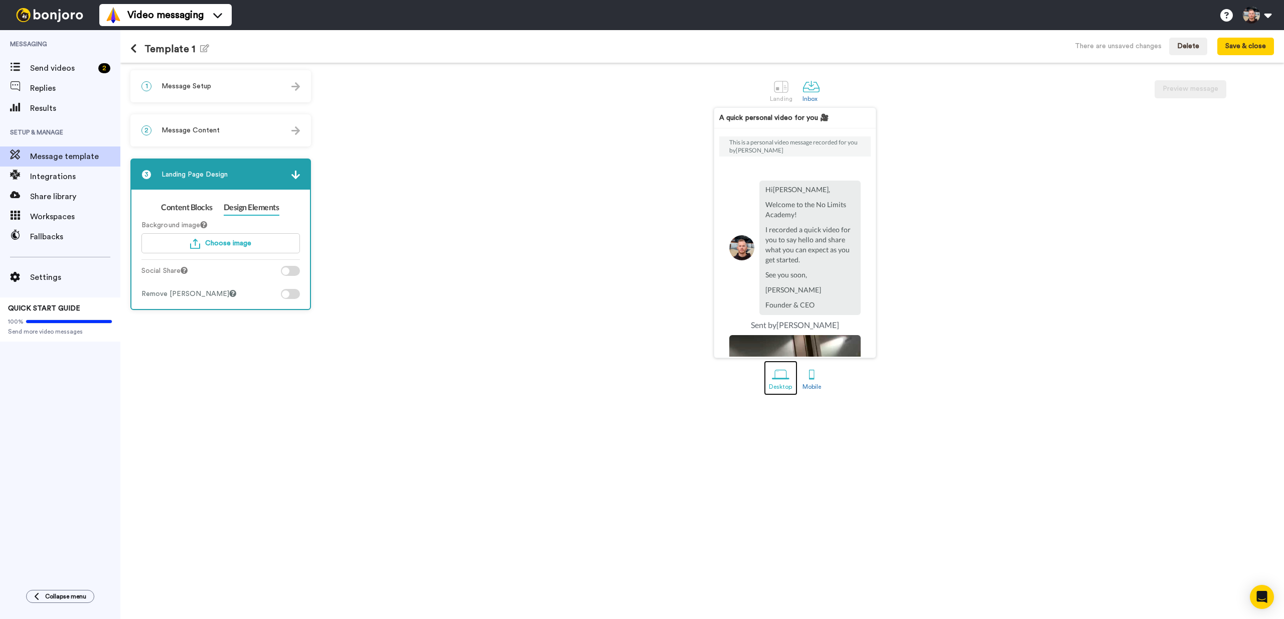
click at [773, 383] on div at bounding box center [781, 375] width 18 height 18
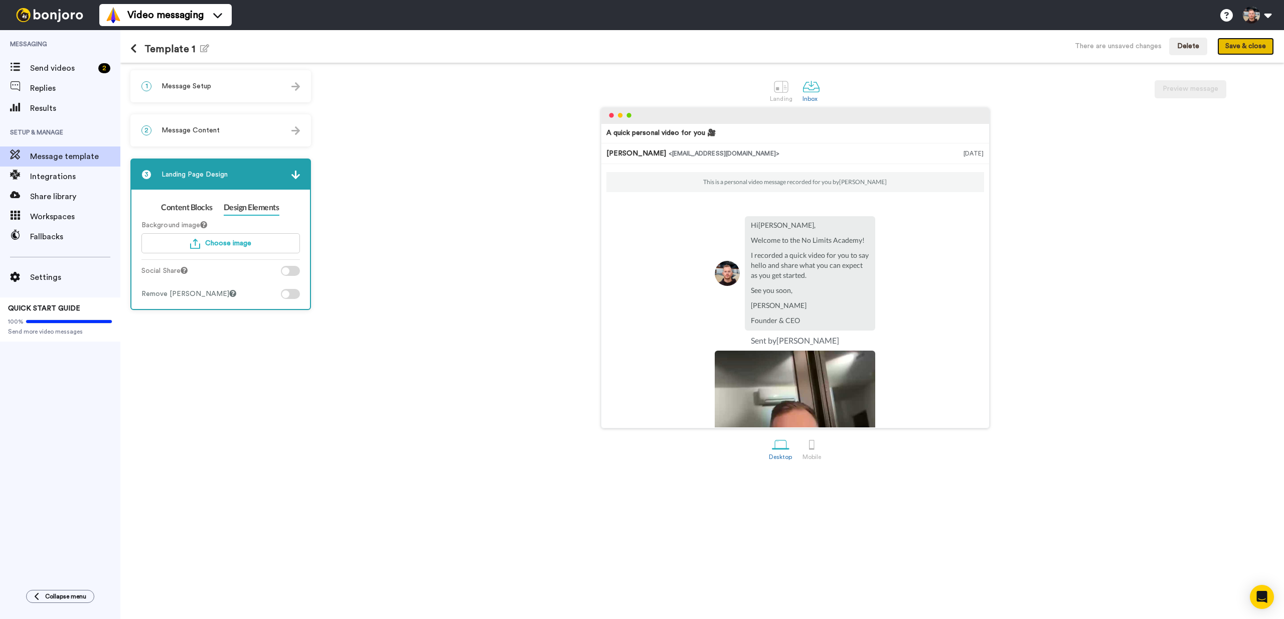
click at [1249, 51] on button "Save & close" at bounding box center [1245, 47] width 57 height 18
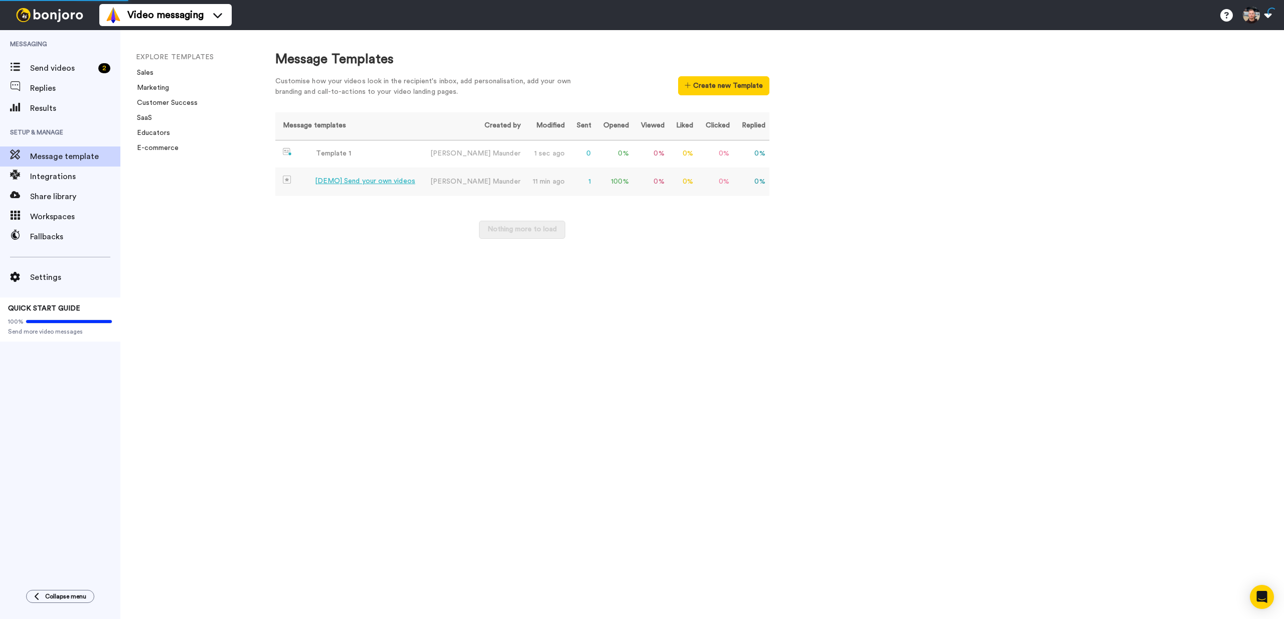
click at [641, 190] on td "0 %" at bounding box center [651, 182] width 36 height 28
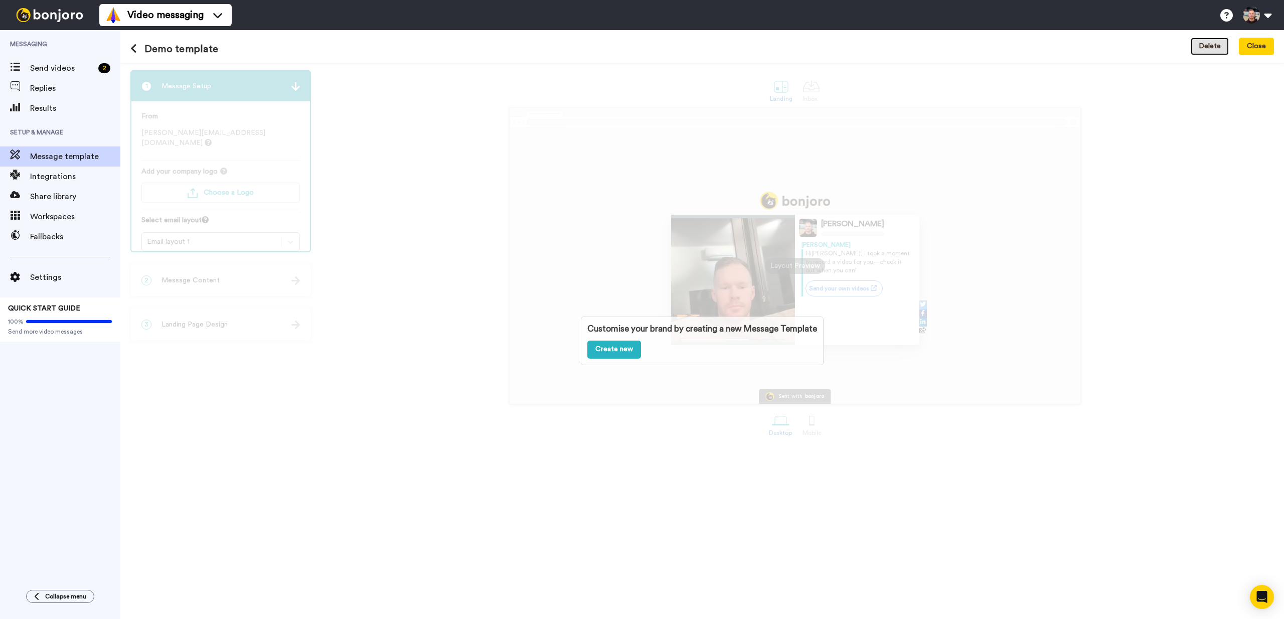
click at [1204, 43] on button "Delete" at bounding box center [1209, 47] width 38 height 18
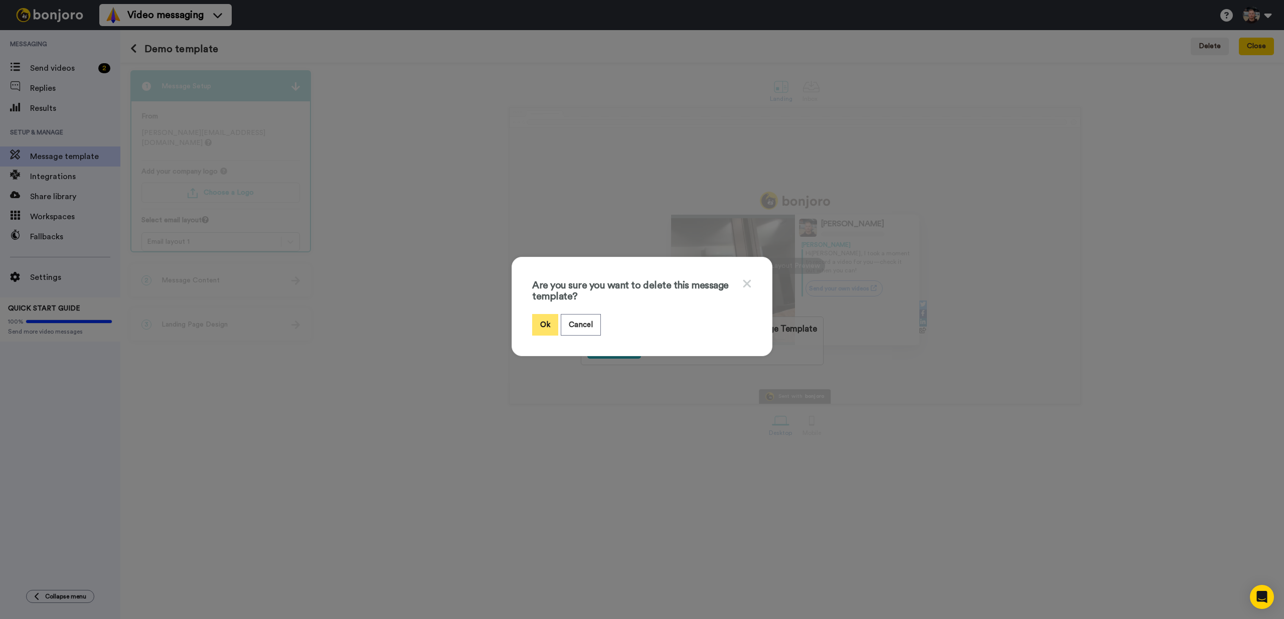
click at [537, 325] on button "Ok" at bounding box center [545, 325] width 26 height 22
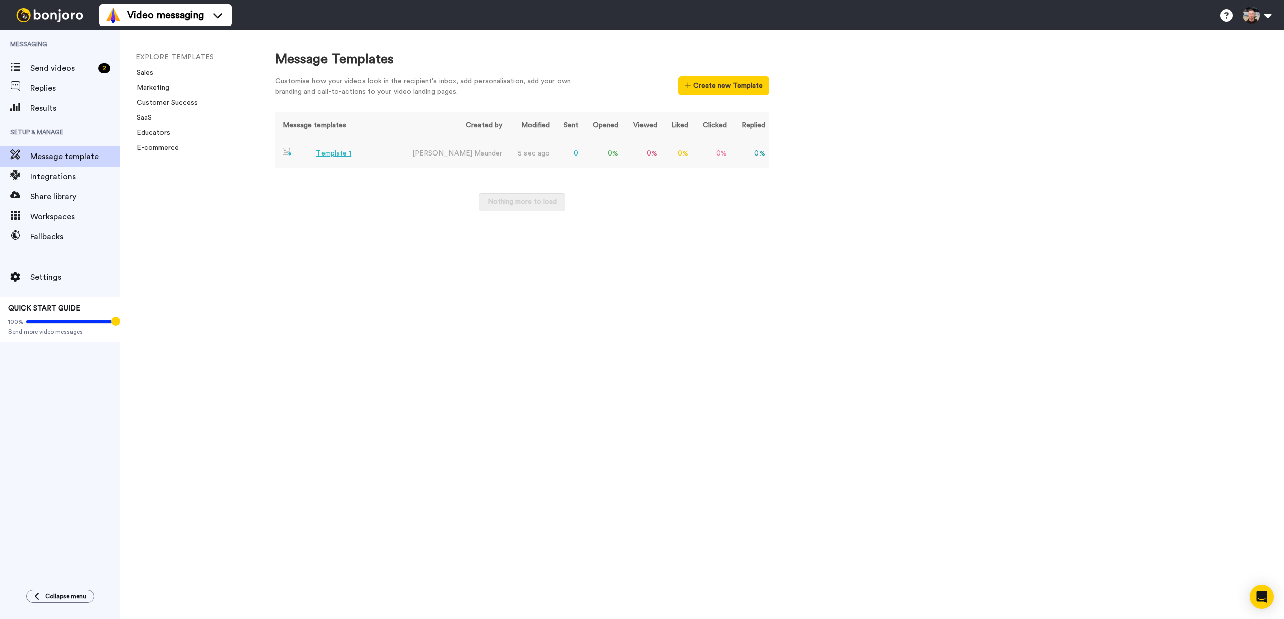
click at [342, 155] on div "Template 1" at bounding box center [333, 153] width 35 height 11
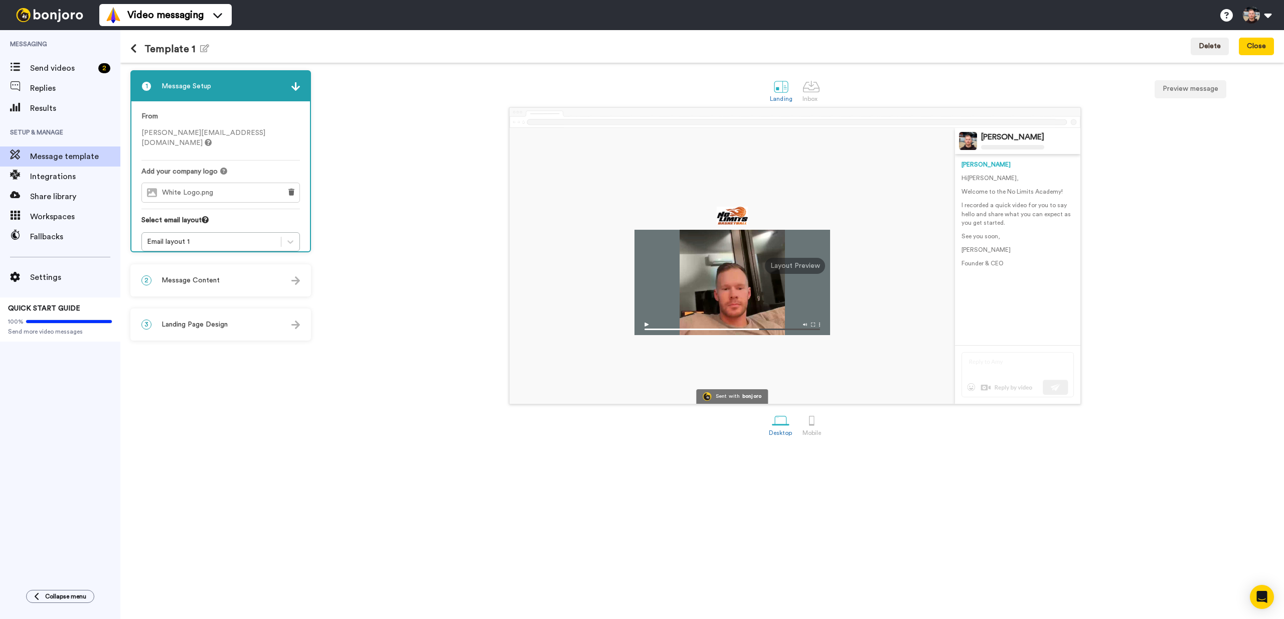
click at [192, 50] on h1 "Template 1 Edit name" at bounding box center [169, 49] width 79 height 12
click at [203, 47] on icon "button" at bounding box center [204, 48] width 9 height 8
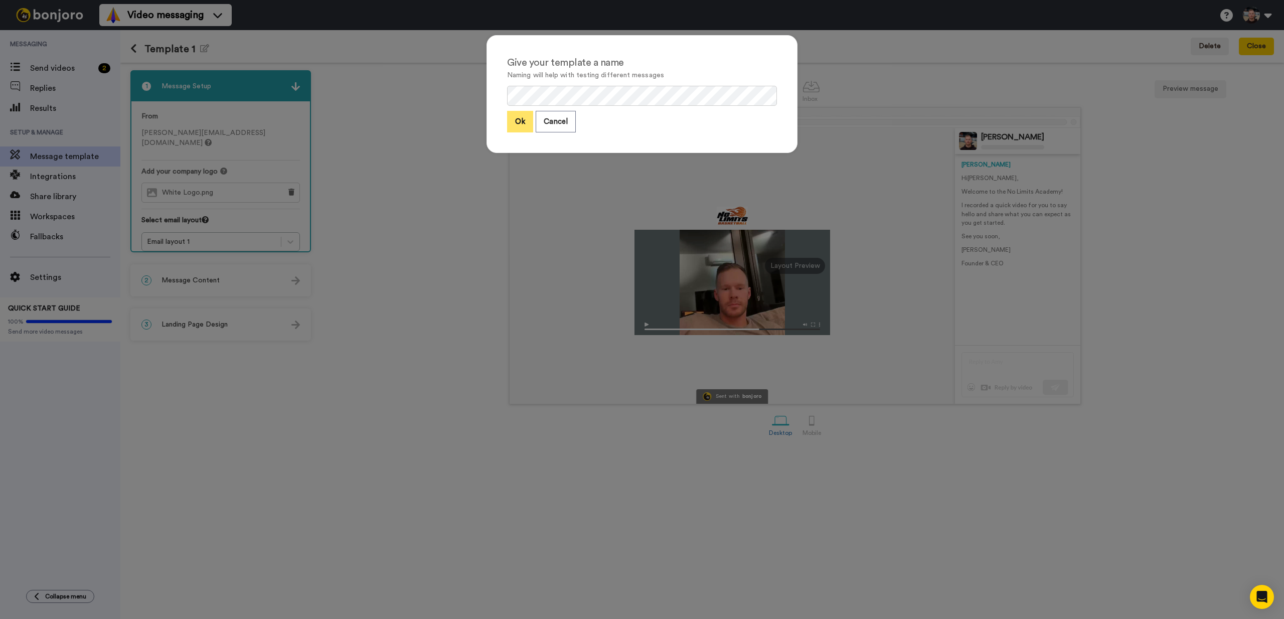
click at [516, 124] on button "Ok" at bounding box center [520, 122] width 26 height 22
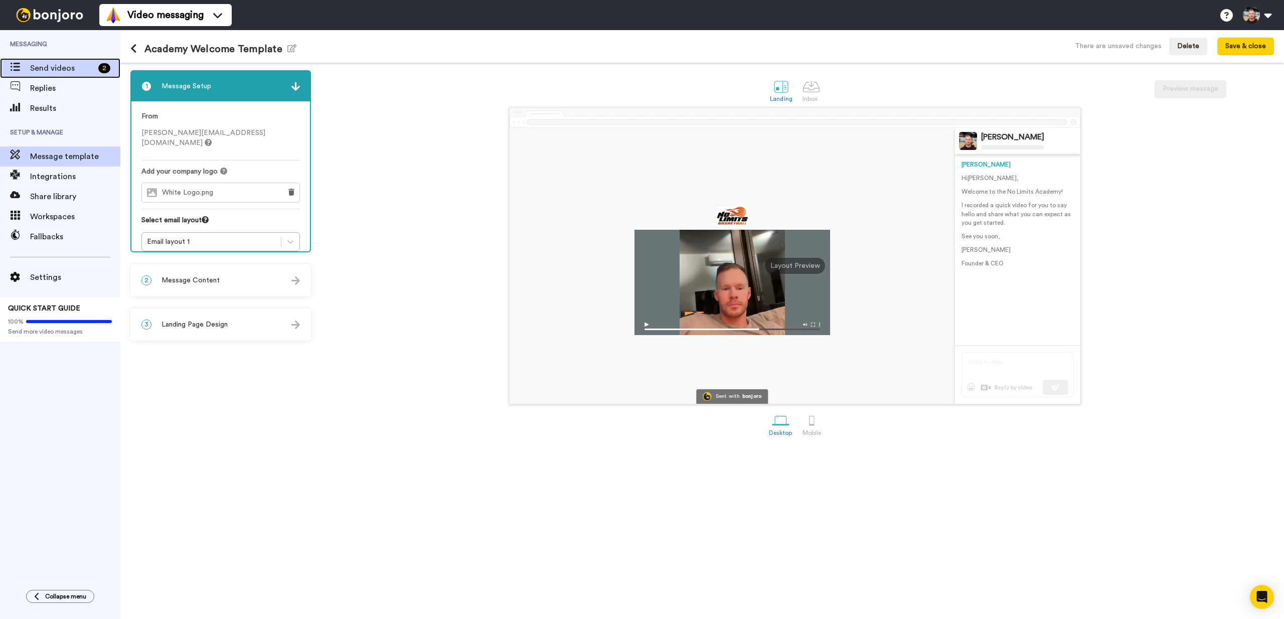
click at [60, 74] on div "Send videos 2" at bounding box center [60, 68] width 120 height 20
click at [1265, 49] on button "Save & close" at bounding box center [1245, 47] width 57 height 18
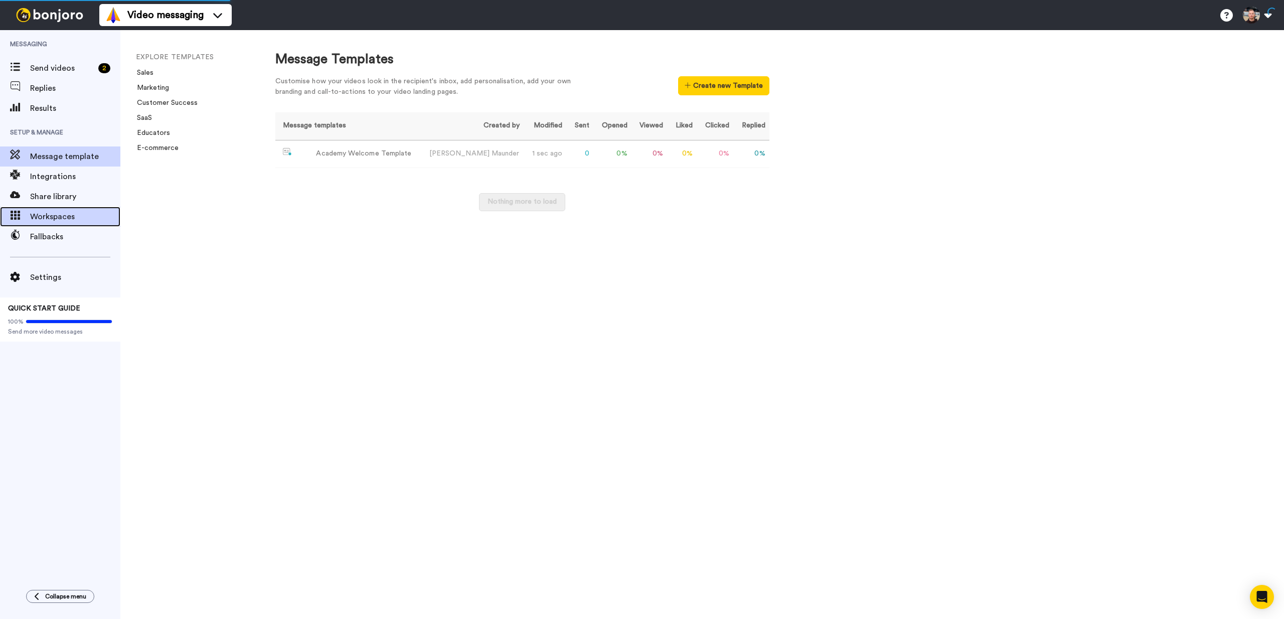
click at [64, 219] on span "Workspaces" at bounding box center [75, 217] width 90 height 12
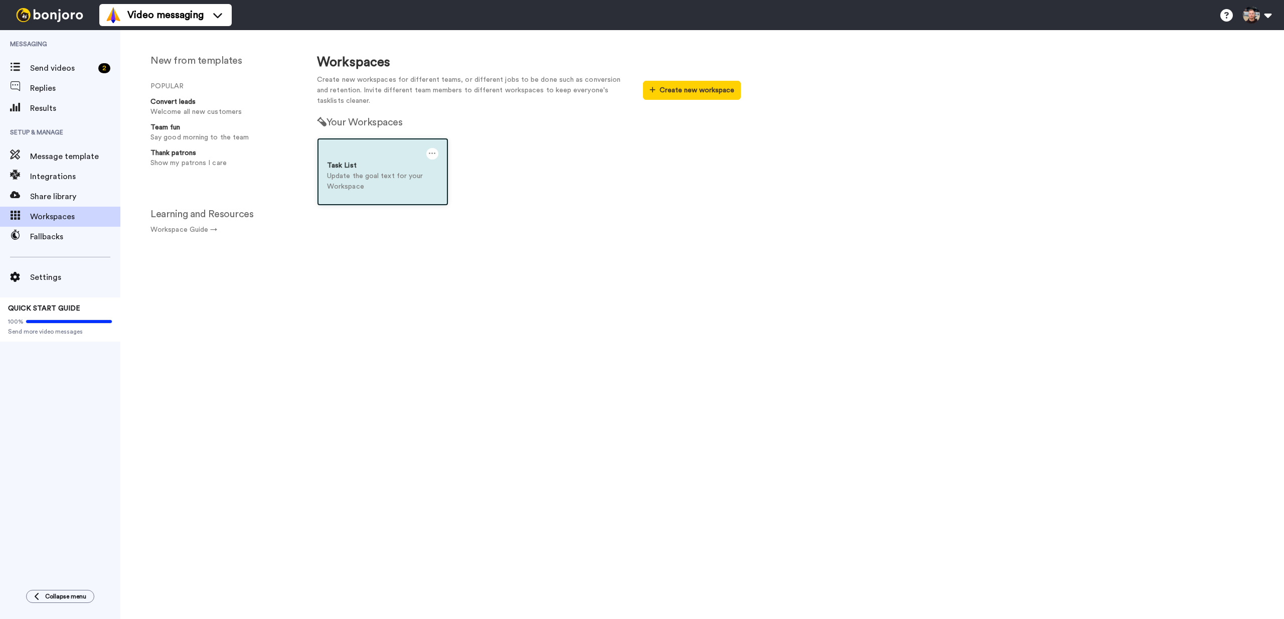
click at [365, 187] on p "Update the goal text for your Workspace" at bounding box center [382, 181] width 111 height 21
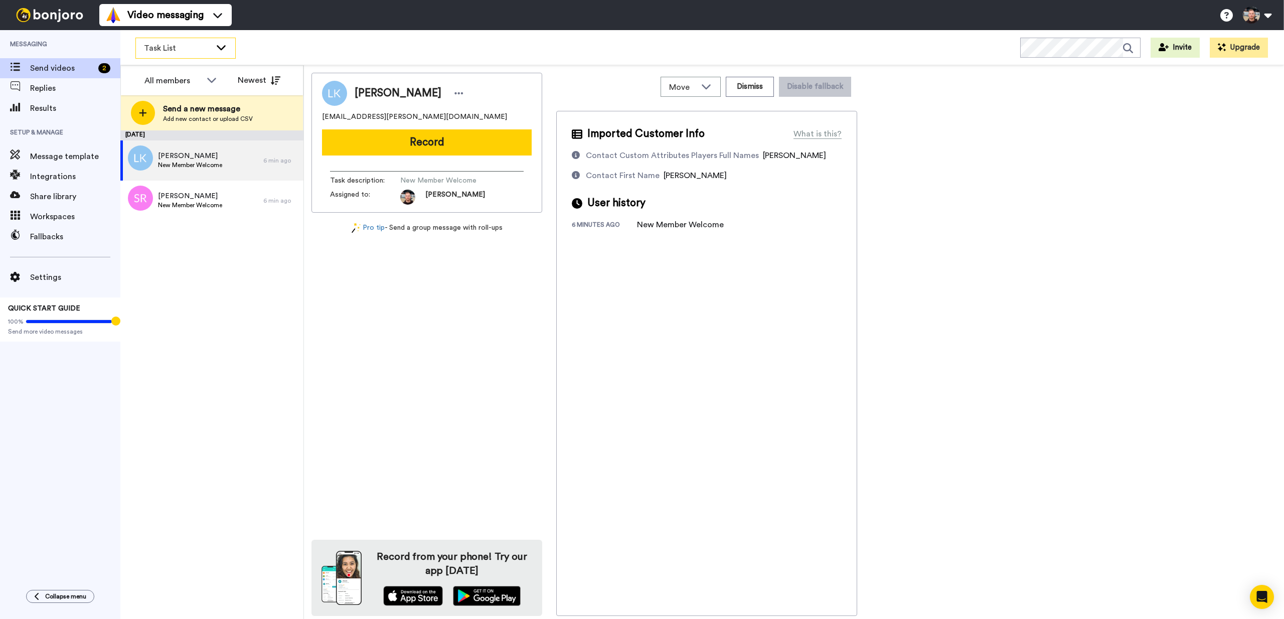
click at [214, 53] on div "Task List" at bounding box center [185, 48] width 99 height 20
click at [216, 49] on icon at bounding box center [221, 47] width 12 height 10
click at [451, 86] on div at bounding box center [458, 93] width 15 height 15
click at [454, 88] on icon at bounding box center [458, 93] width 9 height 10
click at [239, 309] on div "September 19 Lise Kaufmann New Member Welcome 6 min ago Sonal Rao New Member We…" at bounding box center [211, 374] width 183 height 488
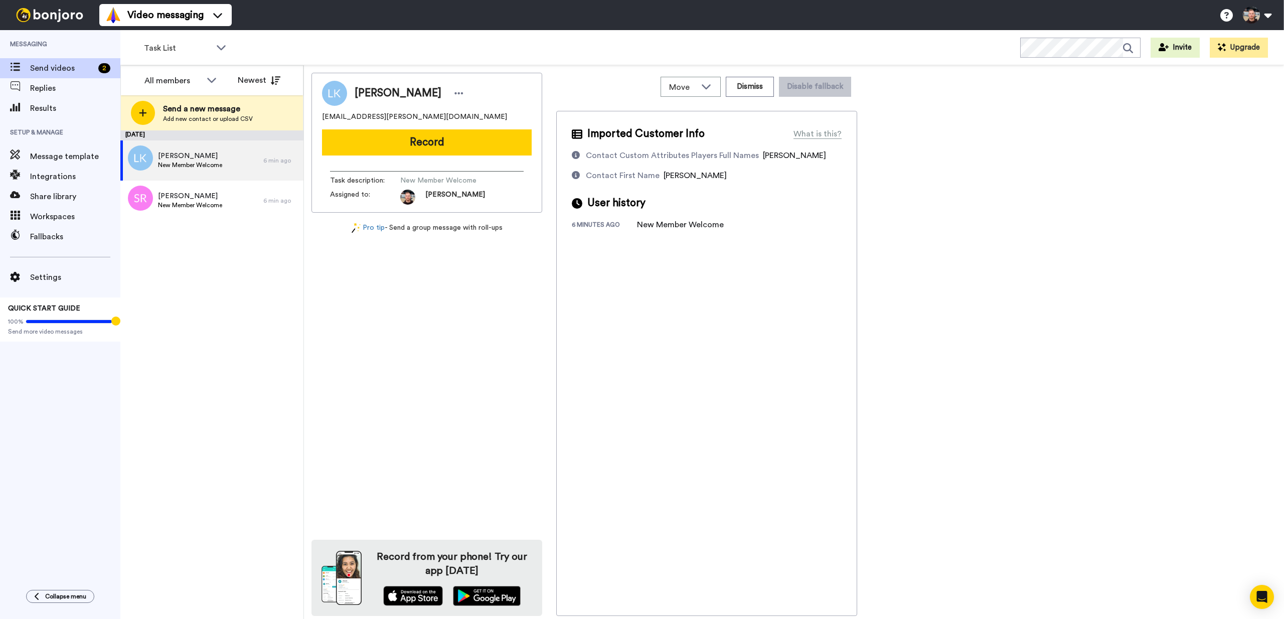
click at [171, 26] on ul "Video messaging Switch to Video messaging Testimonials Try me for free! Setting…" at bounding box center [165, 15] width 132 height 30
click at [183, 18] on span "Video messaging" at bounding box center [165, 15] width 76 height 14
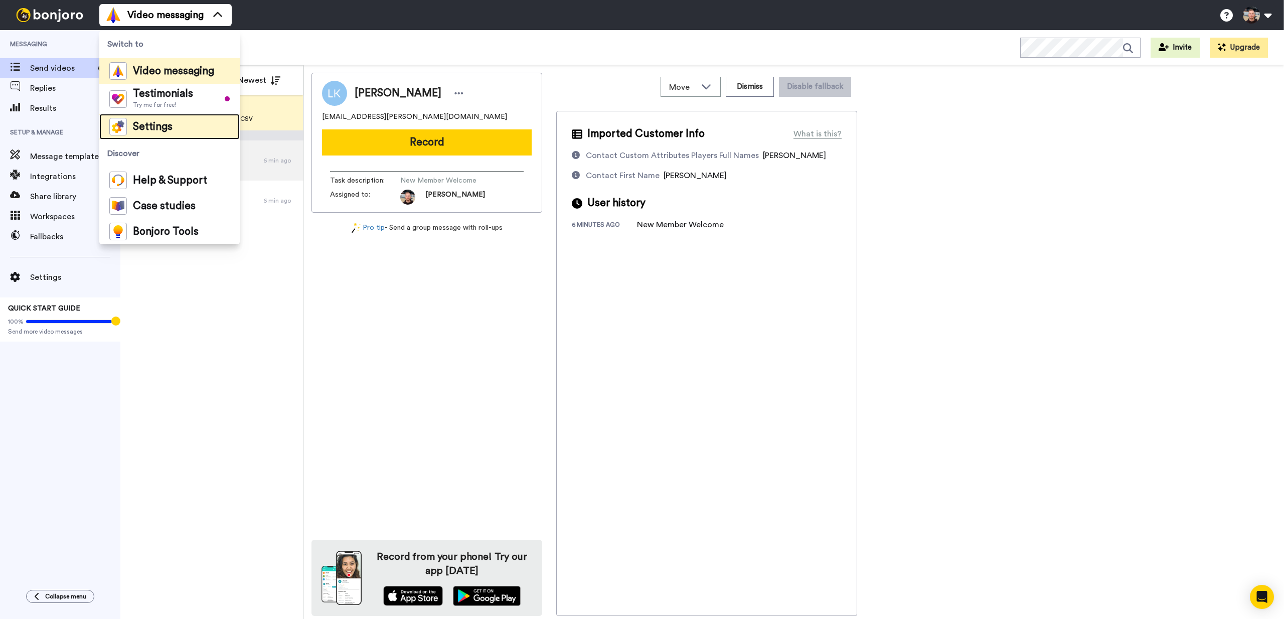
click at [179, 128] on li "Settings" at bounding box center [169, 127] width 140 height 26
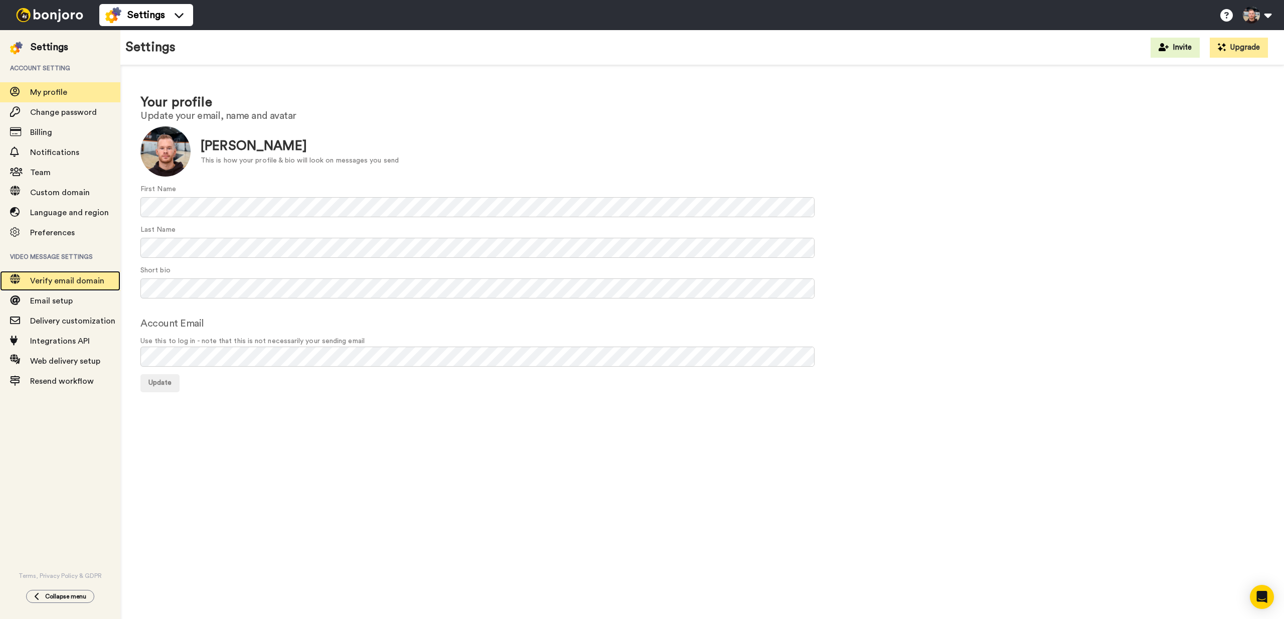
click at [74, 273] on div "Verify email domain" at bounding box center [60, 281] width 120 height 20
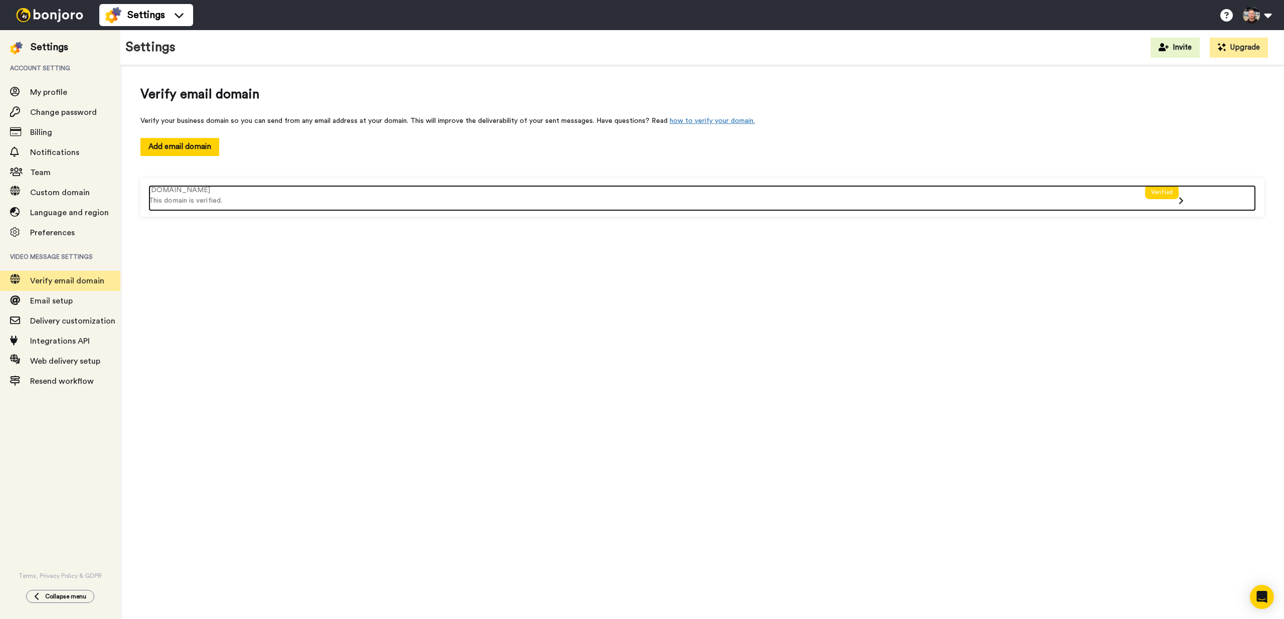
click at [178, 202] on p "This domain is verified." at bounding box center [646, 201] width 996 height 11
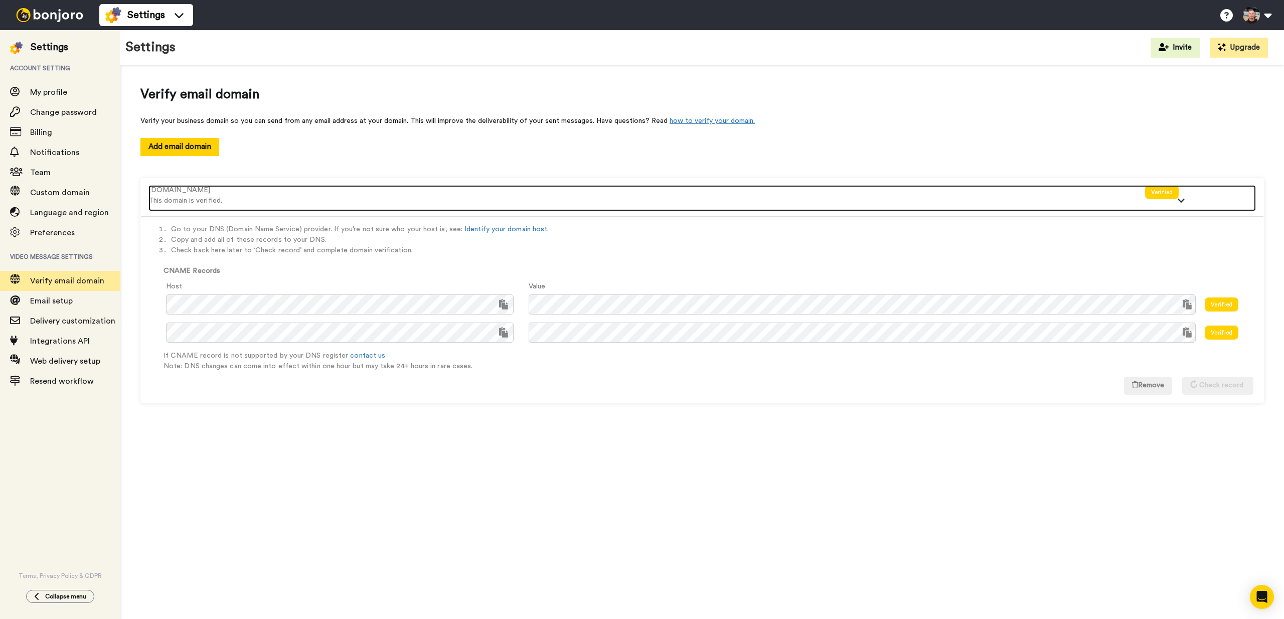
click at [179, 202] on p "This domain is verified." at bounding box center [646, 201] width 996 height 11
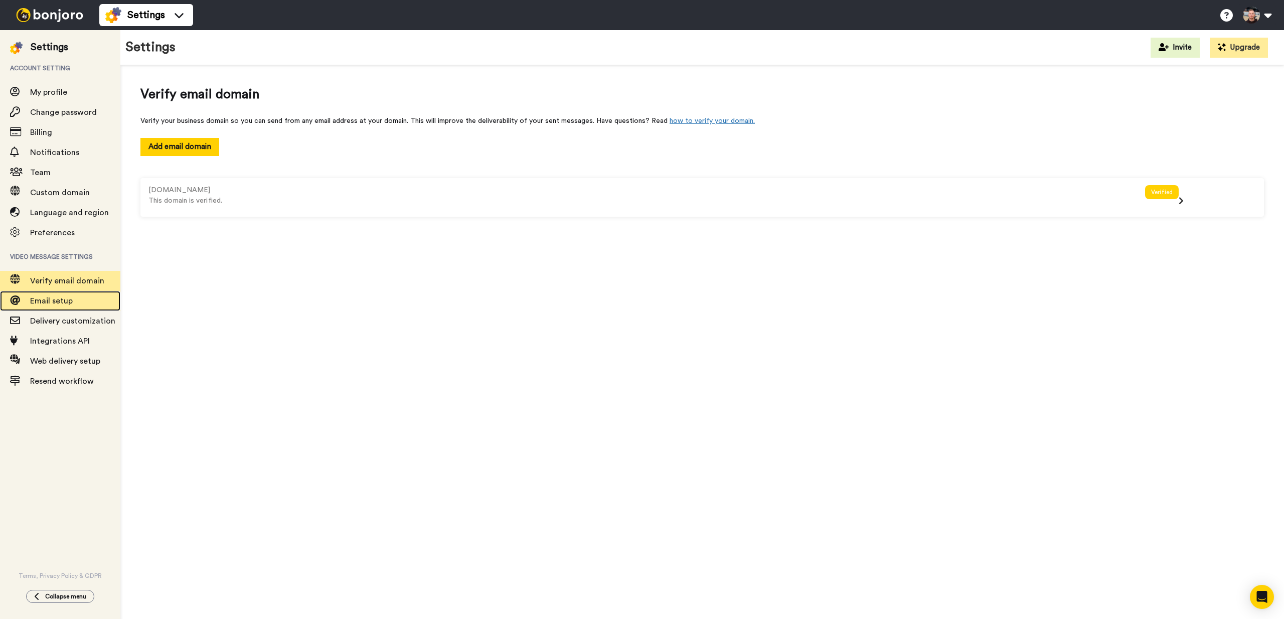
click at [66, 306] on span "Email setup" at bounding box center [75, 301] width 90 height 12
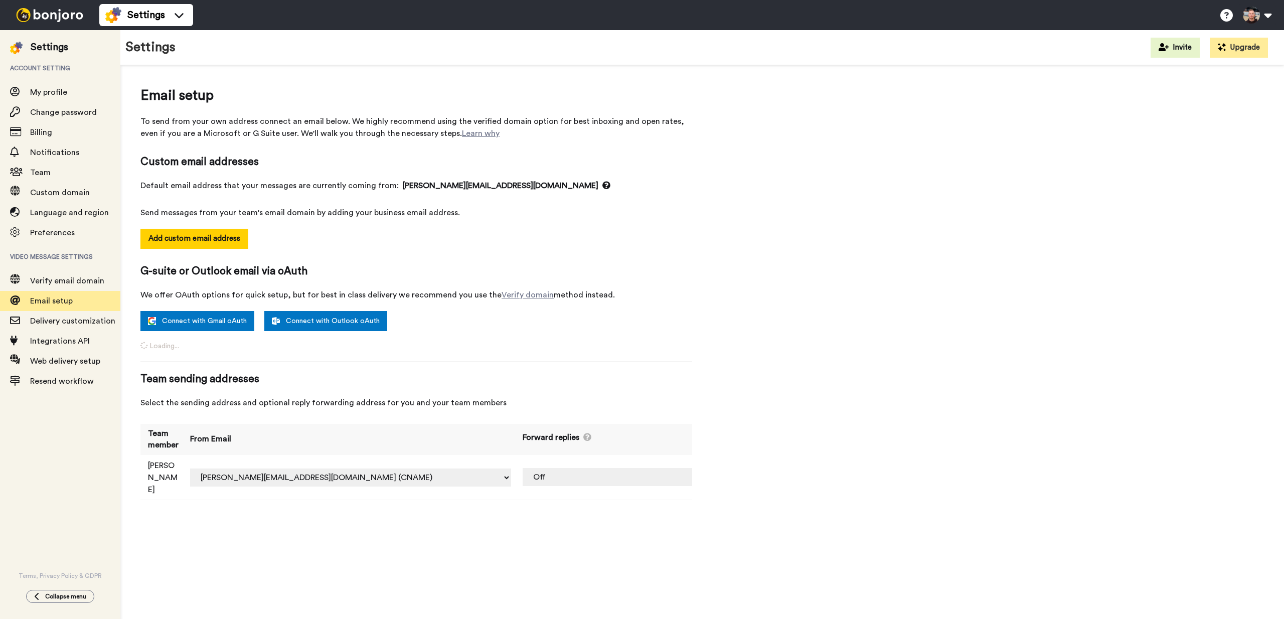
select select "164402"
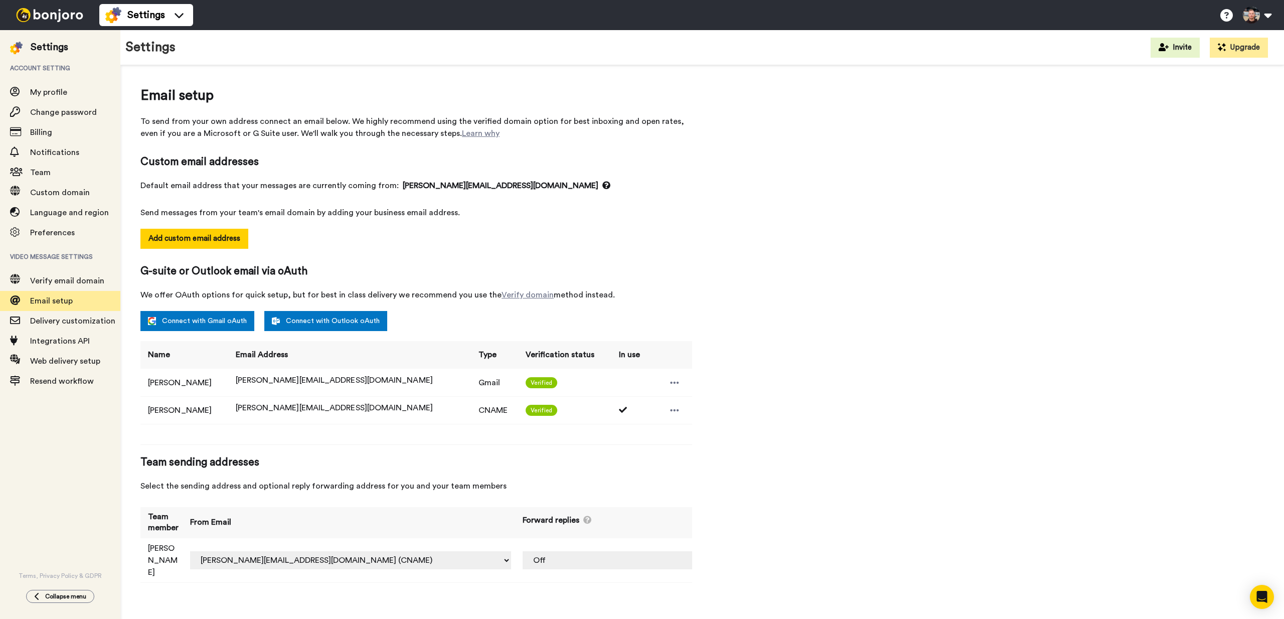
click at [654, 409] on td at bounding box center [670, 410] width 43 height 28
click at [659, 403] on td at bounding box center [670, 410] width 43 height 28
click at [670, 387] on icon at bounding box center [674, 383] width 9 height 10
click at [670, 385] on icon at bounding box center [674, 383] width 9 height 10
click at [667, 403] on div at bounding box center [674, 410] width 15 height 15
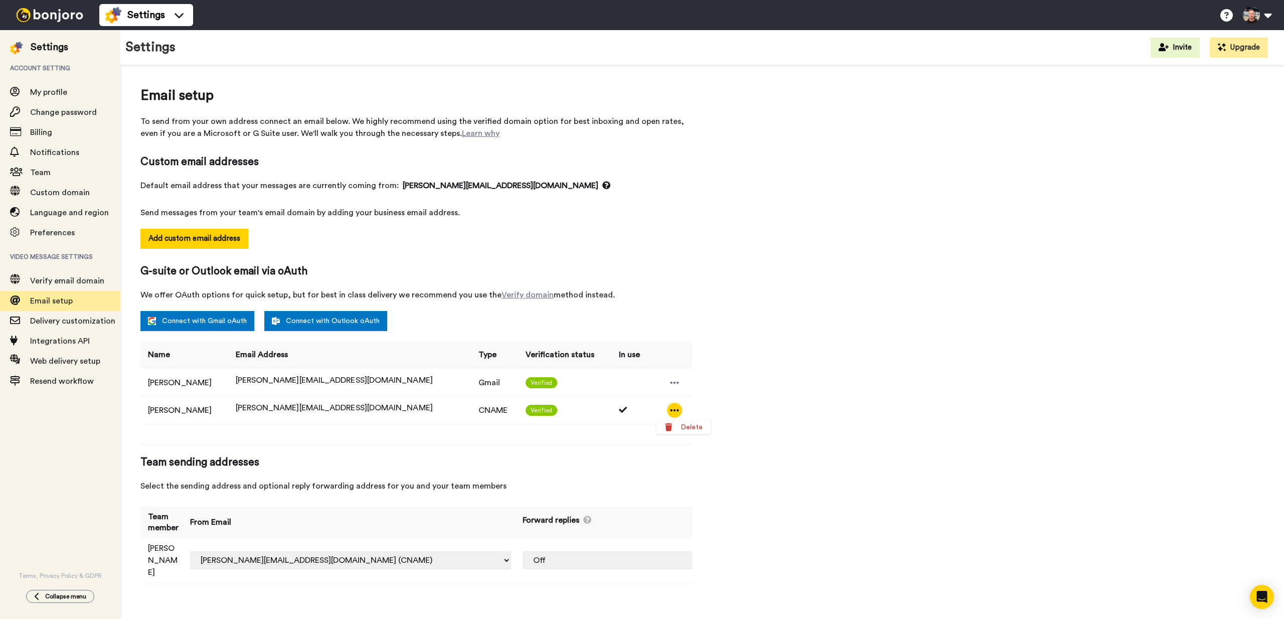
click at [670, 407] on icon at bounding box center [674, 410] width 9 height 10
click at [771, 377] on div "Email setup To send from your own address connect an email below. We highly rec…" at bounding box center [701, 338] width 1123 height 507
click at [44, 195] on span "Custom domain" at bounding box center [60, 193] width 60 height 8
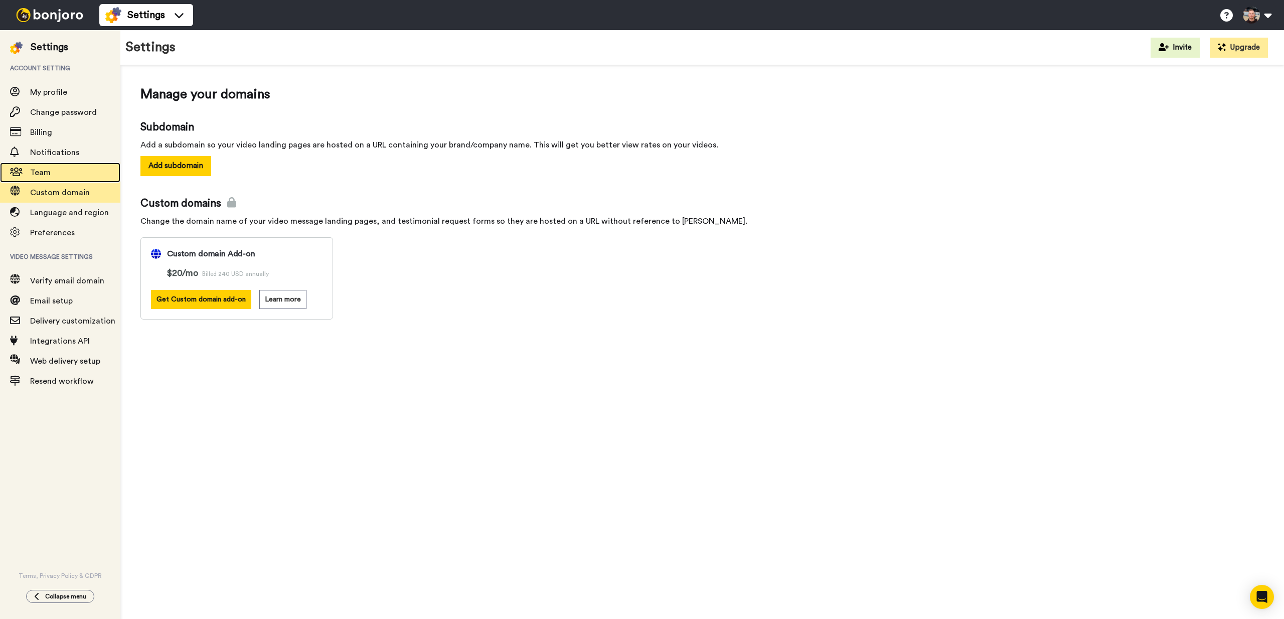
click at [54, 174] on span "Team" at bounding box center [75, 172] width 90 height 12
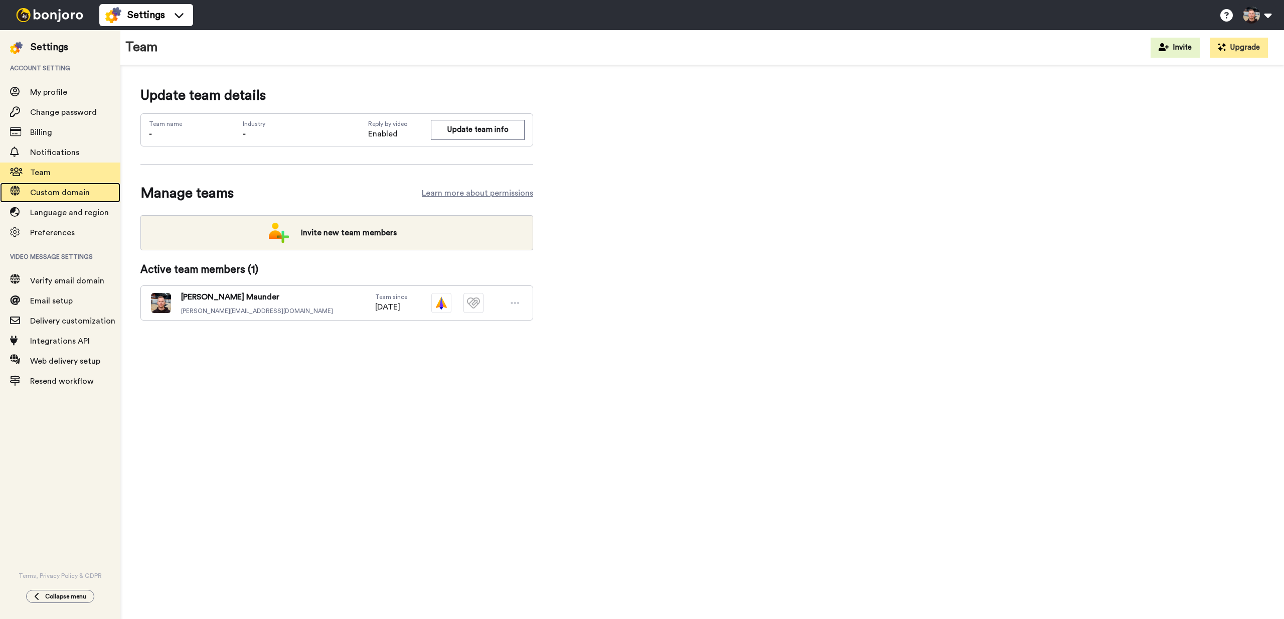
click at [53, 195] on span "Custom domain" at bounding box center [60, 193] width 60 height 8
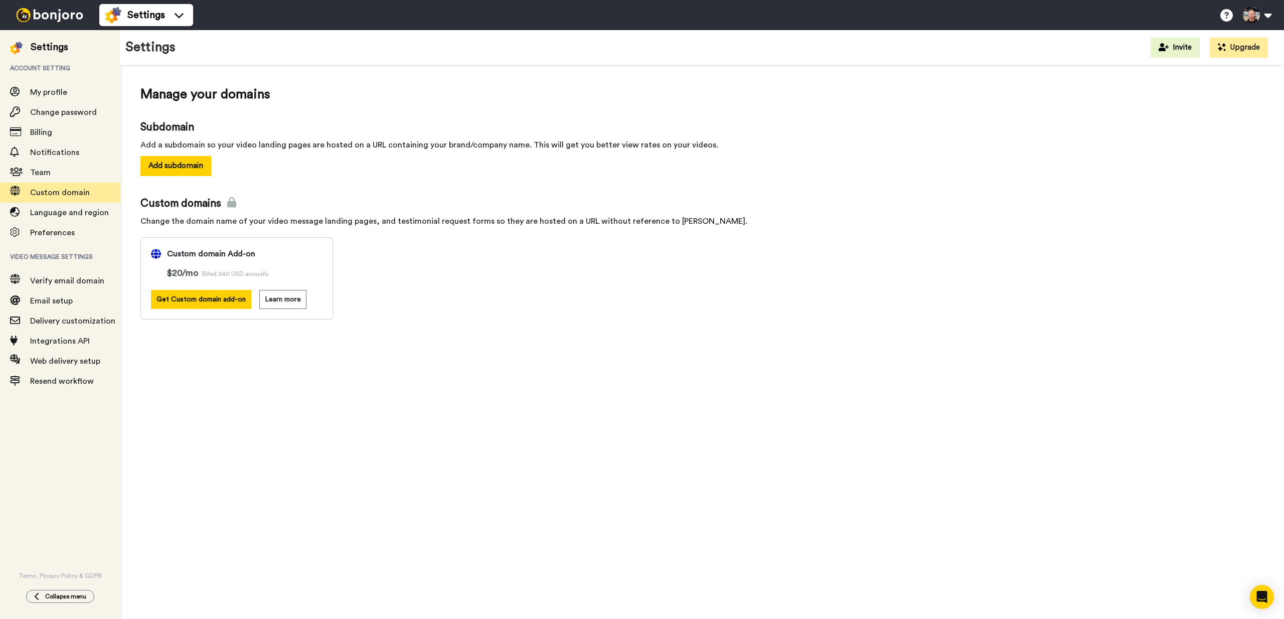
click at [429, 205] on span "Custom domains" at bounding box center [701, 203] width 1123 height 15
click at [188, 172] on button "Add subdomain" at bounding box center [175, 166] width 71 height 20
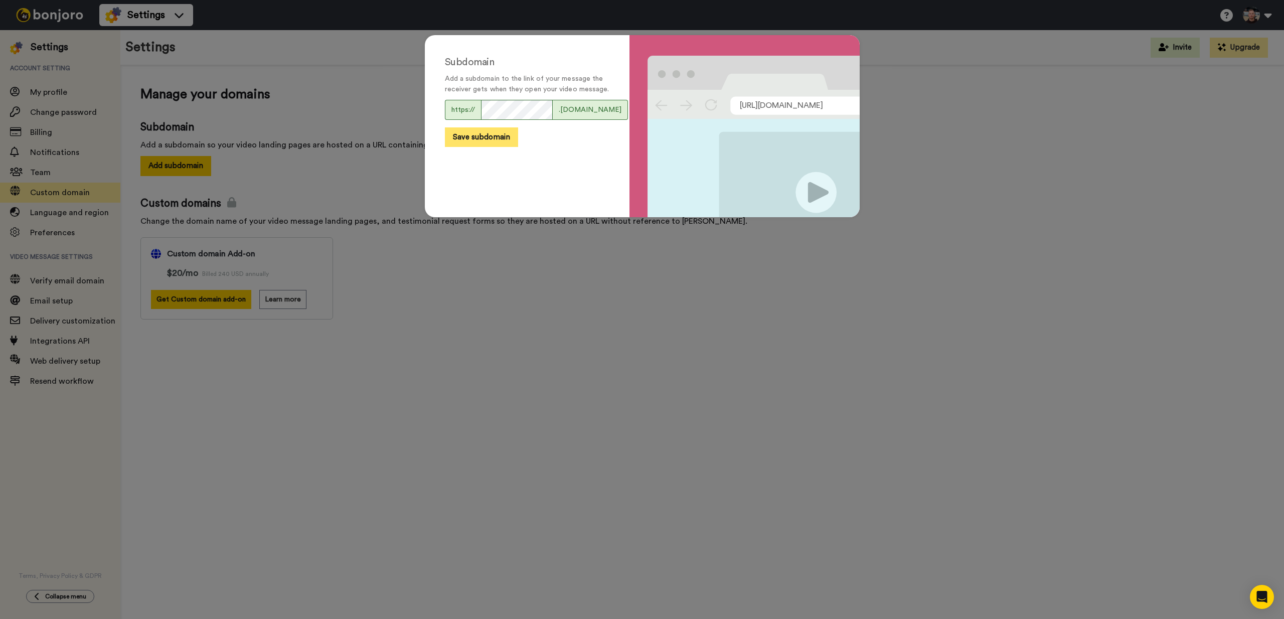
click at [497, 147] on button "Save subdomain" at bounding box center [481, 137] width 73 height 20
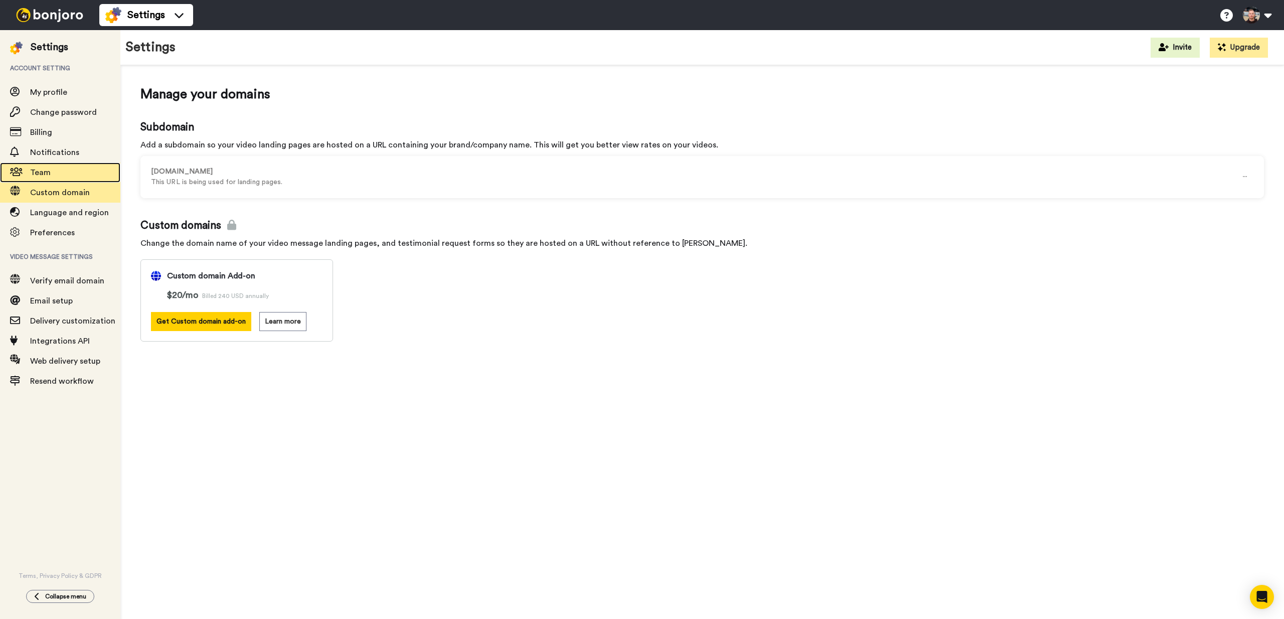
click at [62, 178] on span "Team" at bounding box center [75, 172] width 90 height 12
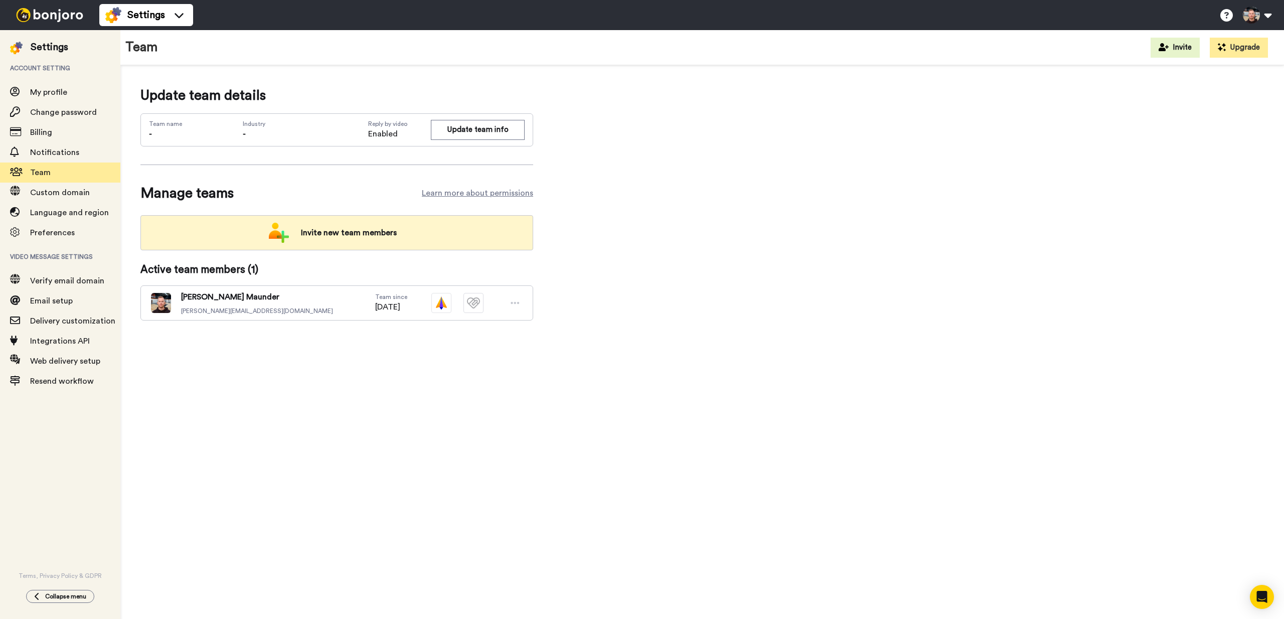
click at [316, 236] on span "Invite new team members" at bounding box center [349, 233] width 112 height 20
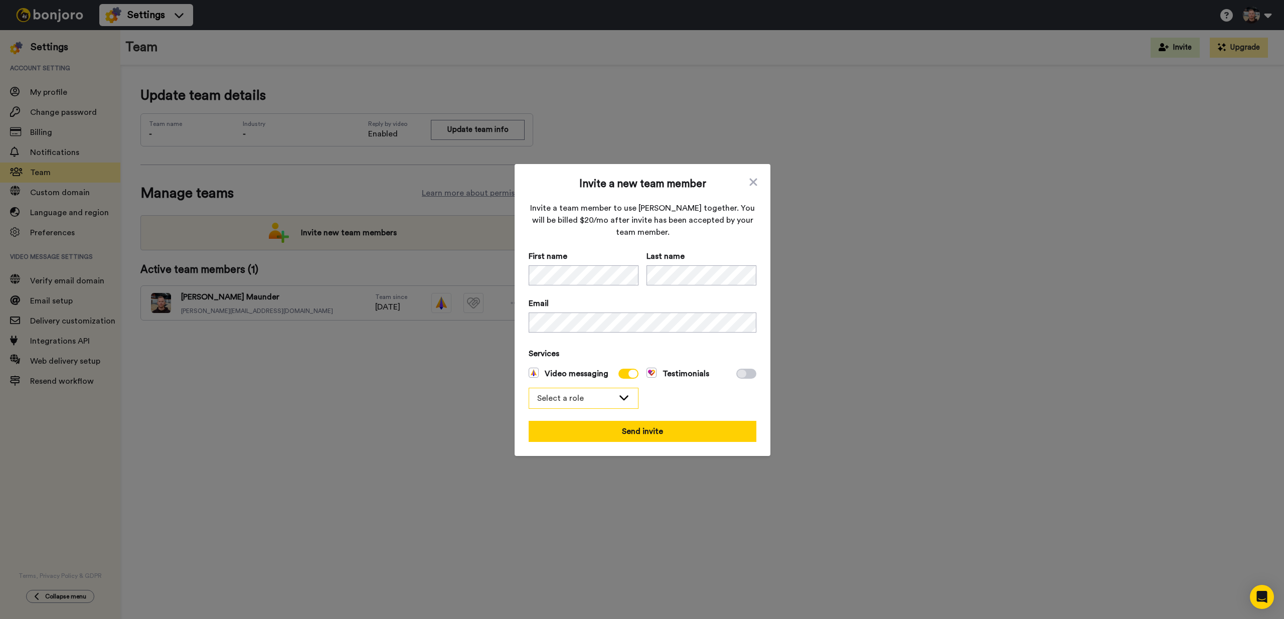
click at [572, 399] on div "Select a role" at bounding box center [575, 398] width 77 height 12
click at [563, 420] on span "Admin" at bounding box center [555, 420] width 40 height 12
click at [643, 434] on button "Send invite" at bounding box center [643, 431] width 228 height 21
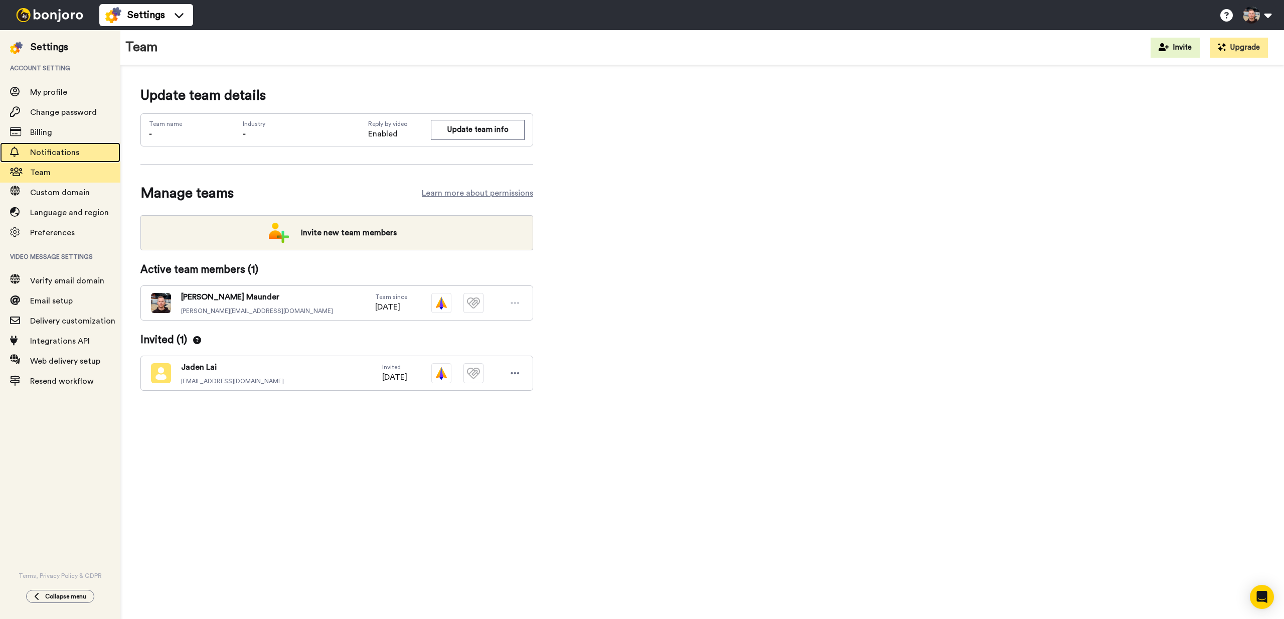
click at [65, 150] on span "Notifications" at bounding box center [54, 152] width 49 height 8
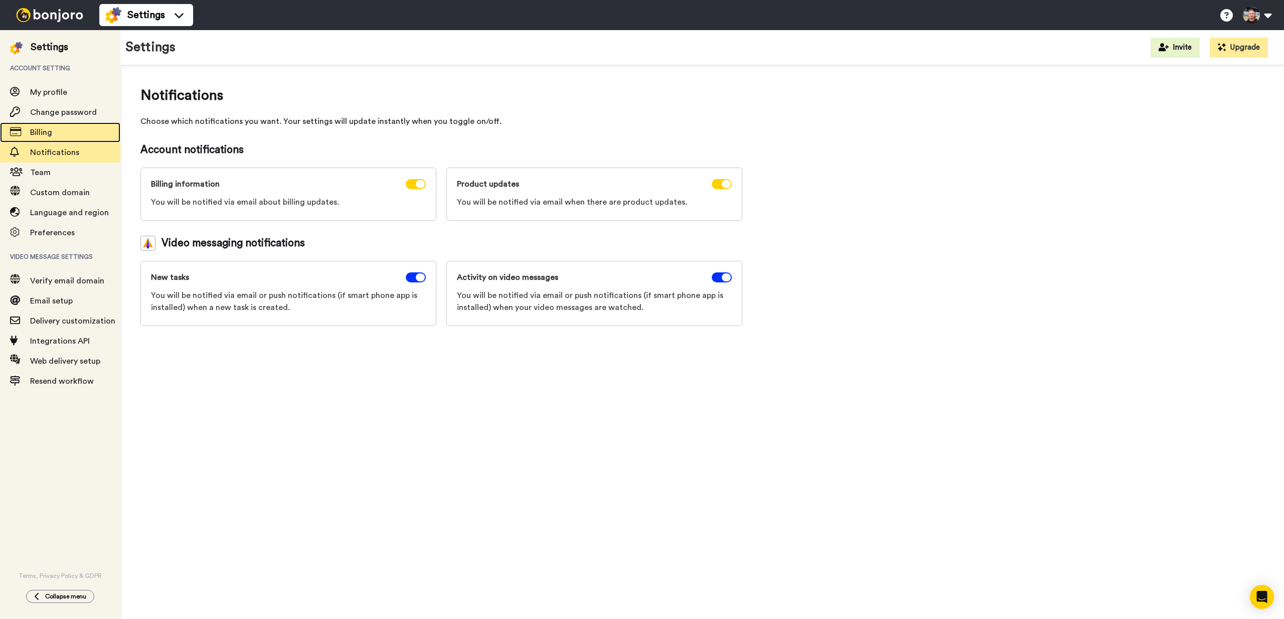
click at [58, 137] on span "Billing" at bounding box center [75, 132] width 90 height 12
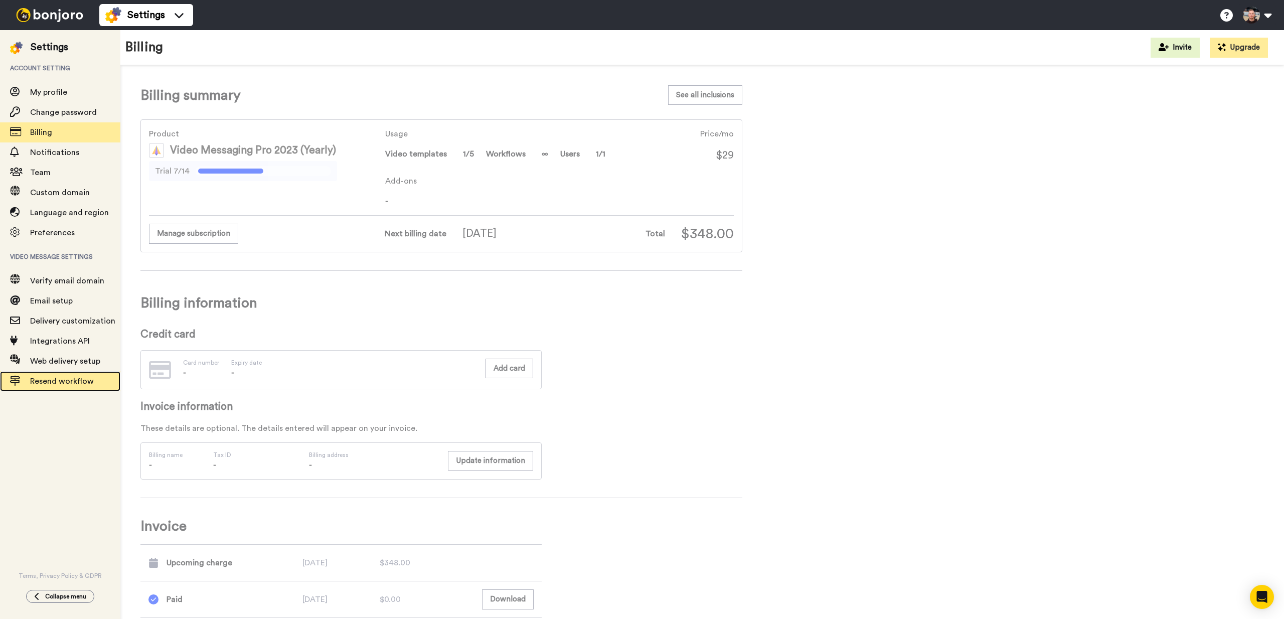
click at [61, 383] on span "Resend workflow" at bounding box center [62, 381] width 64 height 8
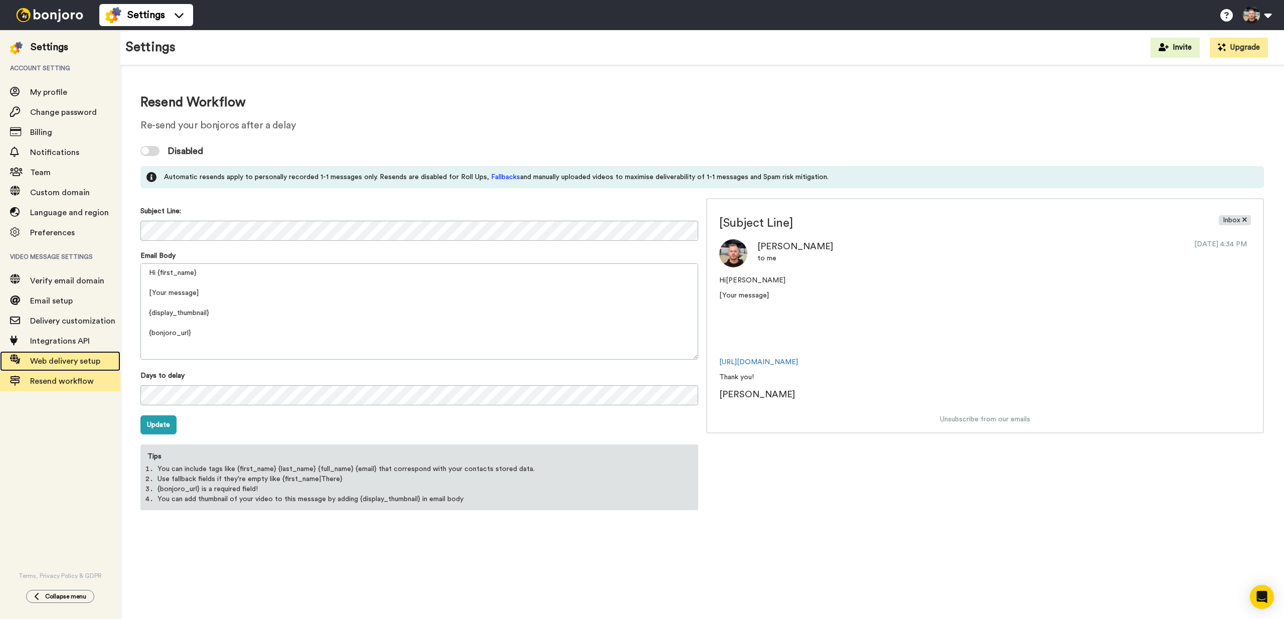
click at [49, 367] on span "Web delivery setup" at bounding box center [75, 361] width 90 height 12
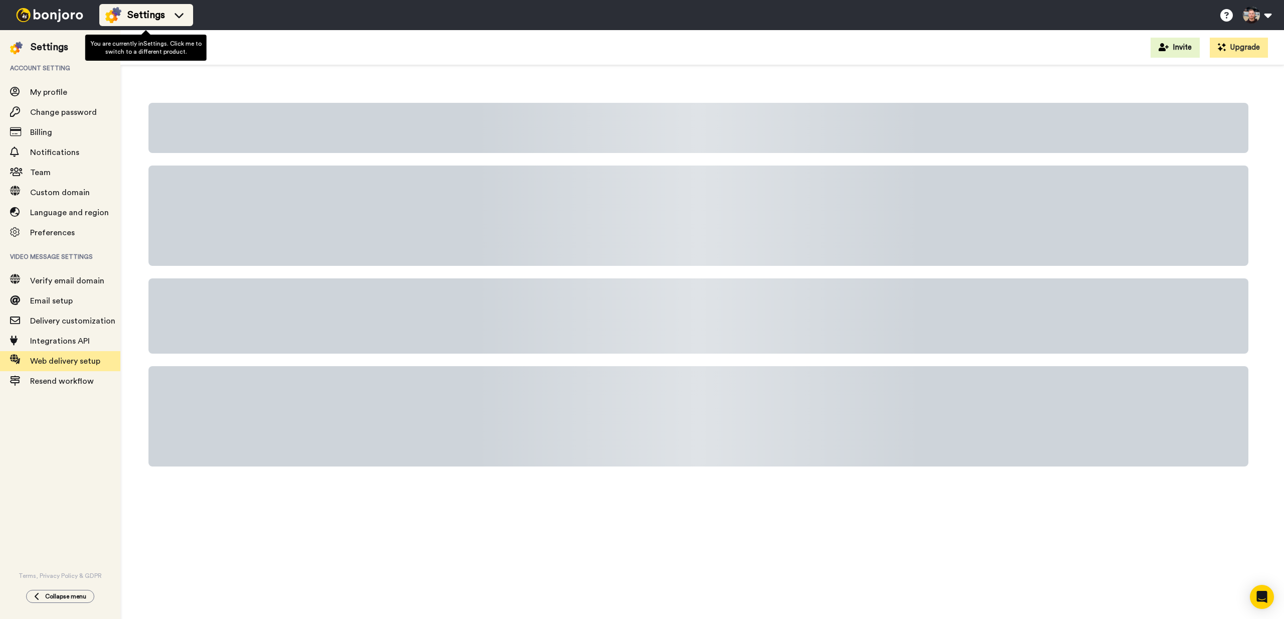
click at [173, 16] on icon at bounding box center [179, 15] width 16 height 10
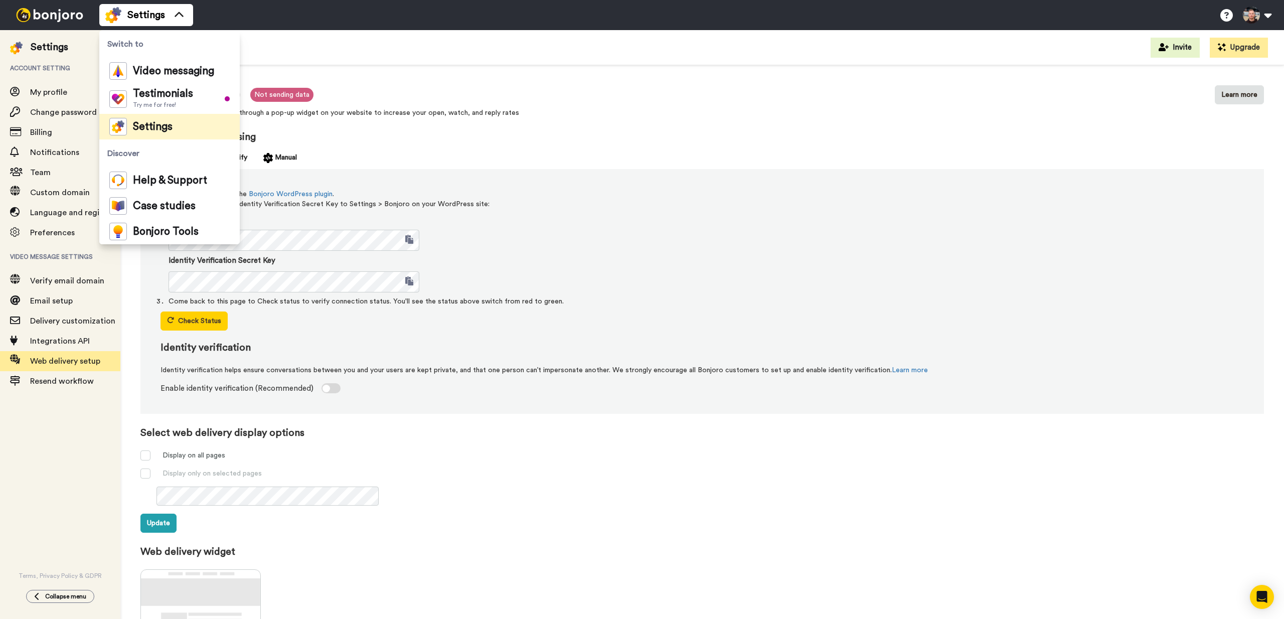
click at [436, 52] on div "Settings Invite Upgrade" at bounding box center [701, 47] width 1163 height 35
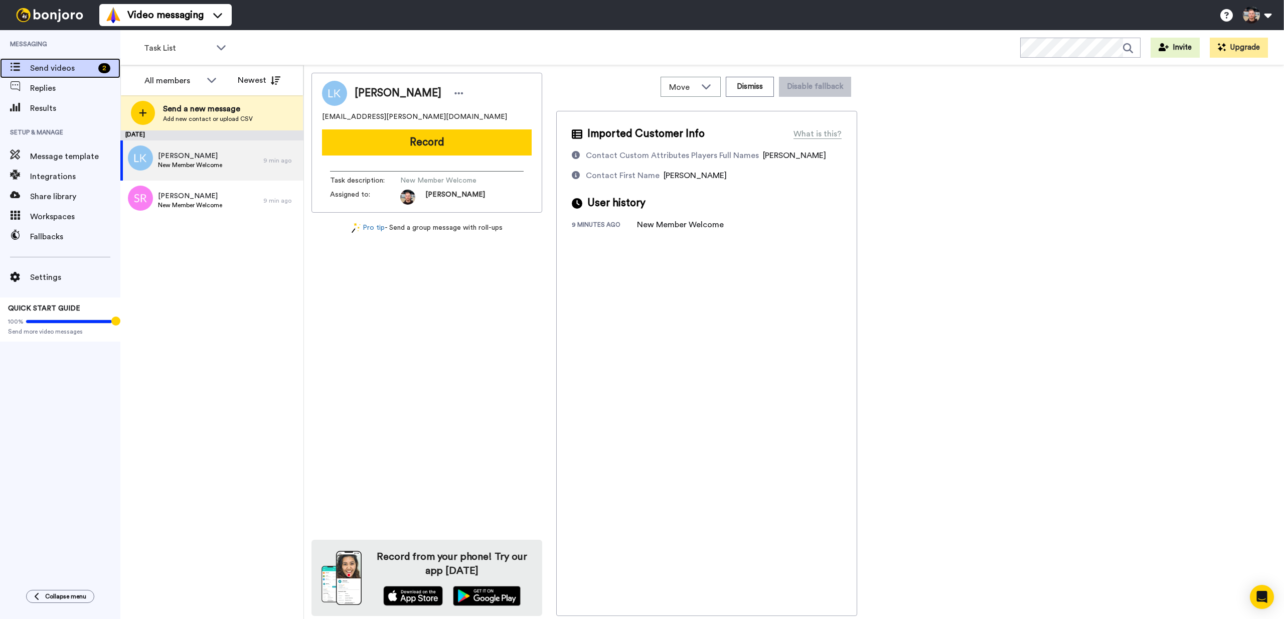
click at [42, 71] on span "Send videos" at bounding box center [62, 68] width 64 height 12
click at [58, 155] on span "Message template" at bounding box center [75, 156] width 90 height 12
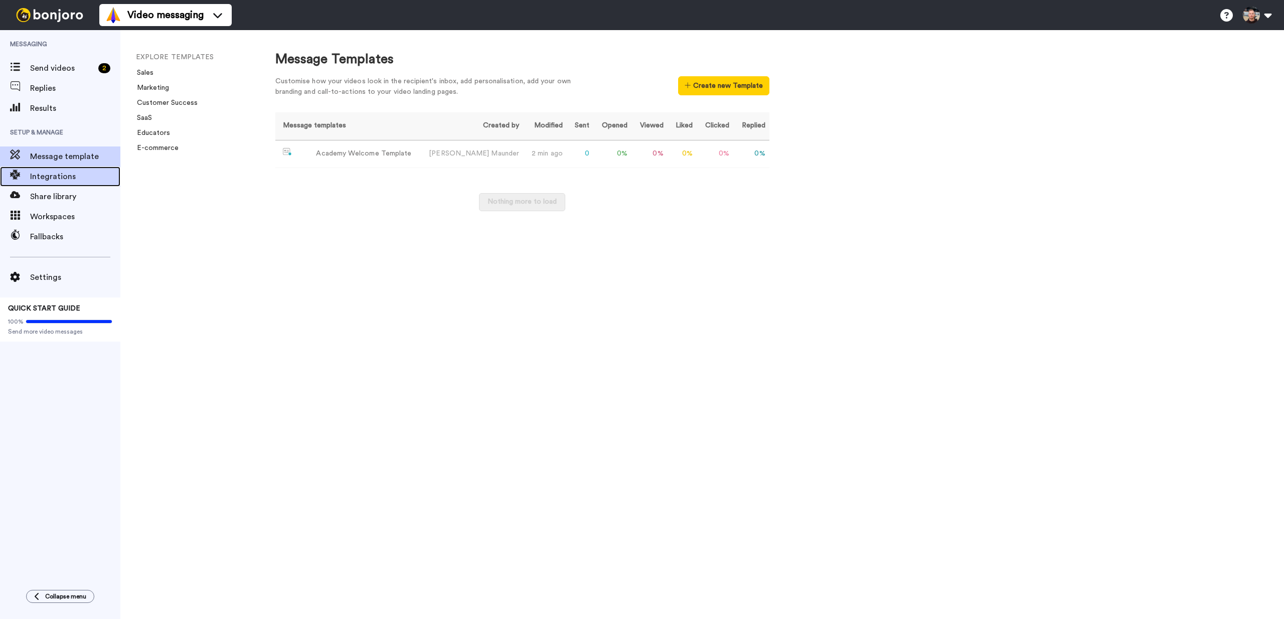
click at [54, 171] on span "Integrations" at bounding box center [75, 176] width 90 height 12
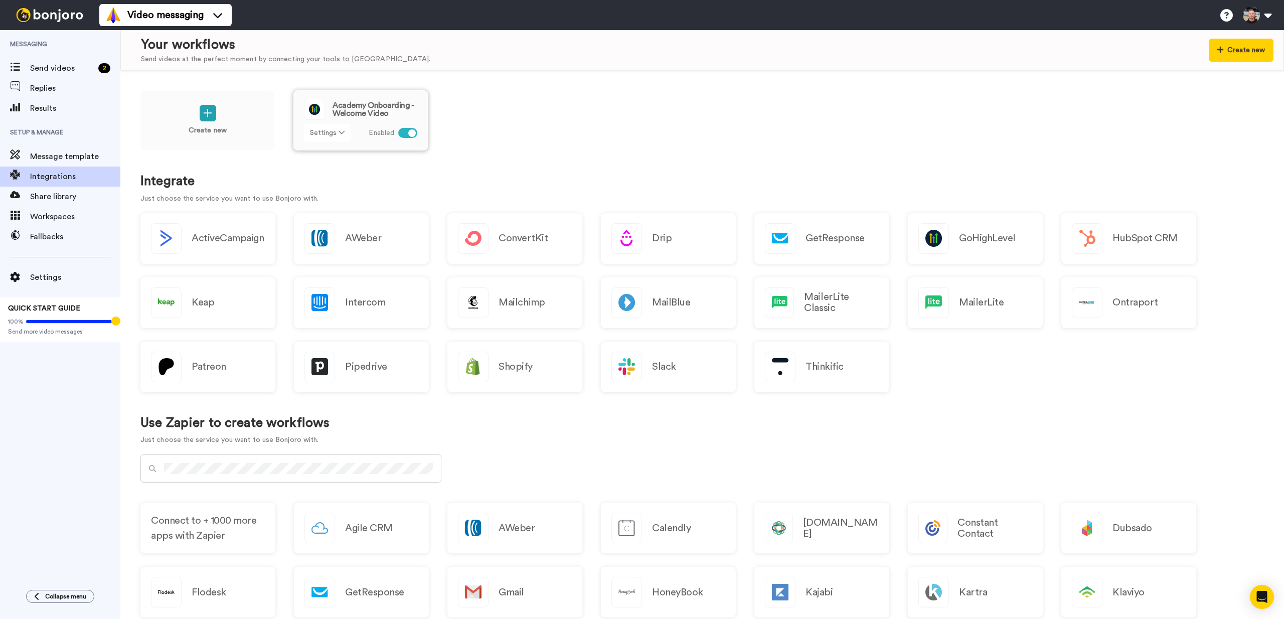
click at [330, 135] on button "Settings" at bounding box center [327, 133] width 47 height 18
click at [326, 158] on link "Edit" at bounding box center [327, 154] width 45 height 18
click at [493, 105] on div "Create new Academy Onboarding - Welcome Video Settings Enabled" at bounding box center [701, 127] width 1123 height 74
click at [489, 92] on div "Create new Academy Onboarding - Welcome Video Settings Enabled" at bounding box center [701, 127] width 1123 height 74
drag, startPoint x: 545, startPoint y: 108, endPoint x: 434, endPoint y: 7, distance: 150.5
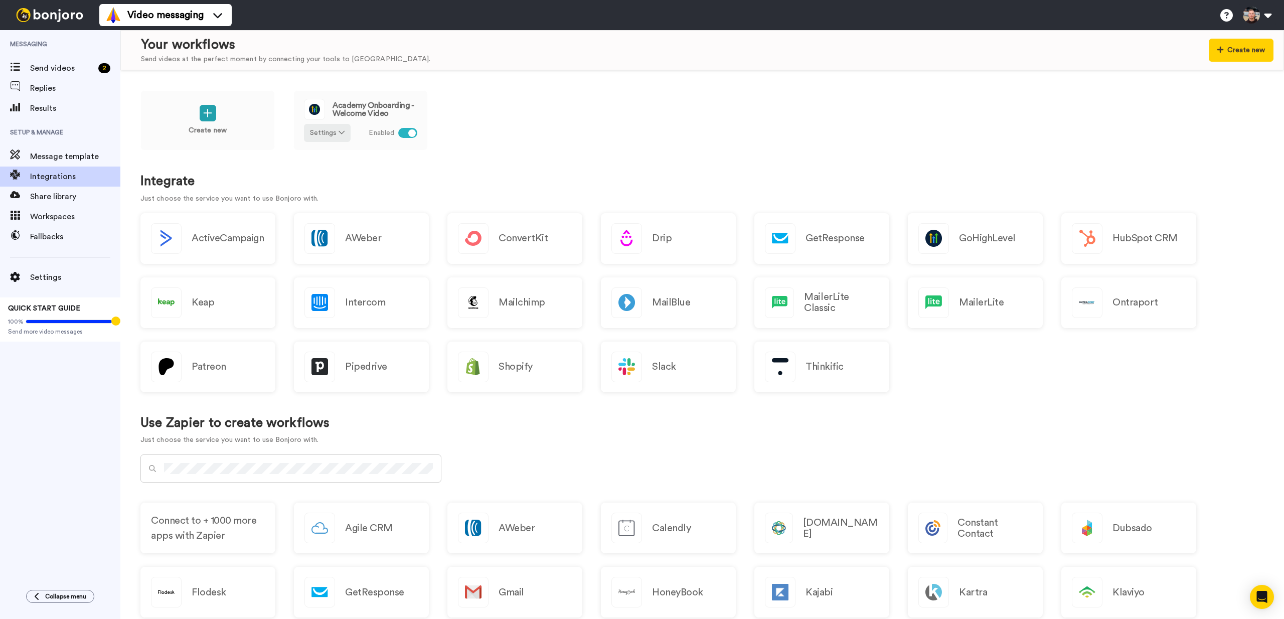
click at [0, 0] on div "Video messaging Help docs Settings Messaging Send videos 2 Replies Results Setu…" at bounding box center [642, 309] width 1284 height 619
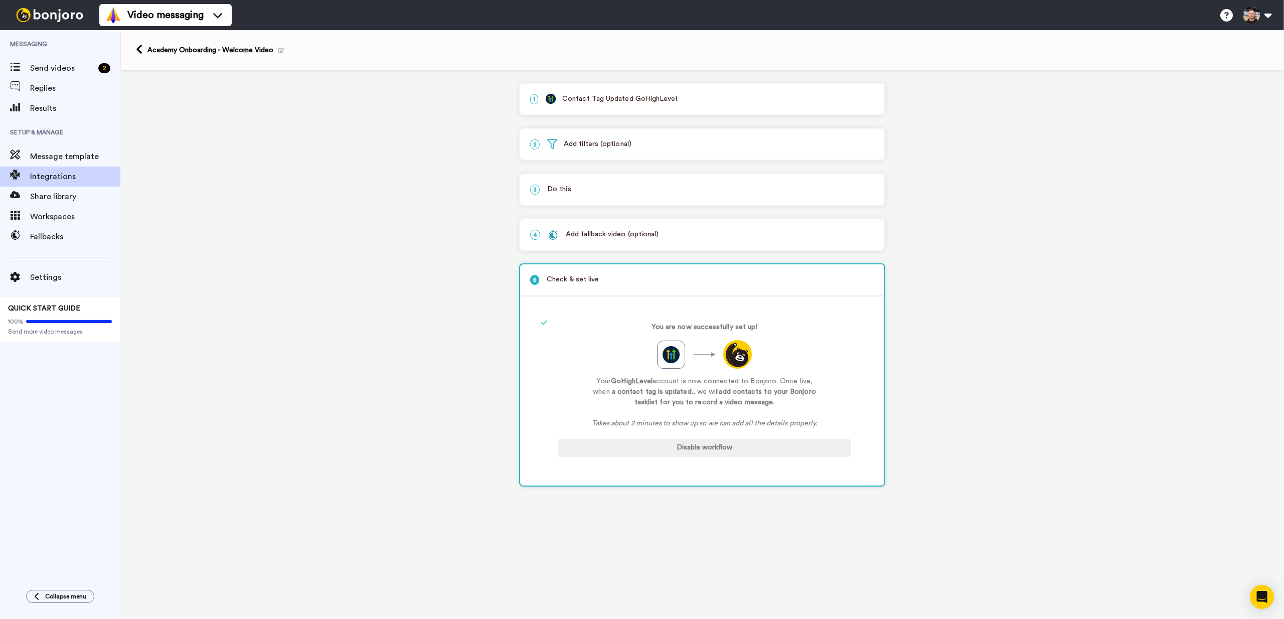
click at [602, 154] on div "2 Add filters (optional)" at bounding box center [702, 144] width 364 height 31
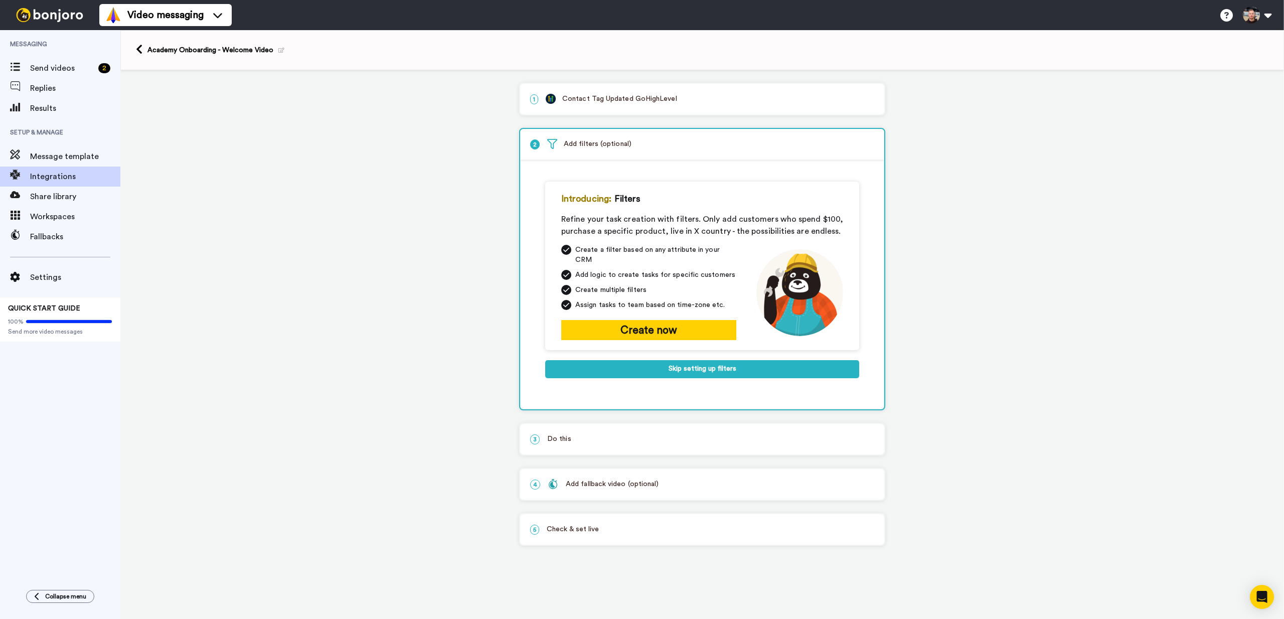
click at [603, 142] on p "2 Add filters (optional)" at bounding box center [702, 144] width 344 height 11
click at [614, 108] on div "1 Contact Tag Updated GoHighLevel" at bounding box center [702, 99] width 364 height 31
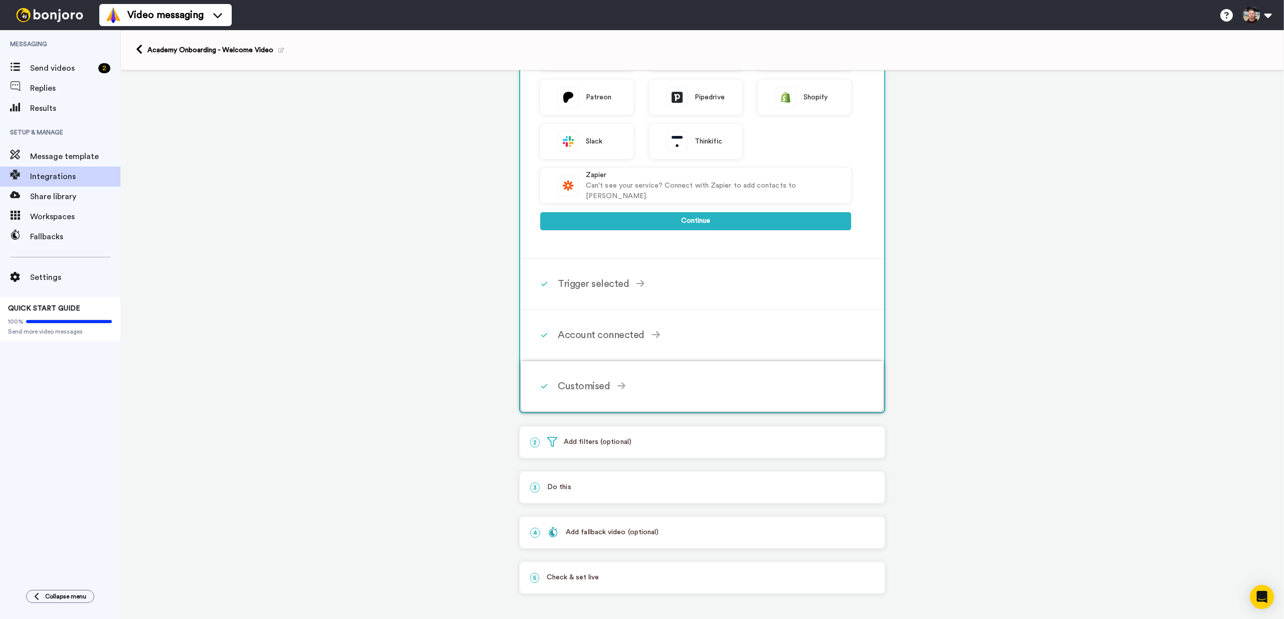
click at [593, 372] on div "Customised Tag (Required) academy-onboarding Select the desired tag from GoHigh…" at bounding box center [715, 386] width 315 height 30
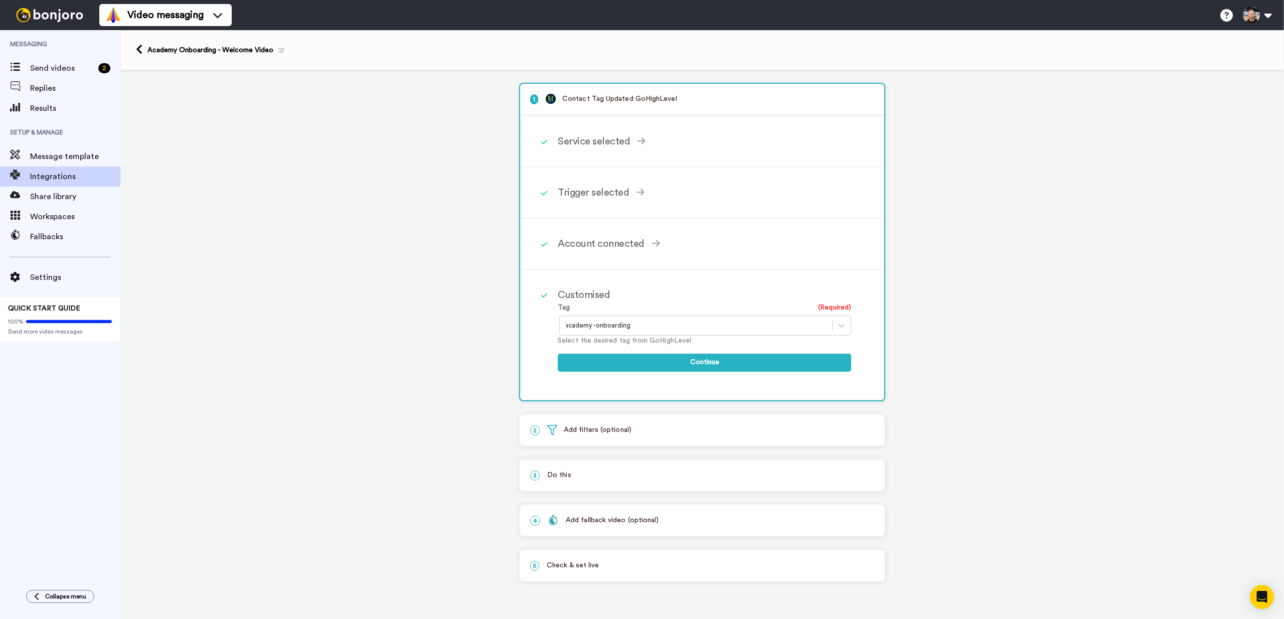
click at [601, 328] on div at bounding box center [696, 325] width 262 height 12
click at [602, 328] on div at bounding box center [696, 325] width 262 height 12
click at [581, 479] on p "3 Do this" at bounding box center [702, 475] width 344 height 11
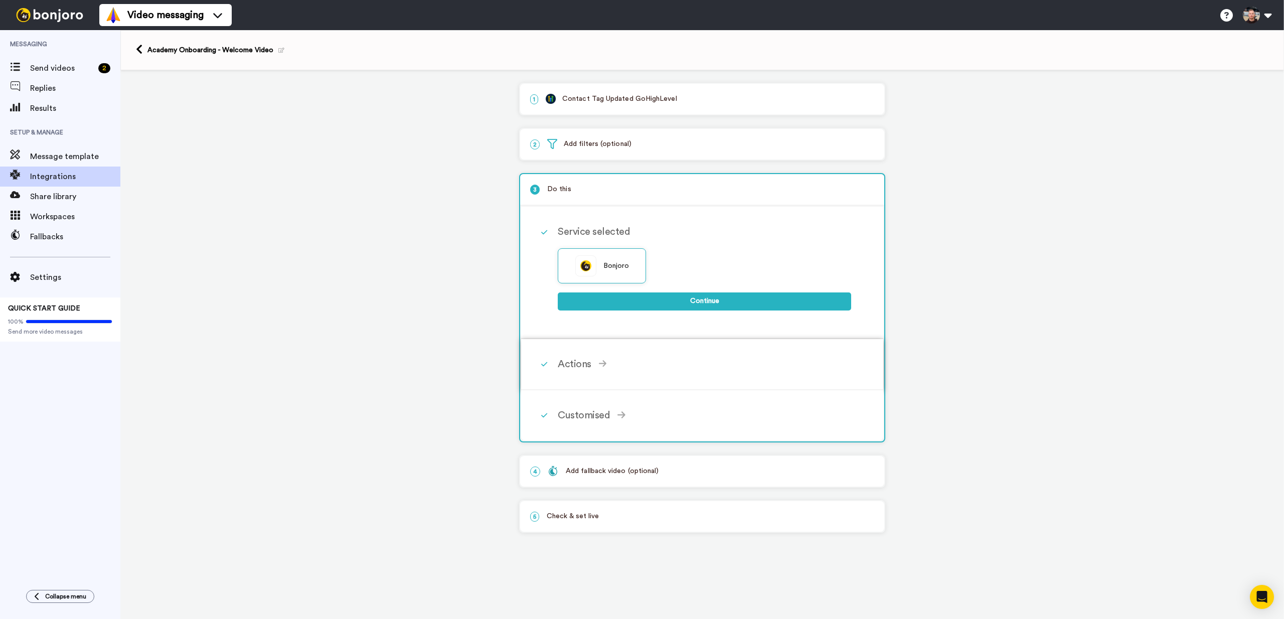
click at [592, 363] on div "Actions" at bounding box center [704, 364] width 293 height 15
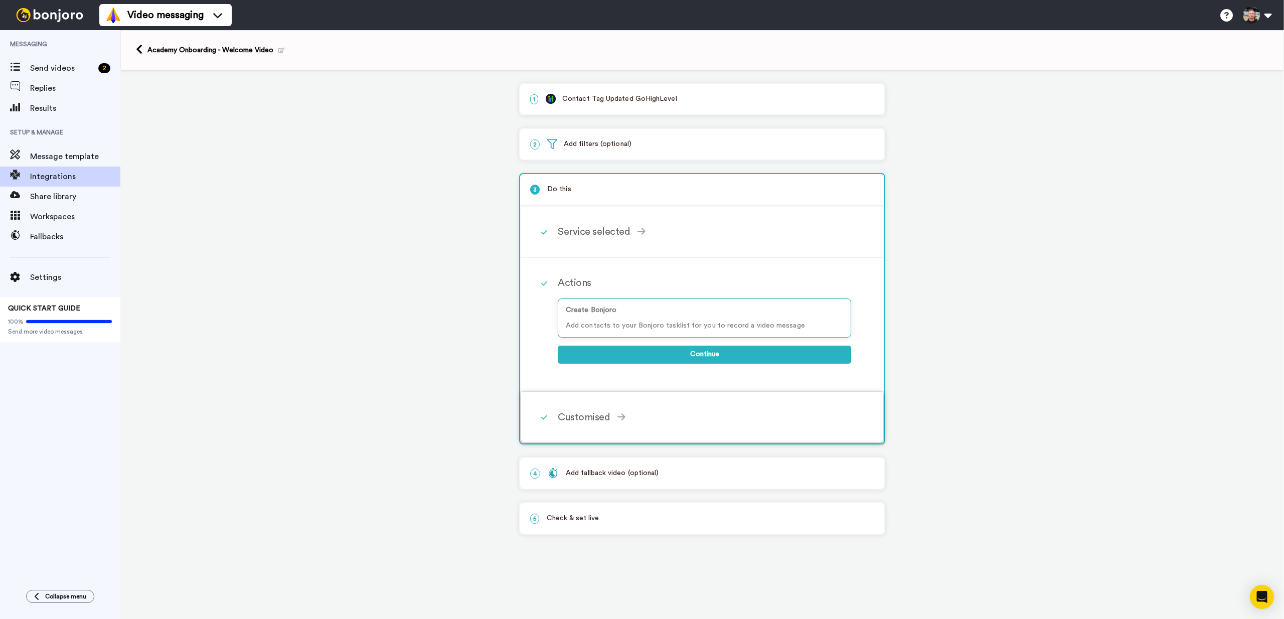
click at [601, 423] on div "Customised" at bounding box center [704, 417] width 293 height 15
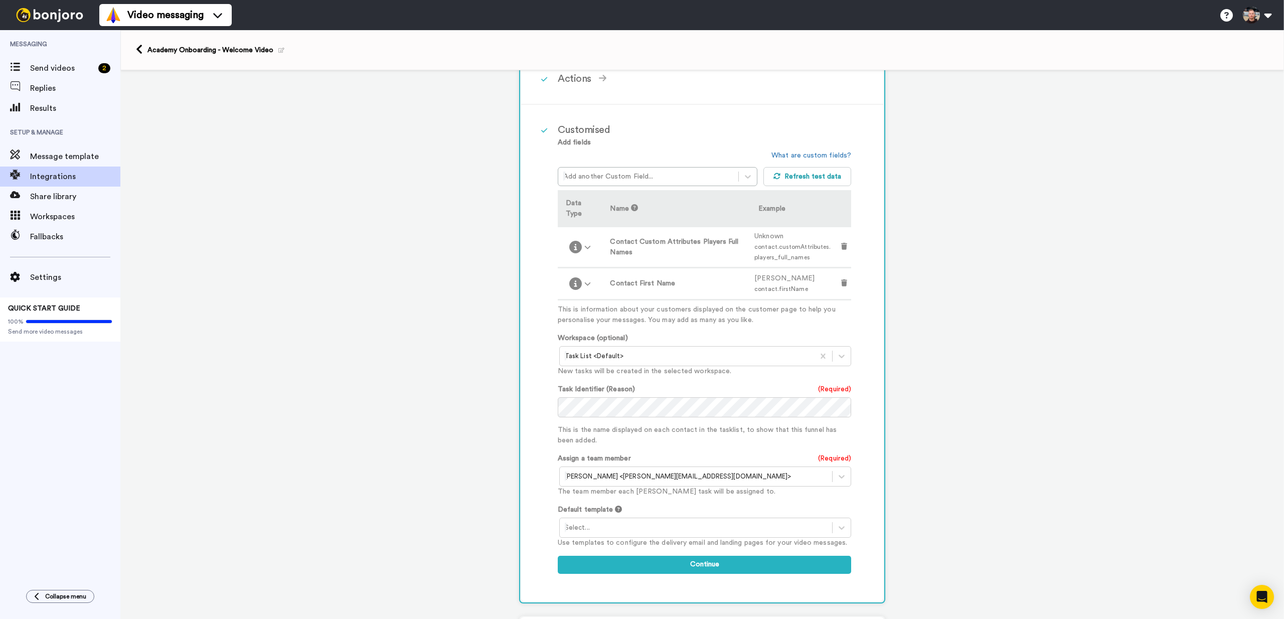
scroll to position [261, 0]
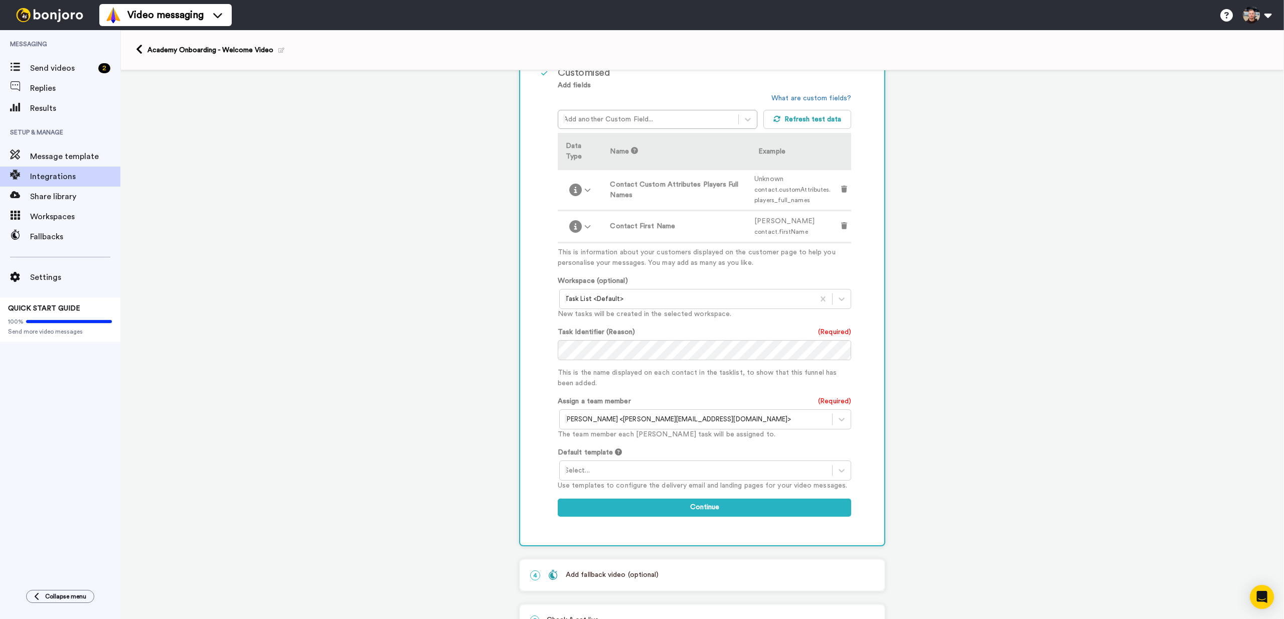
click at [586, 470] on div at bounding box center [696, 470] width 262 height 12
click at [587, 487] on div "Academy Welcome Template" at bounding box center [705, 491] width 293 height 19
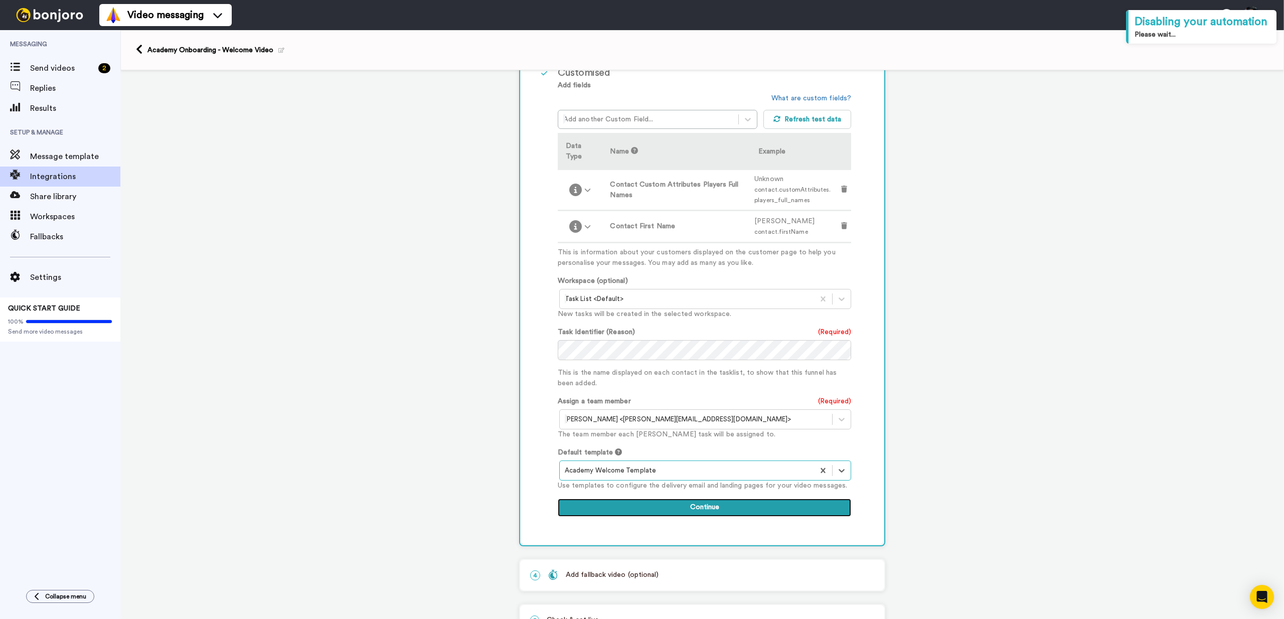
click at [738, 513] on button "Continue" at bounding box center [704, 507] width 293 height 18
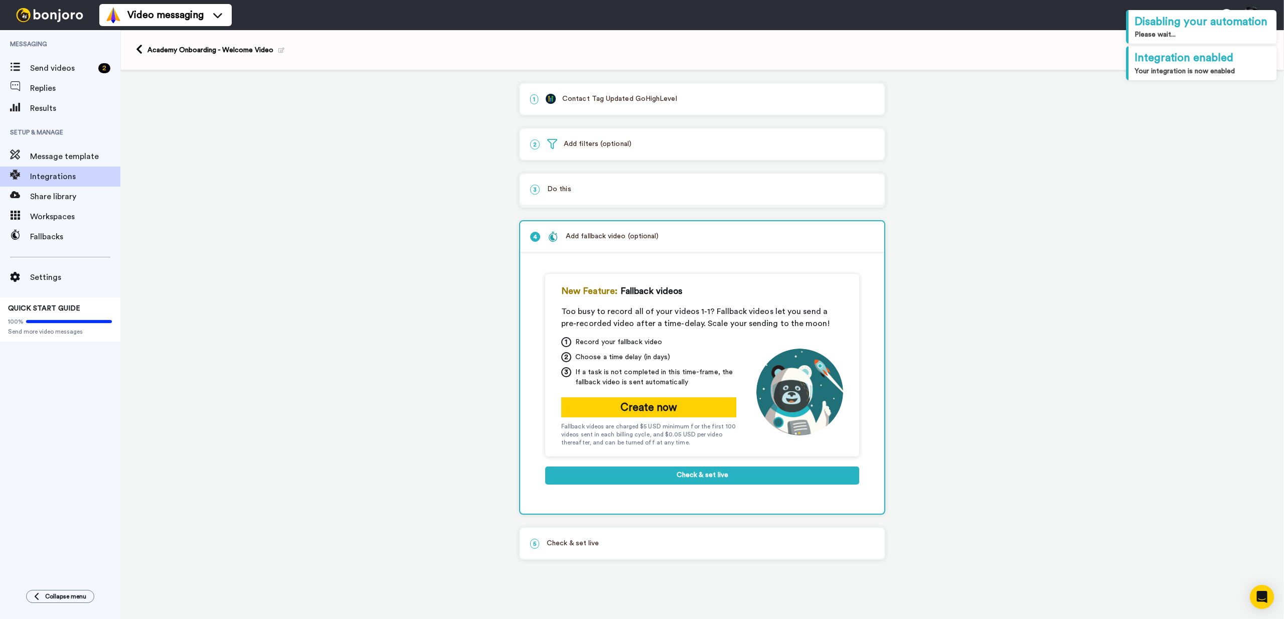
scroll to position [0, 0]
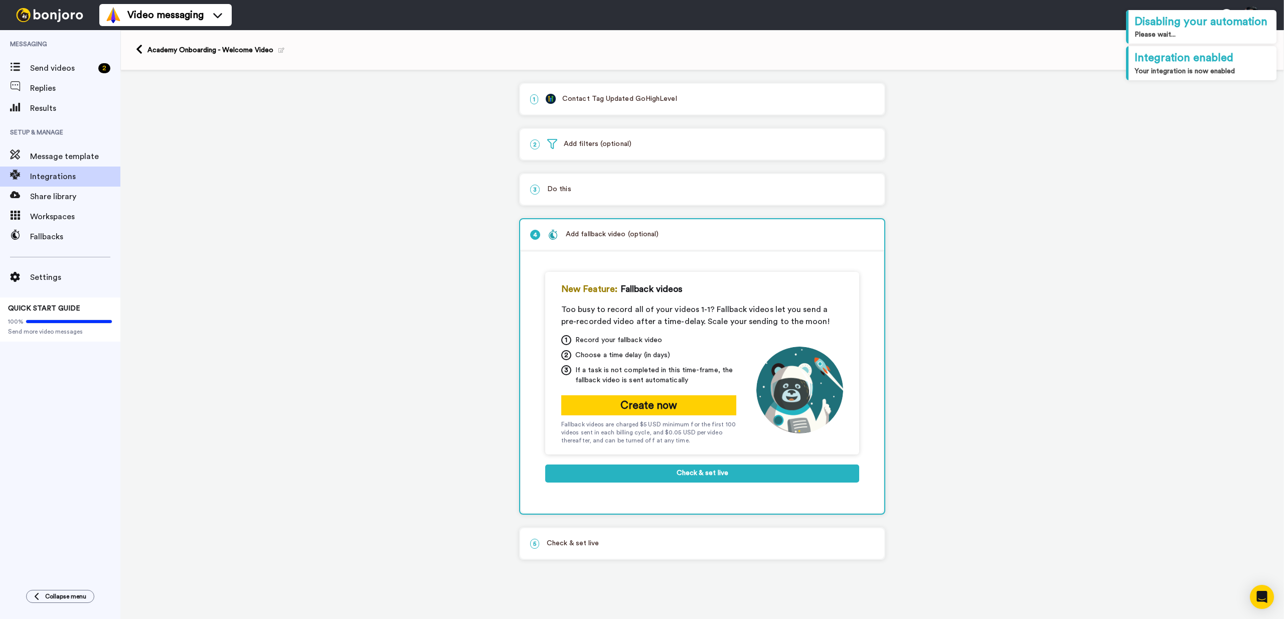
click at [669, 488] on div "New Feature: Fallback videos Too busy to record all of your videos 1-1? Fallbac…" at bounding box center [702, 382] width 314 height 221
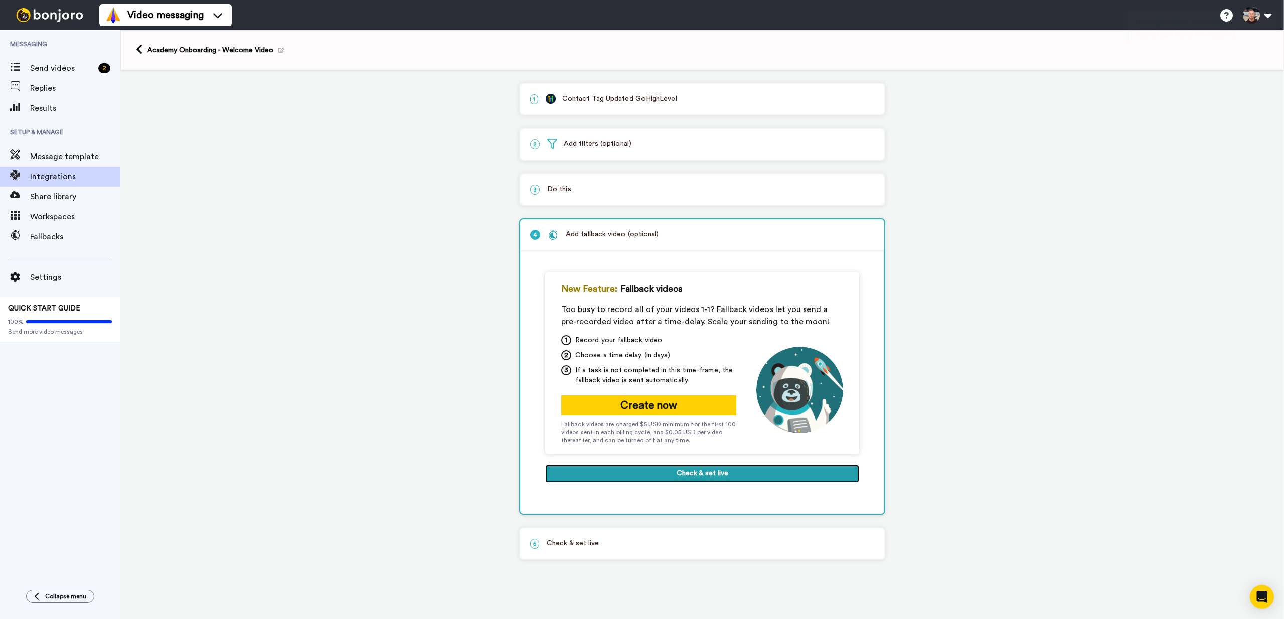
click at [681, 474] on button "Check & set live" at bounding box center [702, 473] width 314 height 18
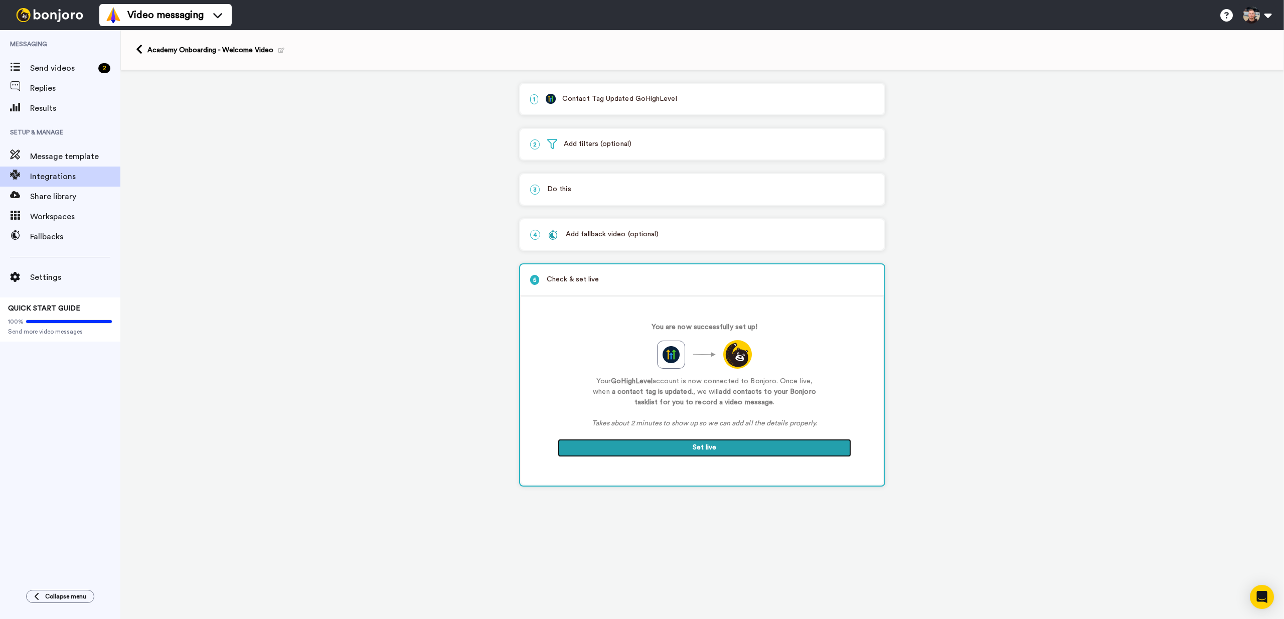
click at [731, 455] on button "Set live" at bounding box center [704, 448] width 293 height 18
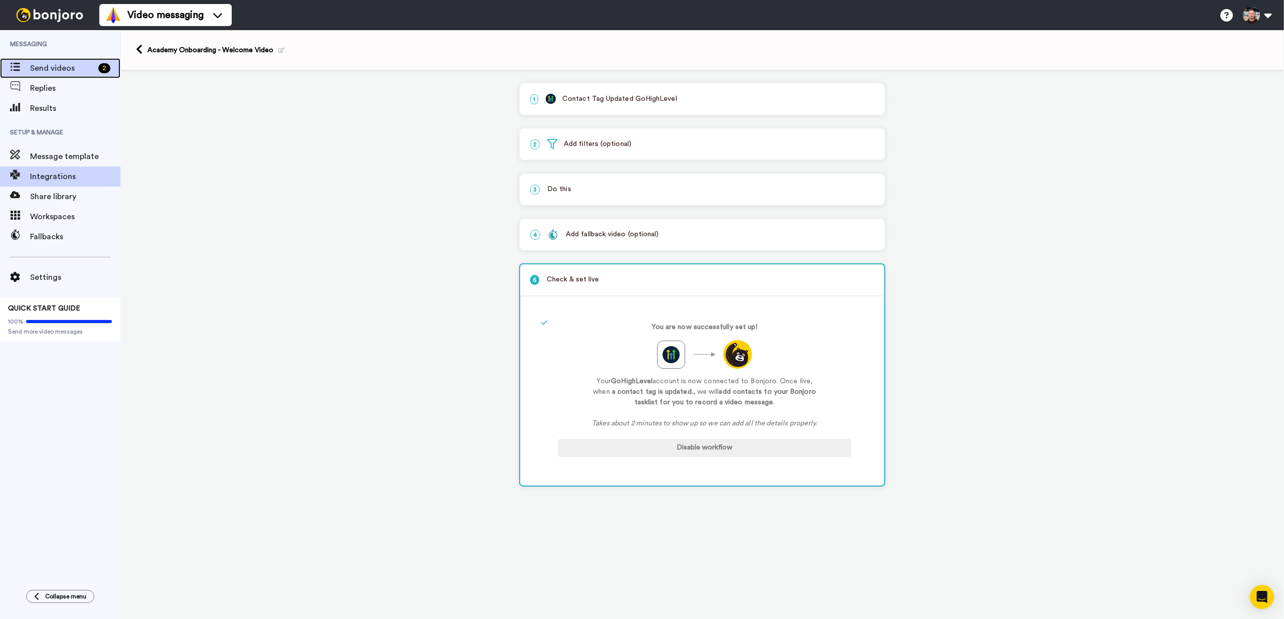
click at [37, 69] on span "Send videos" at bounding box center [62, 68] width 64 height 12
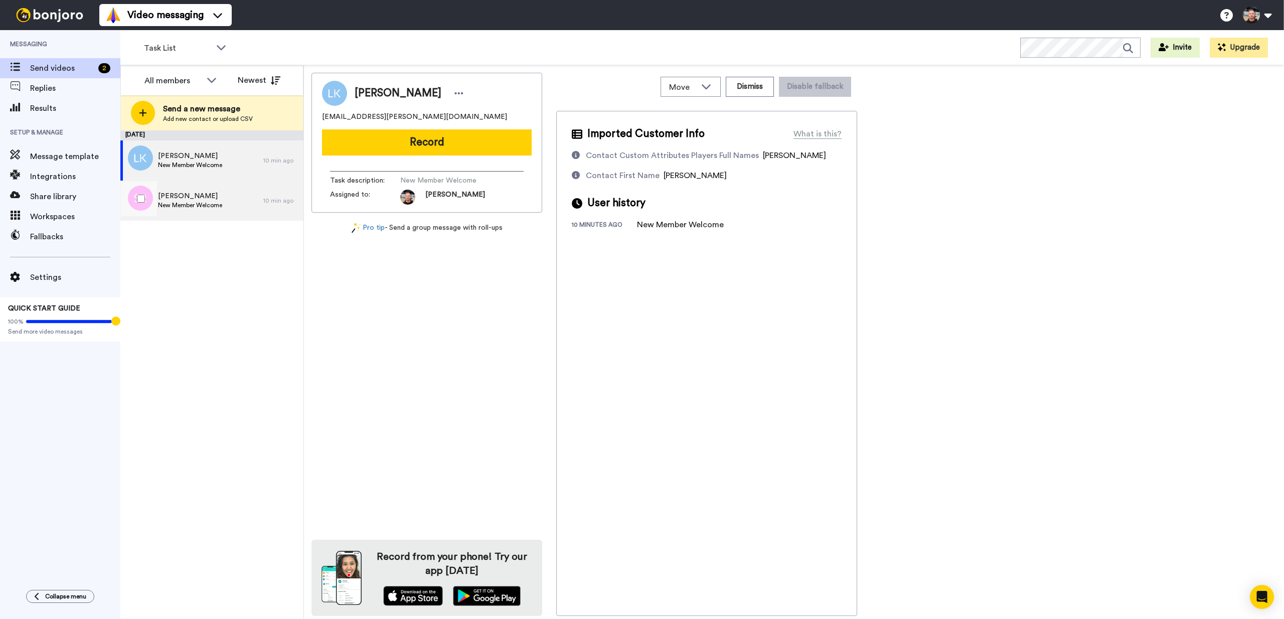
click at [191, 197] on span "[PERSON_NAME]" at bounding box center [190, 196] width 64 height 10
click at [203, 163] on span "New Member Welcome" at bounding box center [190, 165] width 64 height 8
